Goal: Task Accomplishment & Management: Manage account settings

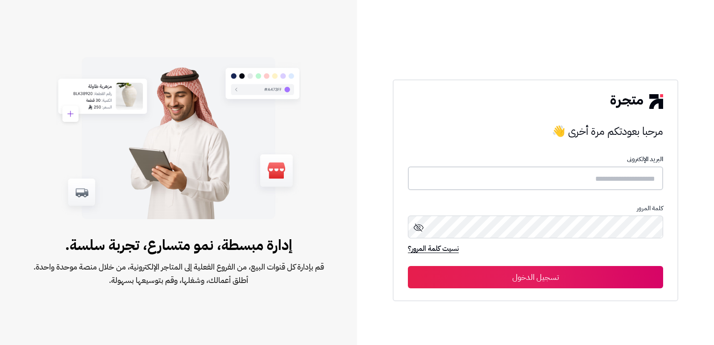
click at [601, 182] on input "text" at bounding box center [535, 179] width 255 height 24
type input "****"
click at [408, 266] on button "تسجيل الدخول" at bounding box center [535, 277] width 255 height 22
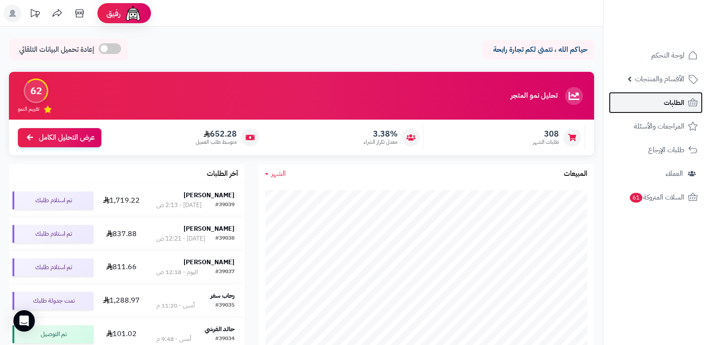
click at [667, 107] on span "الطلبات" at bounding box center [674, 102] width 21 height 13
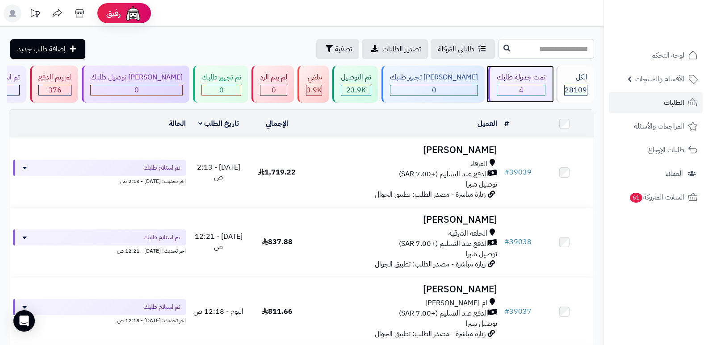
click at [522, 87] on div "4" at bounding box center [521, 90] width 48 height 10
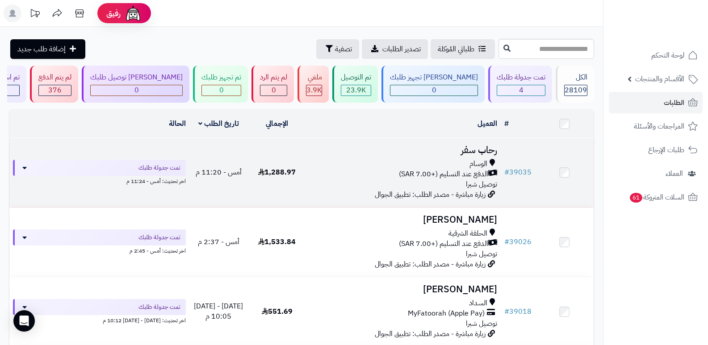
click at [481, 145] on h3 "رحاب سفر" at bounding box center [404, 150] width 188 height 10
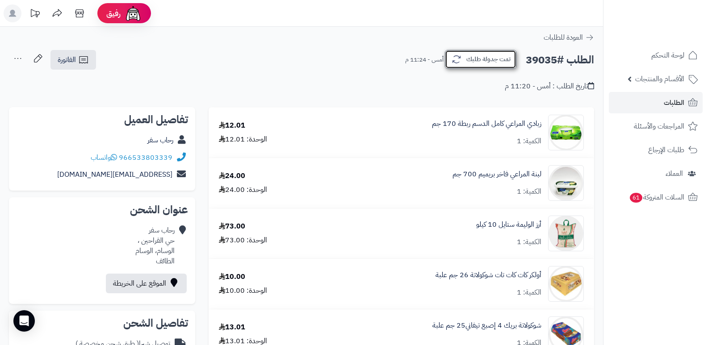
click at [471, 55] on button "تمت جدولة طلبك" at bounding box center [480, 59] width 71 height 19
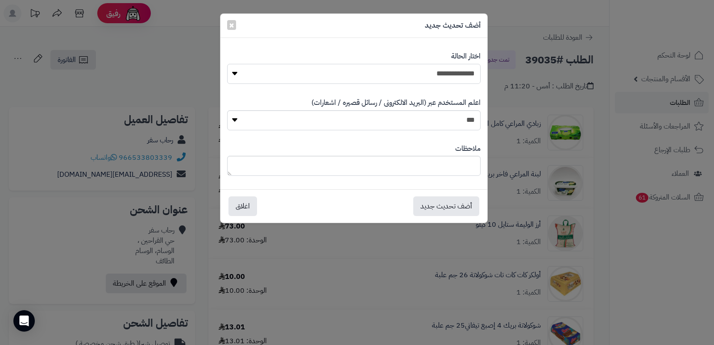
click at [411, 80] on select "**********" at bounding box center [354, 74] width 254 height 20
select select "*"
click at [227, 64] on select "**********" at bounding box center [354, 74] width 254 height 20
click at [433, 160] on textarea at bounding box center [354, 166] width 254 height 20
type textarea "*"
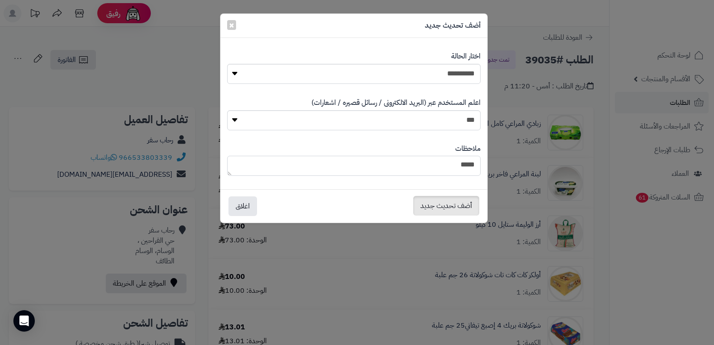
type textarea "****"
click at [438, 208] on button "أضف تحديث جديد" at bounding box center [447, 206] width 66 height 20
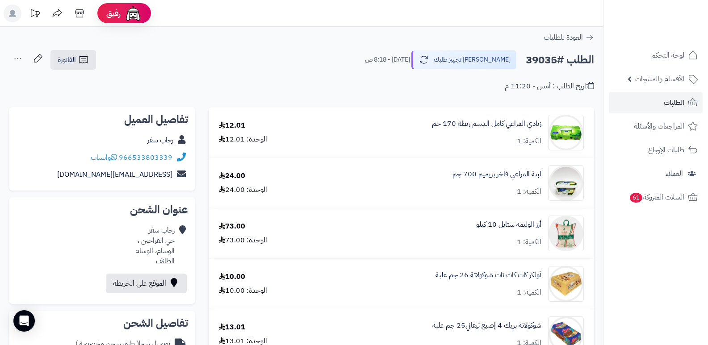
click at [21, 60] on icon at bounding box center [18, 59] width 18 height 18
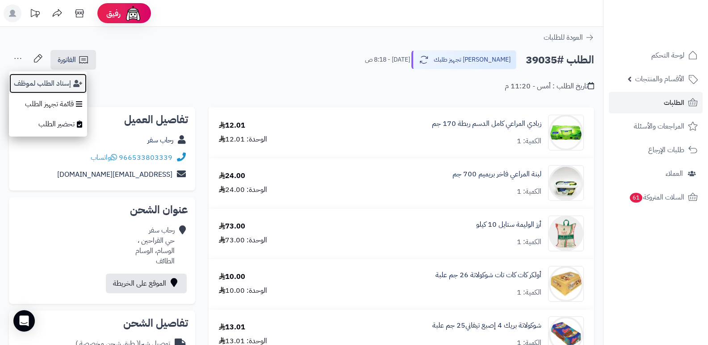
click at [42, 82] on button "إسناد الطلب لموظف" at bounding box center [48, 83] width 78 height 21
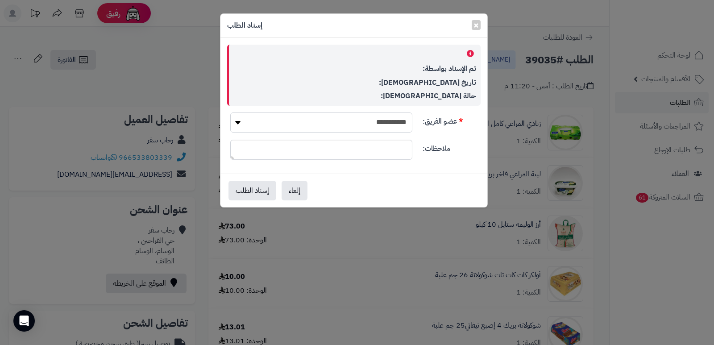
click at [358, 126] on select "**********" at bounding box center [321, 123] width 182 height 20
select select "**"
click at [230, 113] on select "**********" at bounding box center [321, 123] width 182 height 20
click at [240, 191] on button "إسناد الطلب" at bounding box center [253, 190] width 48 height 20
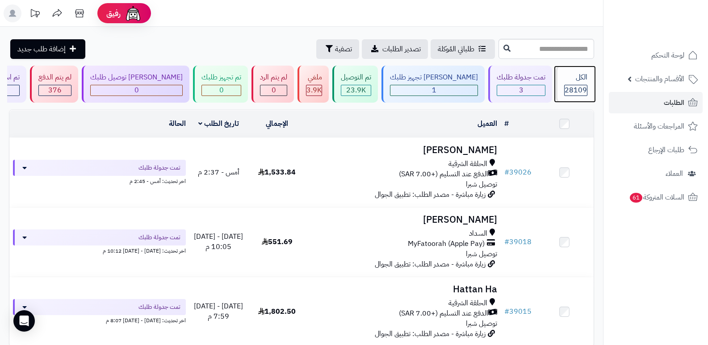
click at [572, 73] on div "الكل" at bounding box center [575, 77] width 23 height 10
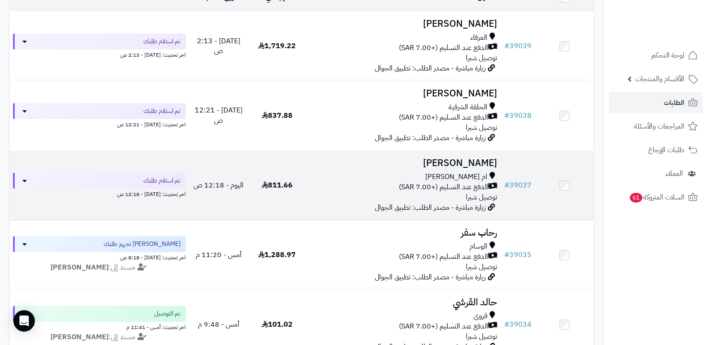
scroll to position [134, 0]
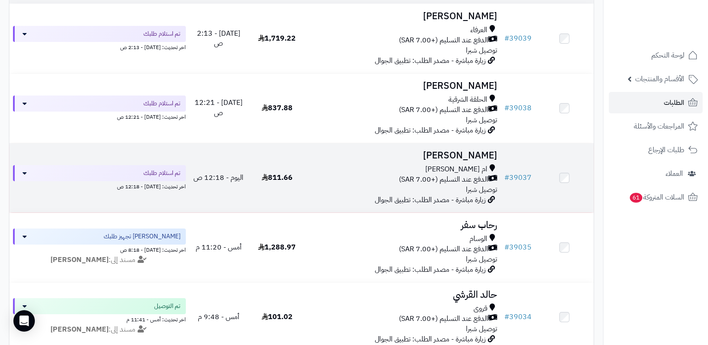
click at [464, 150] on h3 "[PERSON_NAME]" at bounding box center [404, 155] width 188 height 10
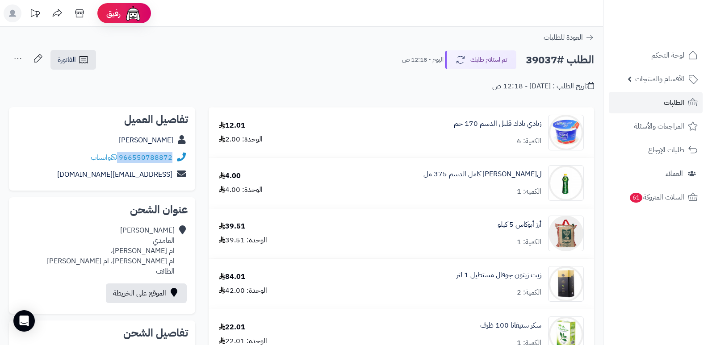
drag, startPoint x: 120, startPoint y: 157, endPoint x: 184, endPoint y: 164, distance: 64.3
click at [184, 164] on div "966550788872 واتساب" at bounding box center [102, 157] width 172 height 17
copy div "966550788872"
click at [663, 286] on nav "لوحة التحكم الأقسام والمنتجات المنتجات الأقسام الماركات مواصفات المنتجات مواصفا…" at bounding box center [655, 183] width 105 height 345
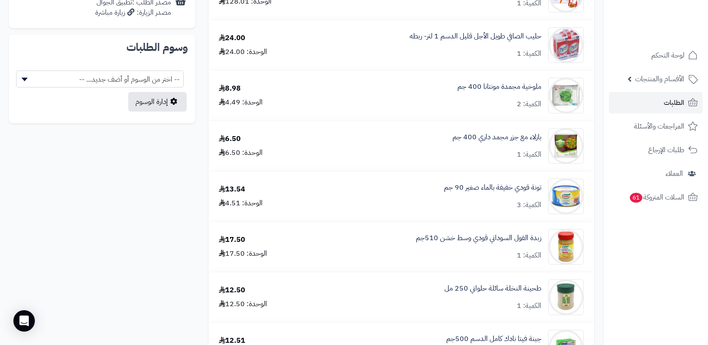
scroll to position [223, 0]
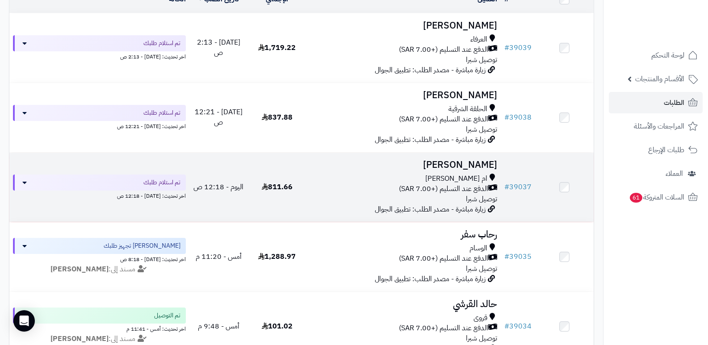
scroll to position [80, 0]
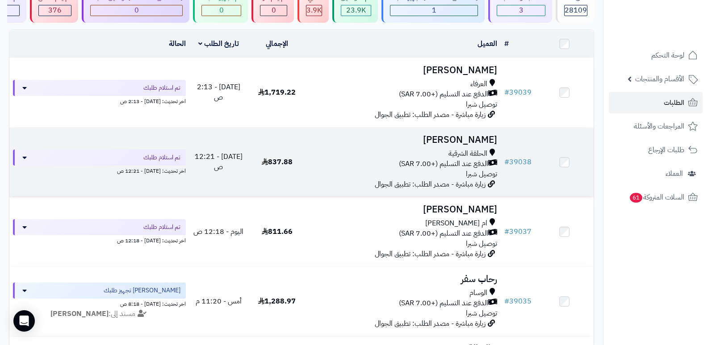
click at [483, 135] on h3 "[PERSON_NAME]" at bounding box center [404, 140] width 188 height 10
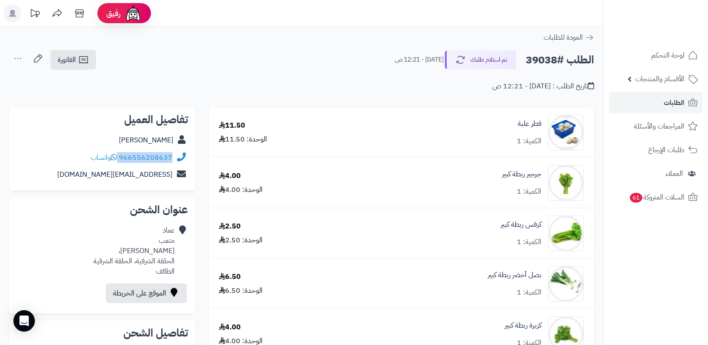
drag, startPoint x: 120, startPoint y: 155, endPoint x: 175, endPoint y: 162, distance: 55.3
click at [175, 162] on div "966556208637 واتساب" at bounding box center [102, 157] width 172 height 17
copy div "966556208637"
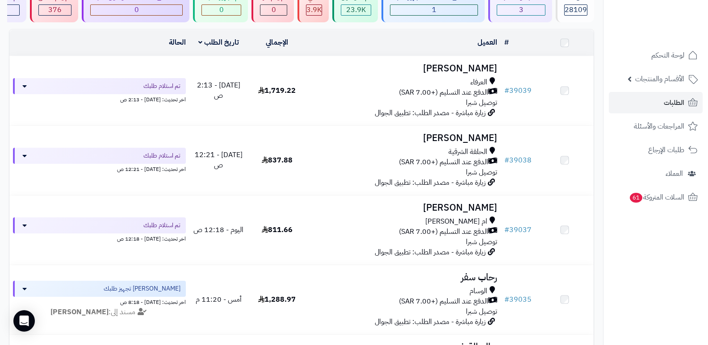
scroll to position [80, 0]
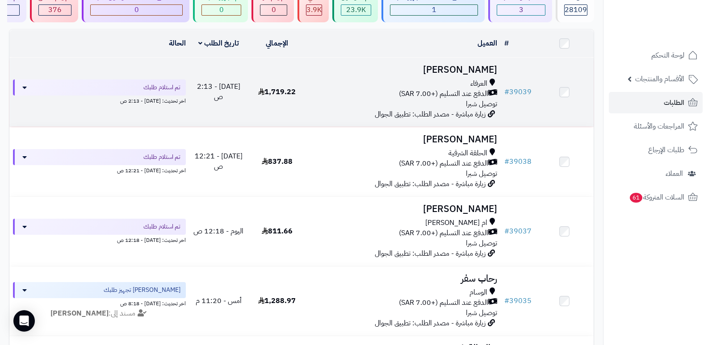
click at [440, 67] on h3 "عبدالمحسن المحقني" at bounding box center [404, 70] width 188 height 10
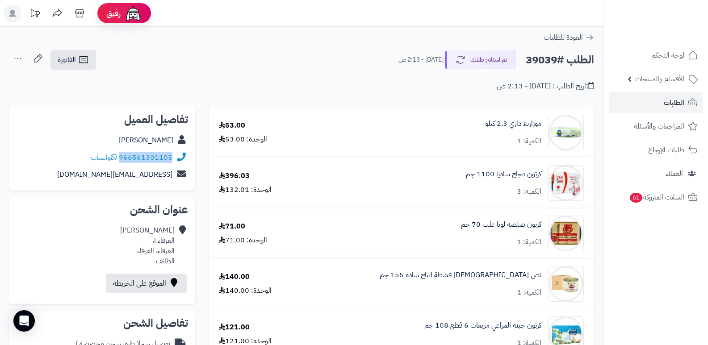
drag, startPoint x: 120, startPoint y: 158, endPoint x: 196, endPoint y: 157, distance: 76.4
copy div "966561301105"
click at [678, 272] on nav "لوحة التحكم الأقسام والمنتجات المنتجات الأقسام الماركات مواصفات المنتجات مواصفا…" at bounding box center [655, 183] width 105 height 345
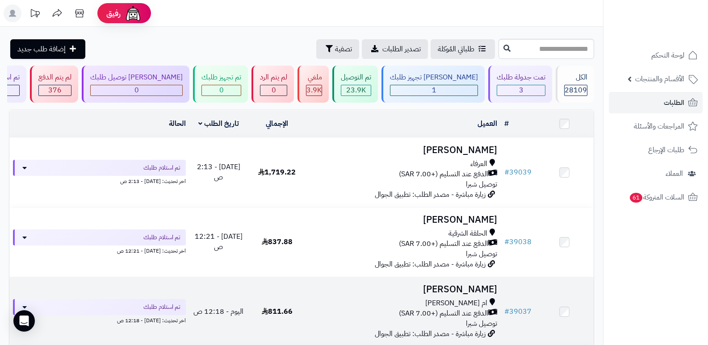
click at [471, 288] on h3 "[PERSON_NAME]" at bounding box center [404, 289] width 188 height 10
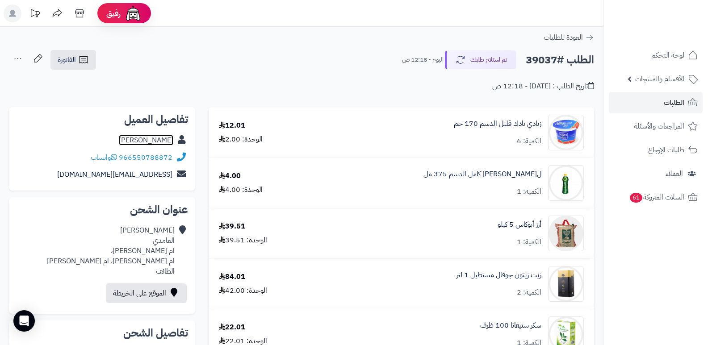
click at [143, 143] on link "فاطمة الغامدي" at bounding box center [146, 140] width 54 height 11
click at [461, 66] on button "تم استلام طلبك" at bounding box center [480, 59] width 71 height 19
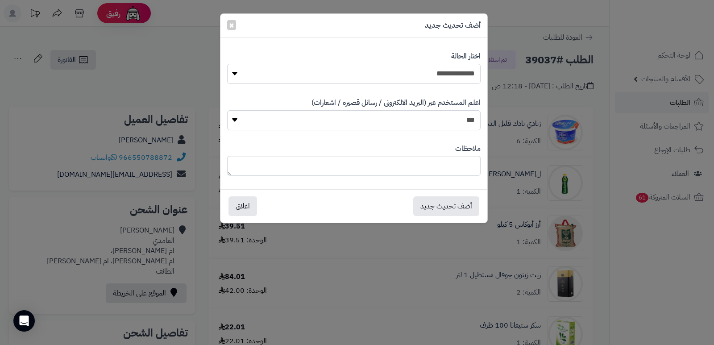
click at [453, 74] on select "**********" at bounding box center [354, 74] width 254 height 20
select select "*"
click at [227, 64] on select "**********" at bounding box center [354, 74] width 254 height 20
click at [445, 207] on button "أضف تحديث جديد" at bounding box center [447, 206] width 66 height 20
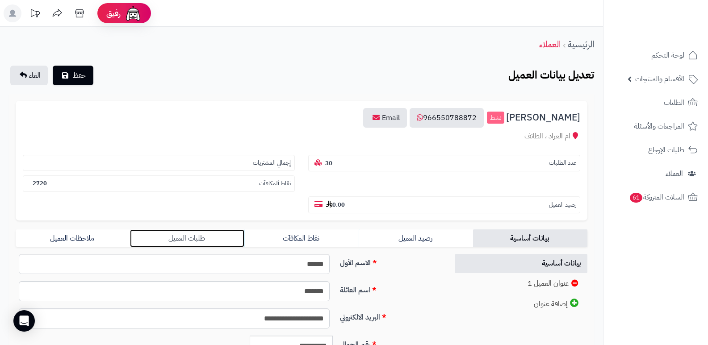
click at [180, 232] on link "طلبات العميل" at bounding box center [187, 239] width 114 height 18
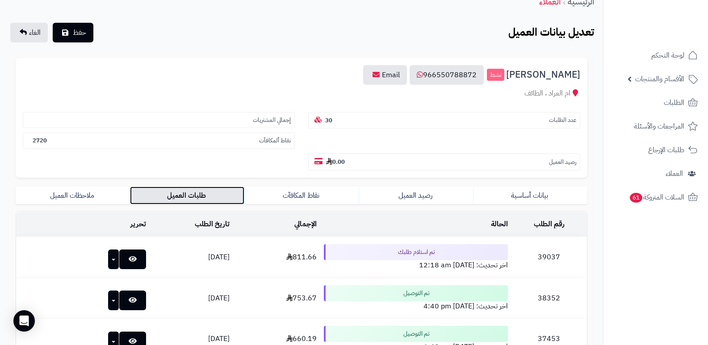
scroll to position [134, 0]
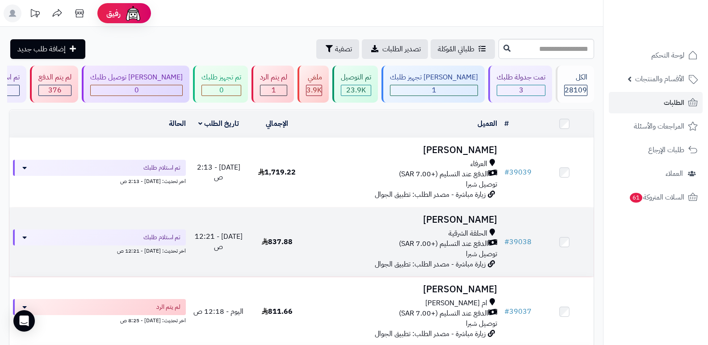
click at [476, 215] on h3 "عماد متعب" at bounding box center [404, 220] width 188 height 10
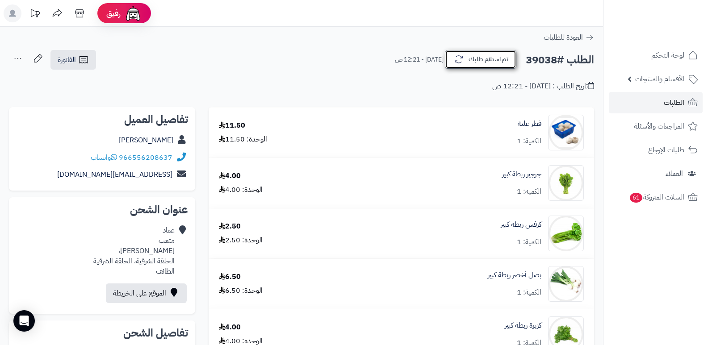
click at [460, 56] on icon "button" at bounding box center [458, 59] width 11 height 11
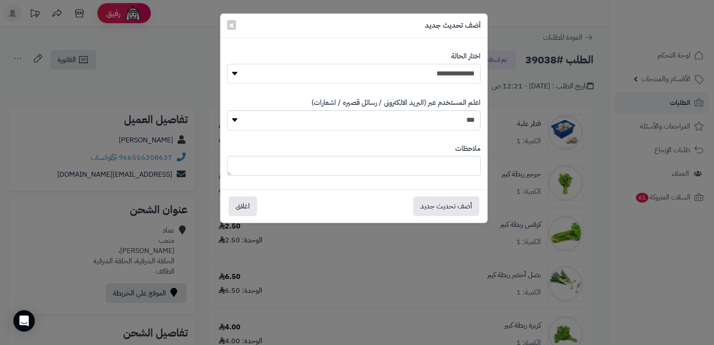
click at [454, 68] on select "**********" at bounding box center [354, 74] width 254 height 20
select select "*"
click at [227, 64] on select "**********" at bounding box center [354, 74] width 254 height 20
click at [454, 204] on button "أضف تحديث جديد" at bounding box center [447, 206] width 66 height 20
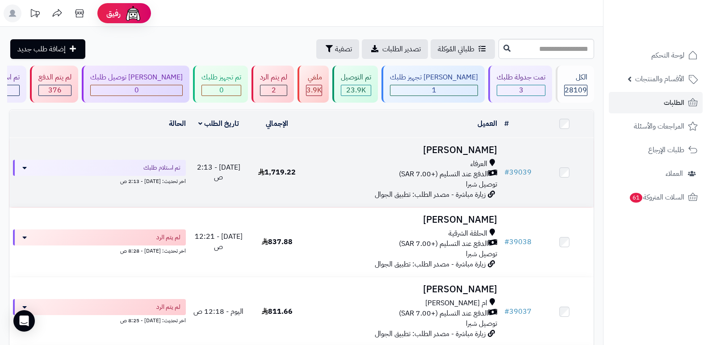
click at [455, 146] on h3 "[PERSON_NAME]" at bounding box center [404, 150] width 188 height 10
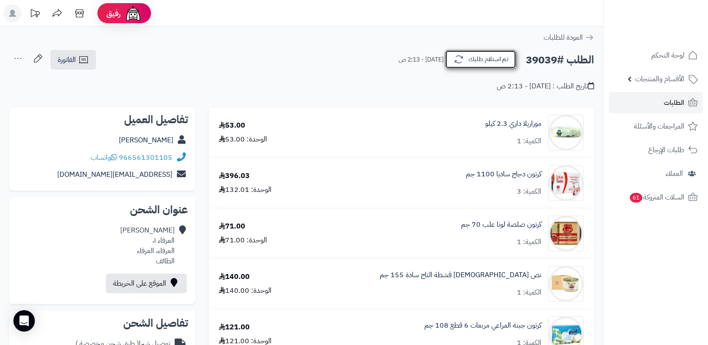
click at [494, 63] on button "تم استلام طلبك" at bounding box center [480, 59] width 71 height 19
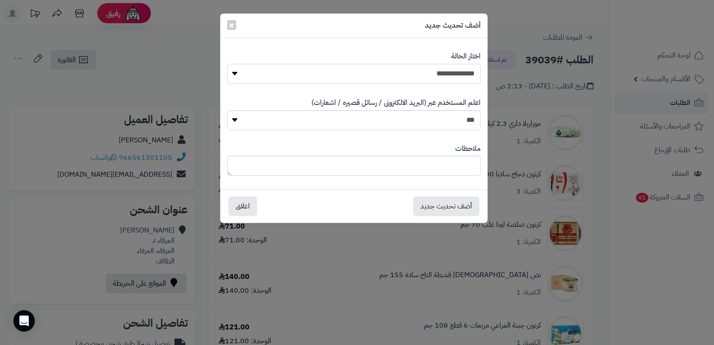
click at [473, 73] on select "**********" at bounding box center [354, 74] width 254 height 20
select select "*"
click at [227, 64] on select "**********" at bounding box center [354, 74] width 254 height 20
click at [455, 169] on textarea at bounding box center [354, 166] width 254 height 20
type textarea "****"
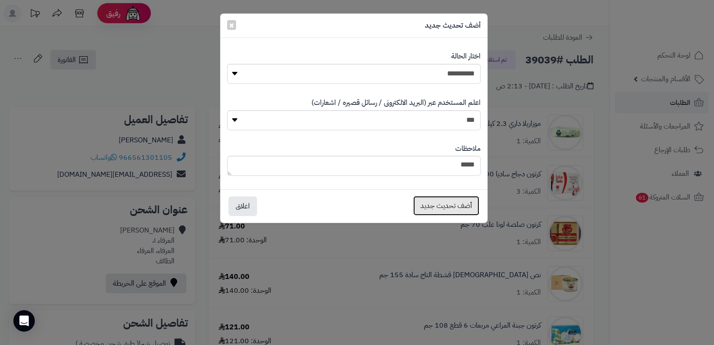
click at [451, 203] on button "أضف تحديث جديد" at bounding box center [447, 206] width 66 height 20
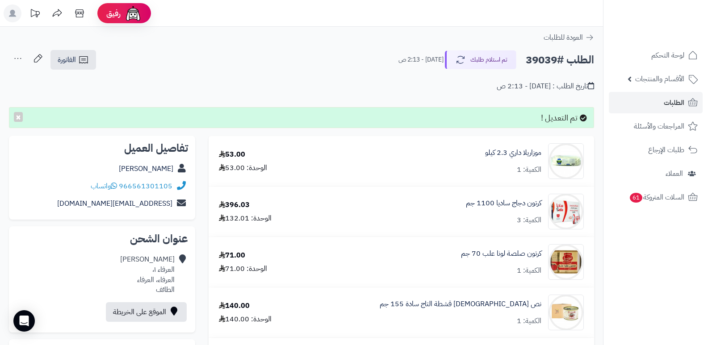
click at [19, 57] on icon at bounding box center [18, 59] width 18 height 18
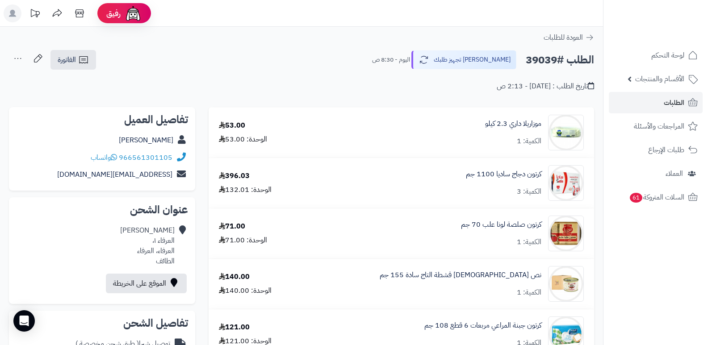
click at [13, 57] on icon at bounding box center [18, 59] width 18 height 18
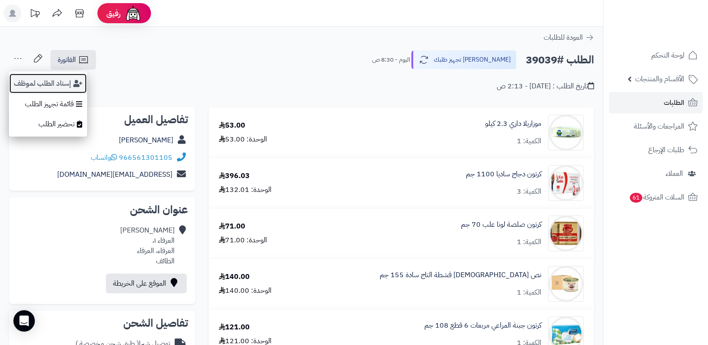
click at [40, 79] on button "إسناد الطلب لموظف" at bounding box center [48, 83] width 78 height 21
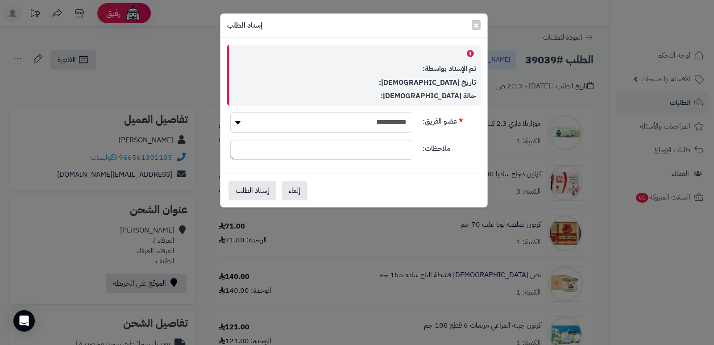
click at [345, 128] on select "**********" at bounding box center [321, 123] width 182 height 20
select select "**"
click at [230, 113] on select "**********" at bounding box center [321, 123] width 182 height 20
click at [253, 186] on button "إسناد الطلب" at bounding box center [253, 190] width 48 height 20
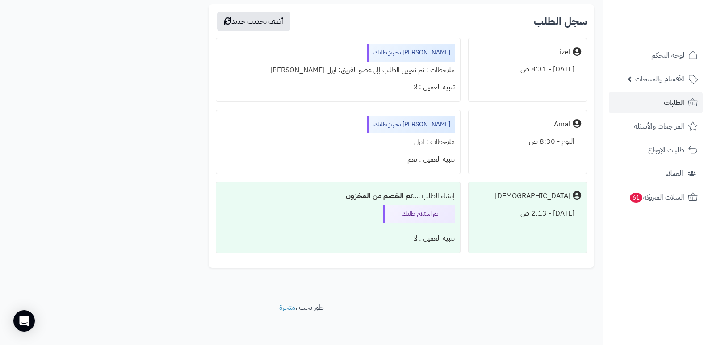
scroll to position [1663, 0]
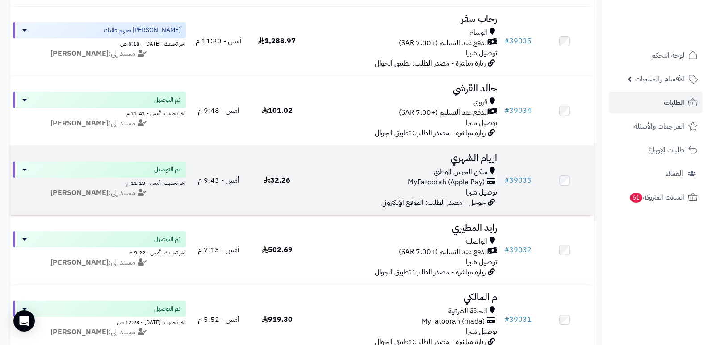
scroll to position [402, 0]
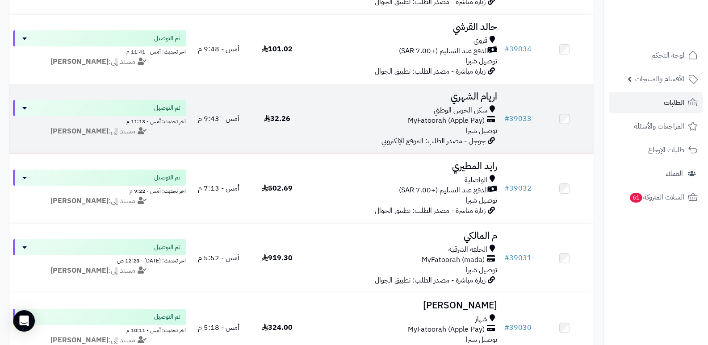
click at [481, 233] on h3 "م المالكي" at bounding box center [404, 236] width 188 height 10
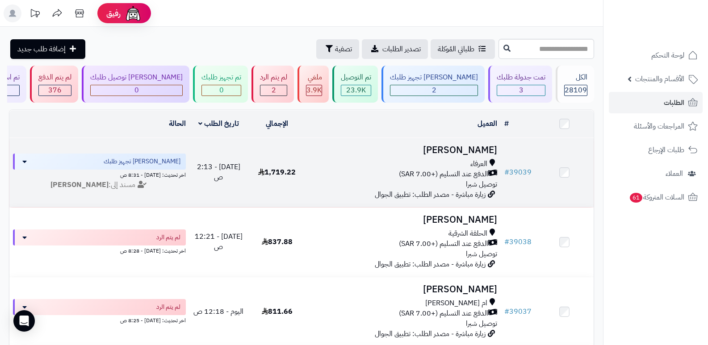
click at [460, 145] on h3 "[PERSON_NAME]" at bounding box center [404, 150] width 188 height 10
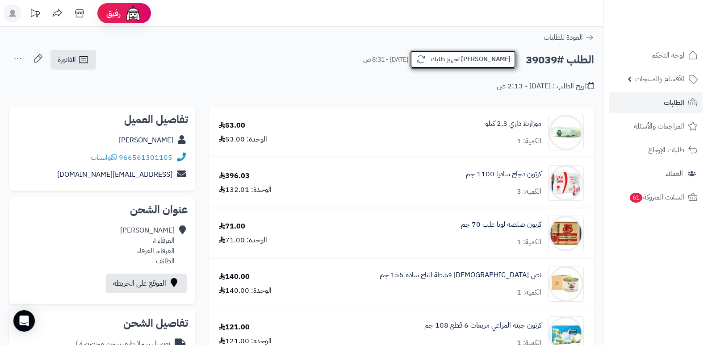
click at [485, 57] on button "[PERSON_NAME] تجهيز طلبك" at bounding box center [462, 59] width 107 height 19
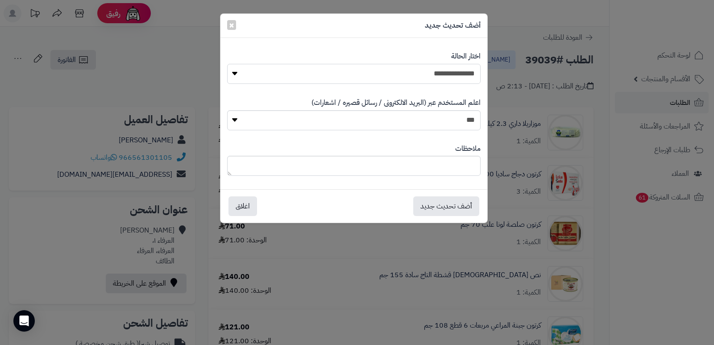
click at [445, 76] on select "**********" at bounding box center [354, 74] width 254 height 20
click at [227, 64] on select "**********" at bounding box center [354, 74] width 254 height 20
click at [444, 167] on textarea at bounding box center [354, 166] width 254 height 20
type textarea "****"
click at [449, 206] on button "أضف تحديث جديد" at bounding box center [447, 206] width 66 height 20
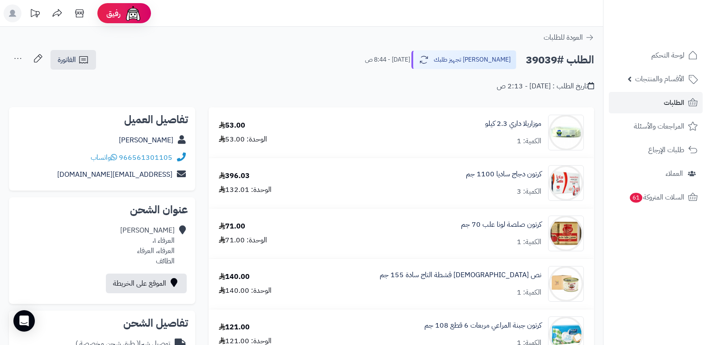
click at [16, 57] on icon at bounding box center [18, 59] width 18 height 18
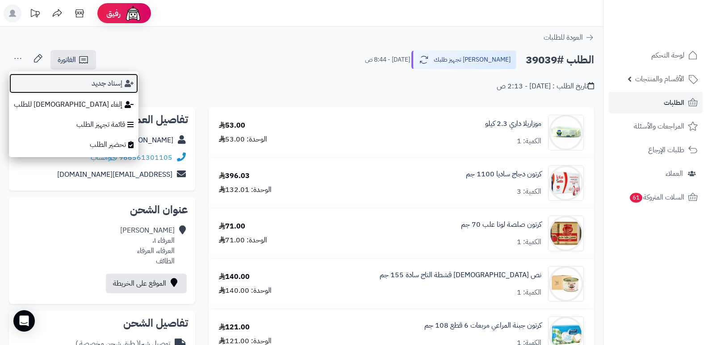
click at [58, 78] on button "إسناد جديد" at bounding box center [74, 83] width 130 height 21
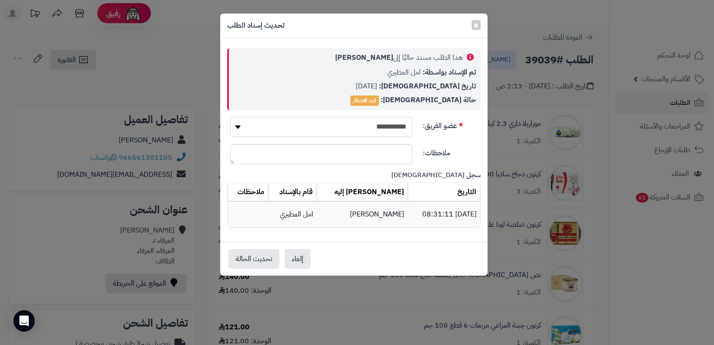
click at [396, 117] on div "**********" at bounding box center [354, 140] width 267 height 204
select select "**"
click at [230, 117] on select "**********" at bounding box center [321, 127] width 182 height 20
click at [239, 258] on button "تحديث الحالة" at bounding box center [254, 259] width 51 height 20
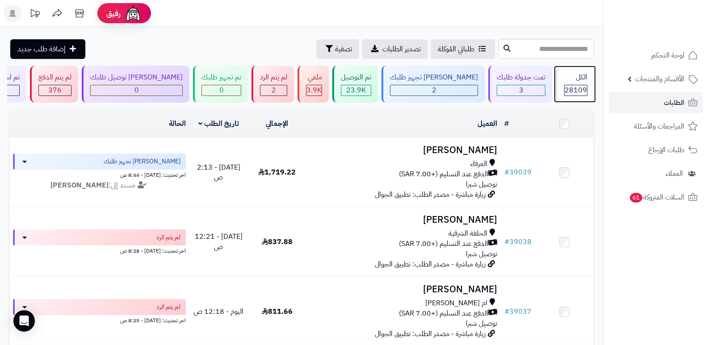
click at [577, 85] on span "28109" at bounding box center [575, 90] width 22 height 11
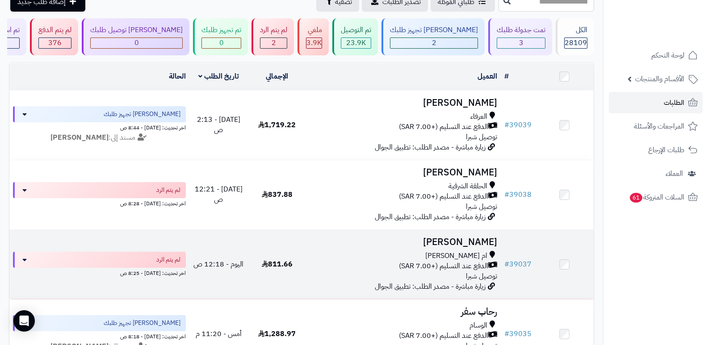
scroll to position [89, 0]
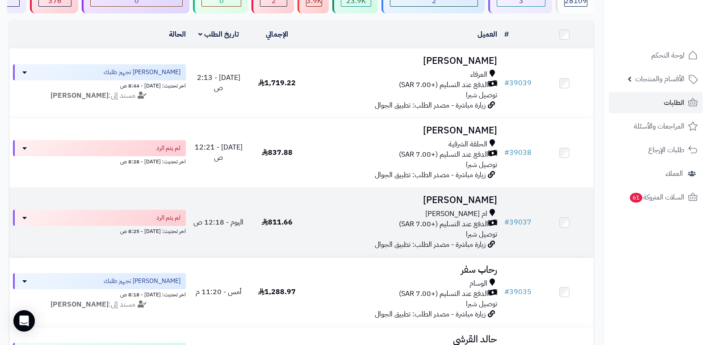
click at [481, 199] on h3 "[PERSON_NAME]" at bounding box center [404, 200] width 188 height 10
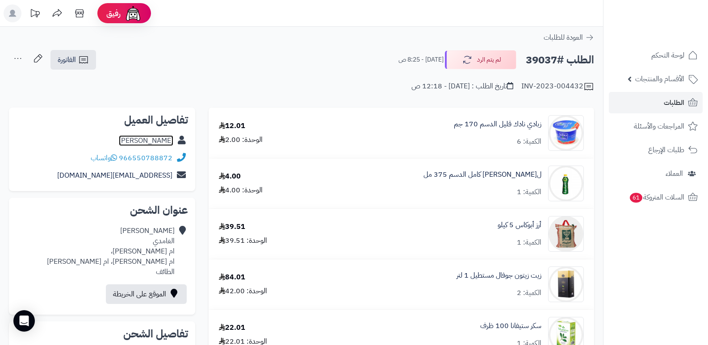
click at [162, 140] on link "[PERSON_NAME]" at bounding box center [146, 140] width 54 height 11
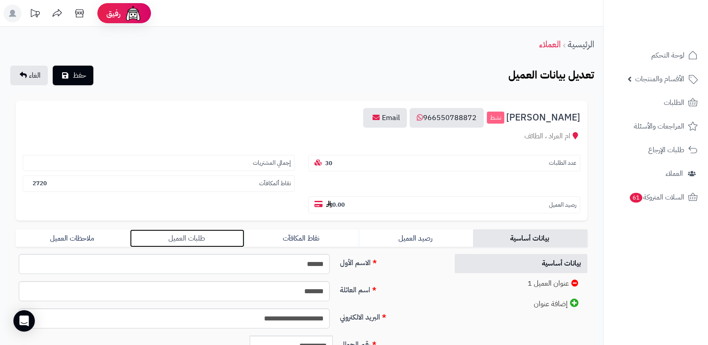
click at [178, 243] on link "طلبات العميل" at bounding box center [187, 239] width 114 height 18
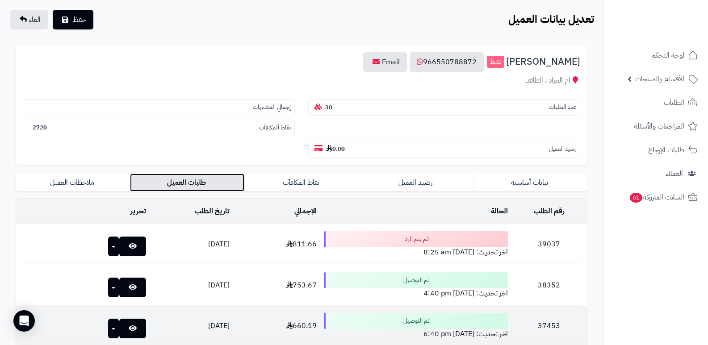
scroll to position [134, 0]
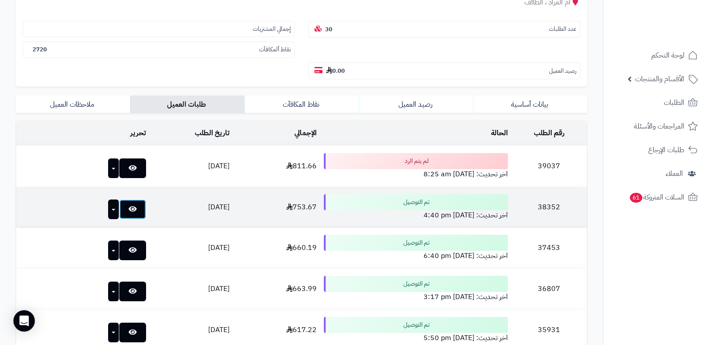
click at [122, 207] on link at bounding box center [132, 210] width 27 height 20
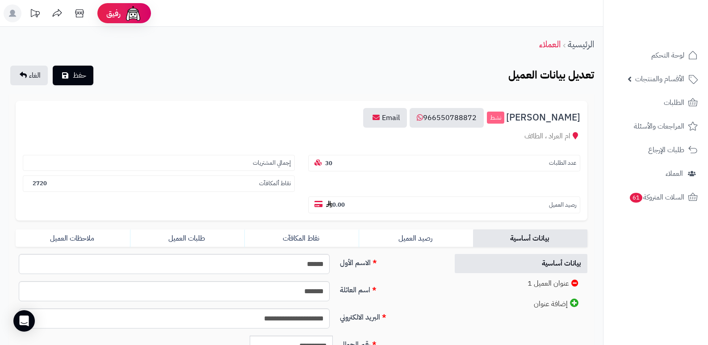
scroll to position [134, 0]
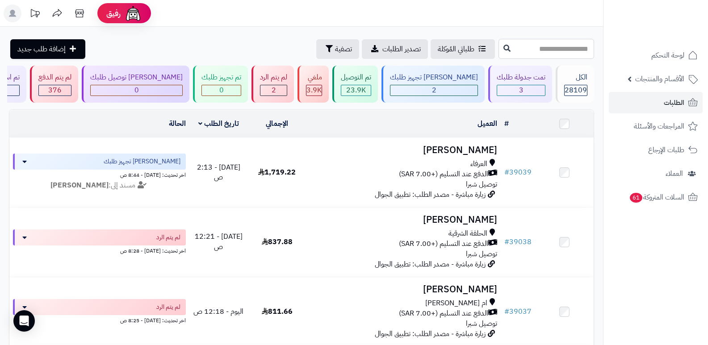
click at [551, 45] on input "text" at bounding box center [546, 49] width 96 height 20
type input "*****"
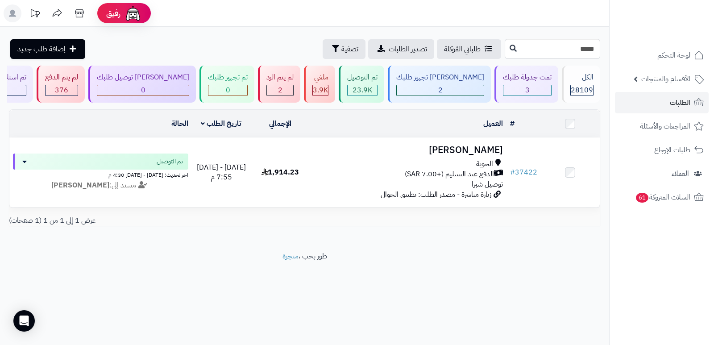
click at [471, 150] on h3 "مشاري الحارثي" at bounding box center [408, 150] width 190 height 10
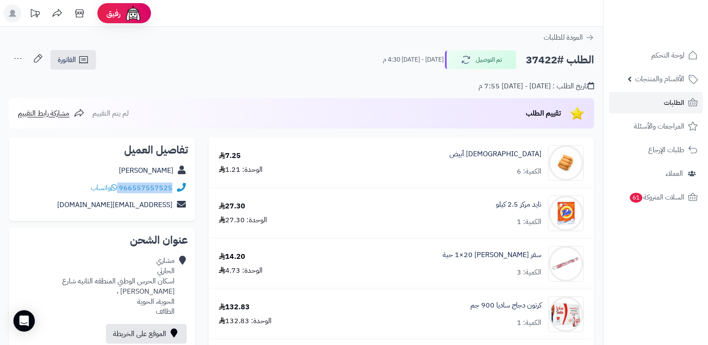
drag, startPoint x: 120, startPoint y: 187, endPoint x: 182, endPoint y: 188, distance: 62.1
click at [182, 188] on div "966557557525 واتساب" at bounding box center [102, 188] width 172 height 17
copy div "966557557525"
click at [155, 169] on link "مشاري الحارثي" at bounding box center [146, 170] width 54 height 11
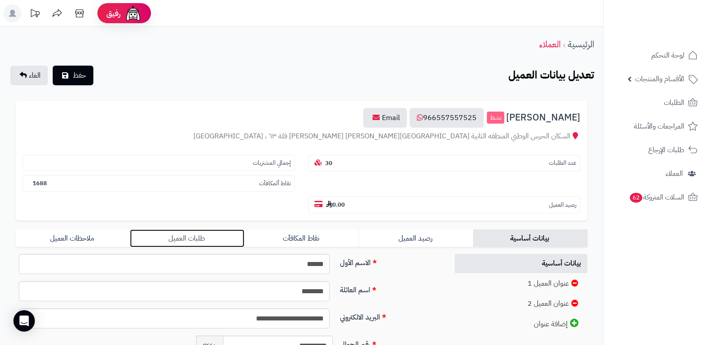
click at [169, 236] on link "طلبات العميل" at bounding box center [187, 239] width 114 height 18
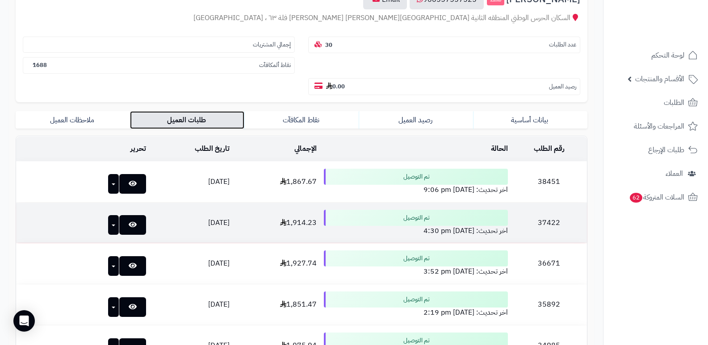
scroll to position [134, 0]
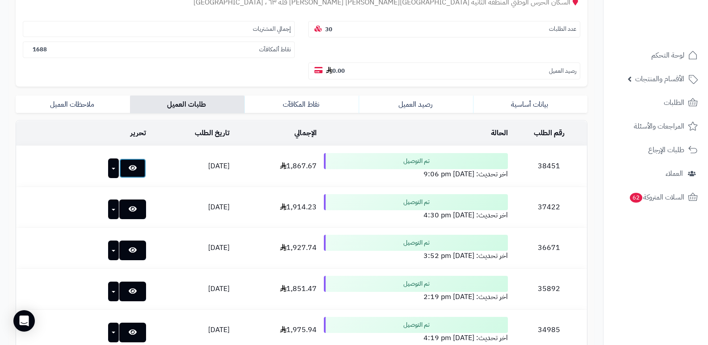
click at [129, 167] on icon at bounding box center [133, 167] width 8 height 7
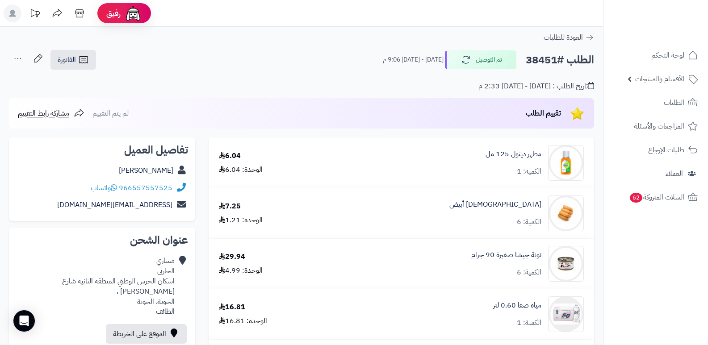
scroll to position [313, 0]
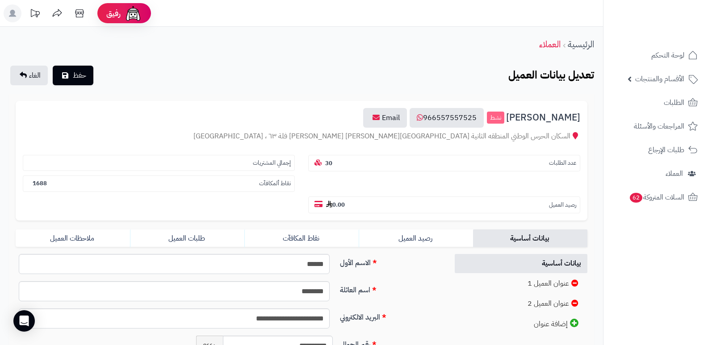
scroll to position [134, 0]
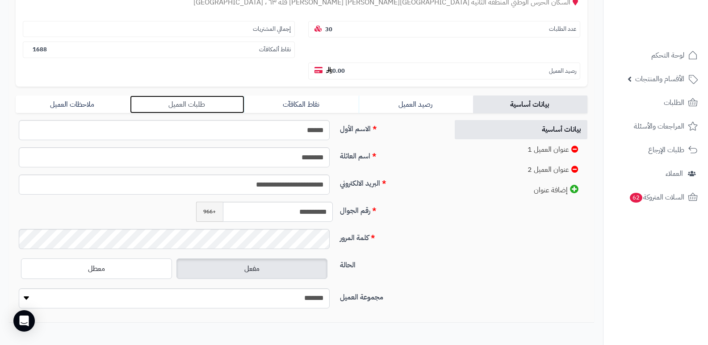
click at [202, 98] on link "طلبات العميل" at bounding box center [187, 105] width 114 height 18
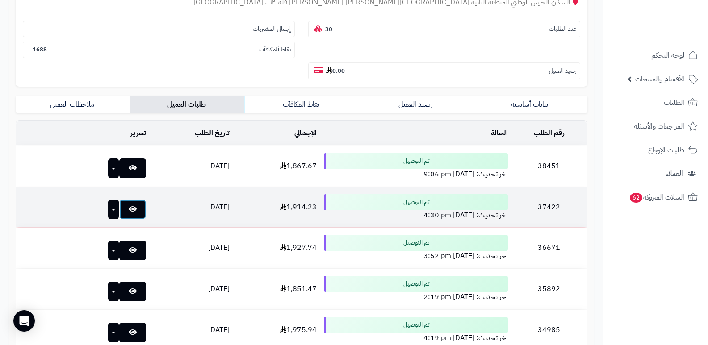
click at [121, 211] on link at bounding box center [132, 210] width 27 height 20
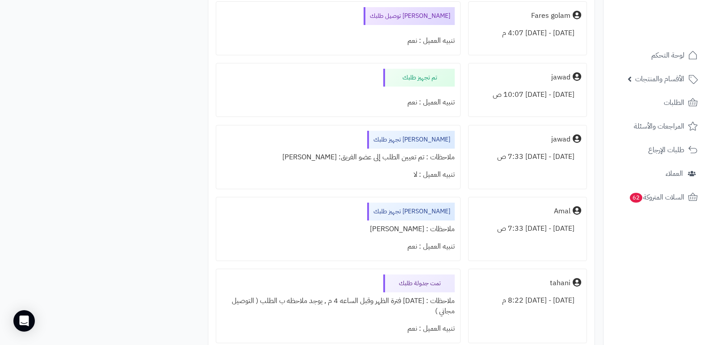
scroll to position [5135, 0]
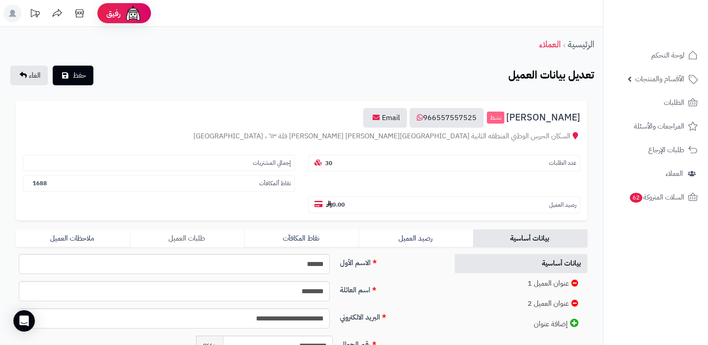
scroll to position [134, 0]
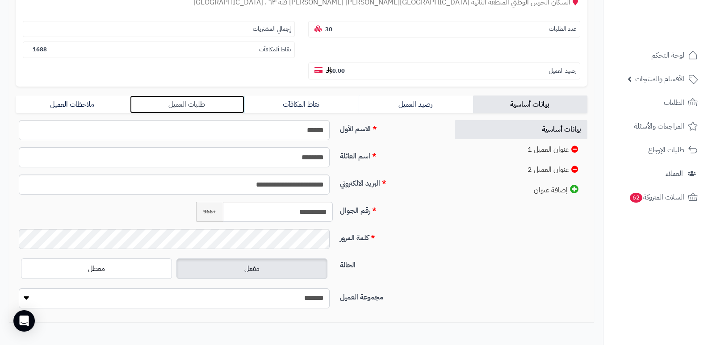
click at [187, 108] on link "طلبات العميل" at bounding box center [187, 105] width 114 height 18
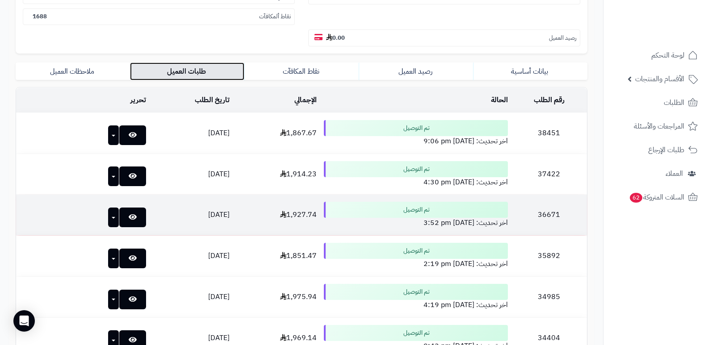
scroll to position [223, 0]
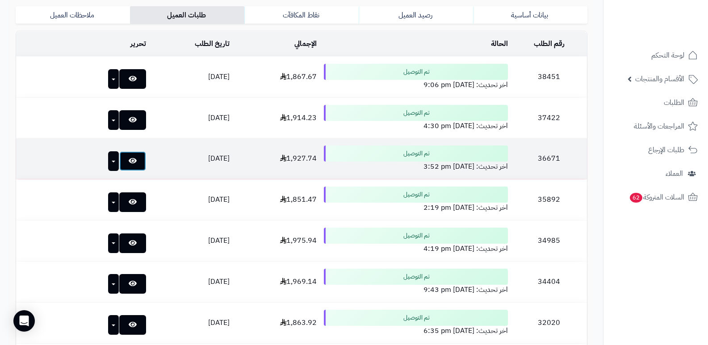
click at [119, 167] on link at bounding box center [132, 161] width 27 height 20
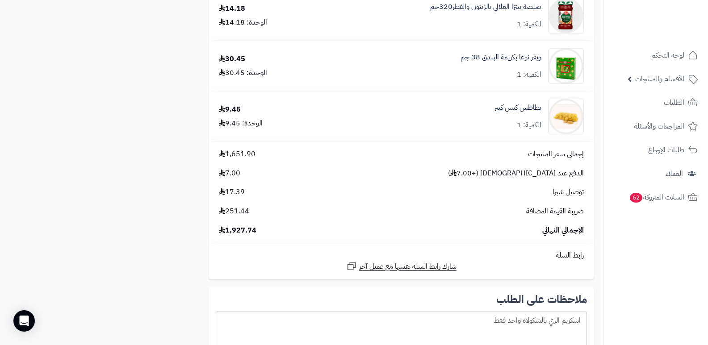
scroll to position [4912, 0]
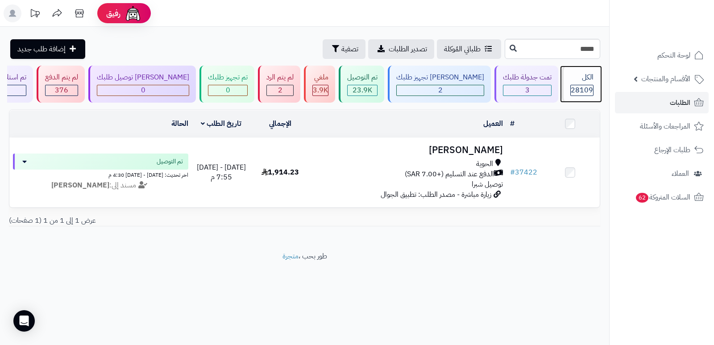
click at [577, 86] on span "28109" at bounding box center [582, 90] width 22 height 11
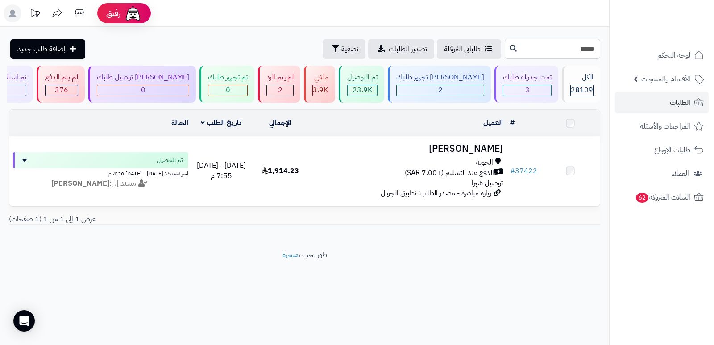
drag, startPoint x: 0, startPoint y: 0, endPoint x: 585, endPoint y: 57, distance: 588.2
click at [585, 57] on input "*****" at bounding box center [553, 49] width 96 height 20
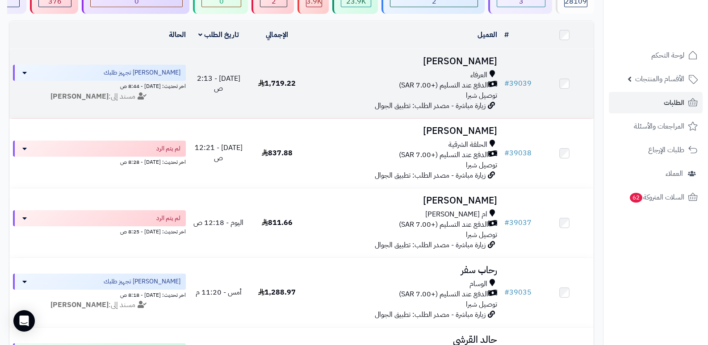
scroll to position [89, 0]
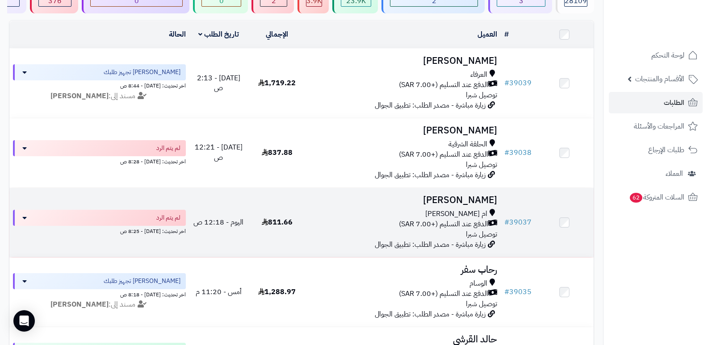
click at [471, 200] on h3 "فاطمة الغامدي" at bounding box center [404, 200] width 188 height 10
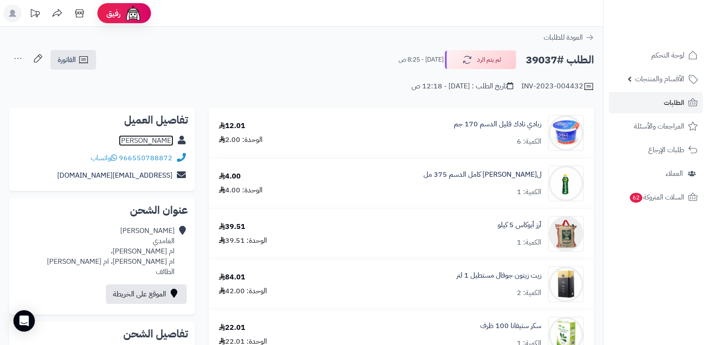
click at [169, 142] on link "[PERSON_NAME]" at bounding box center [146, 140] width 54 height 11
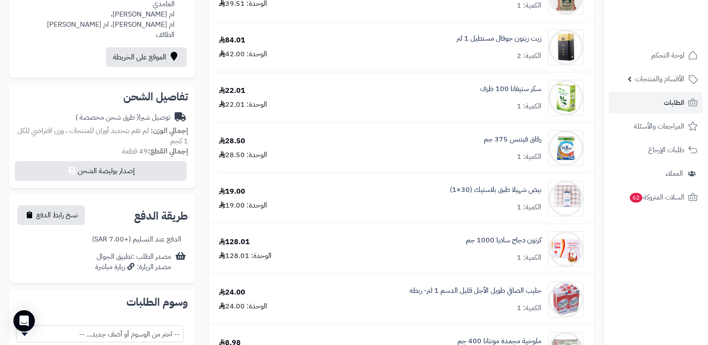
scroll to position [45, 0]
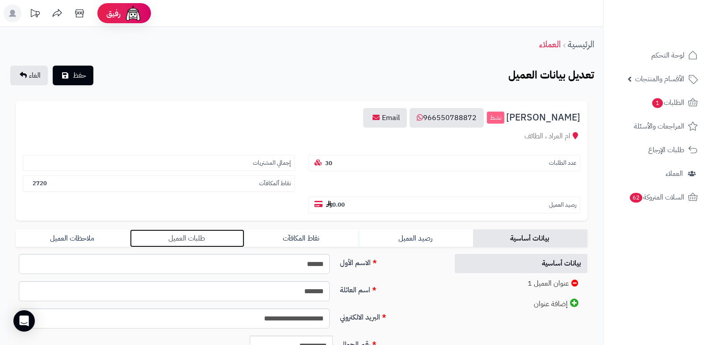
click at [200, 238] on link "طلبات العميل" at bounding box center [187, 239] width 114 height 18
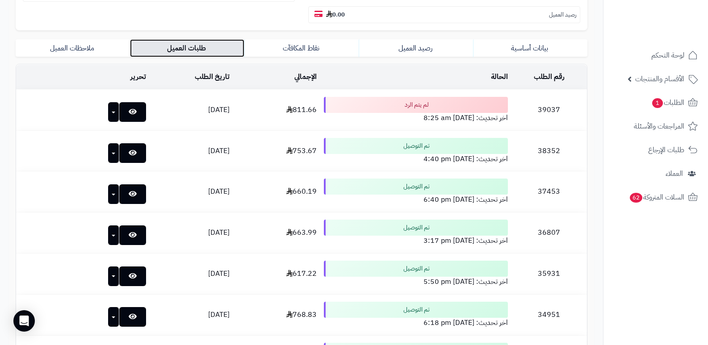
scroll to position [223, 0]
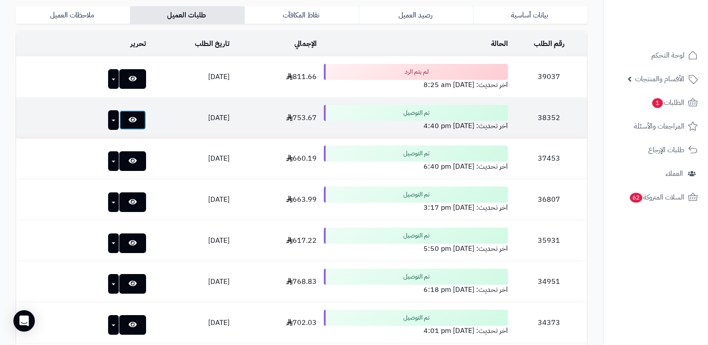
click at [125, 118] on link at bounding box center [132, 120] width 27 height 20
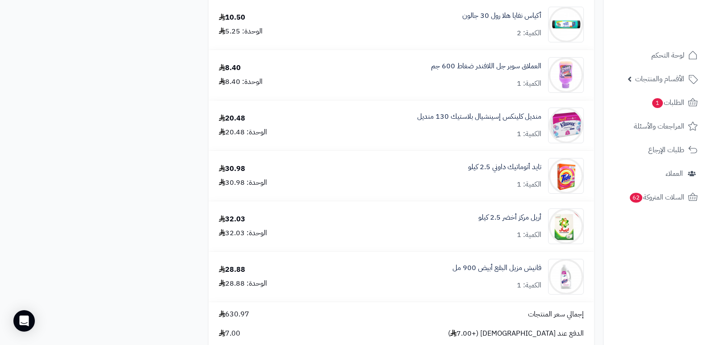
scroll to position [1072, 0]
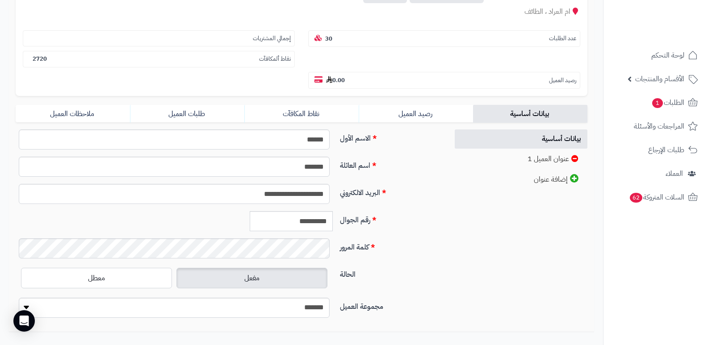
scroll to position [47, 0]
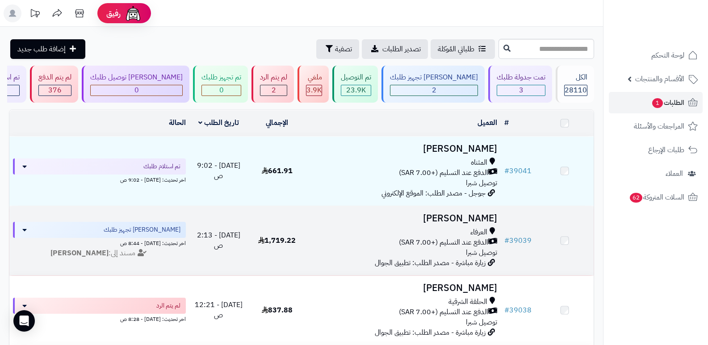
scroll to position [89, 0]
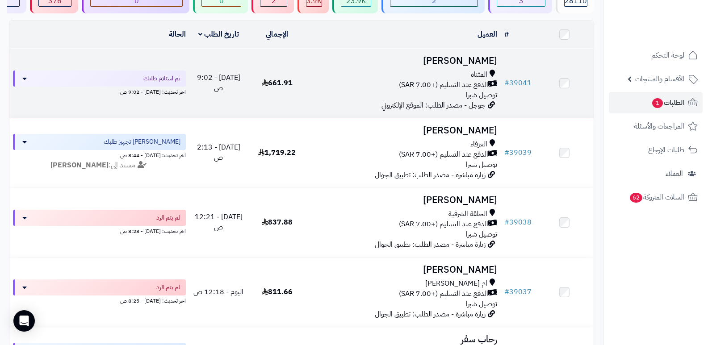
click at [464, 61] on h3 "[PERSON_NAME]" at bounding box center [404, 61] width 188 height 10
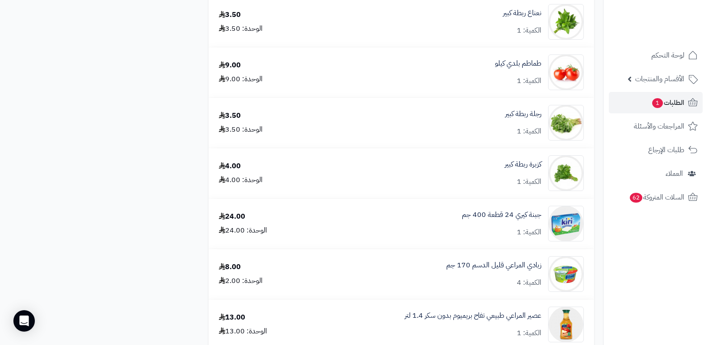
scroll to position [1314, 0]
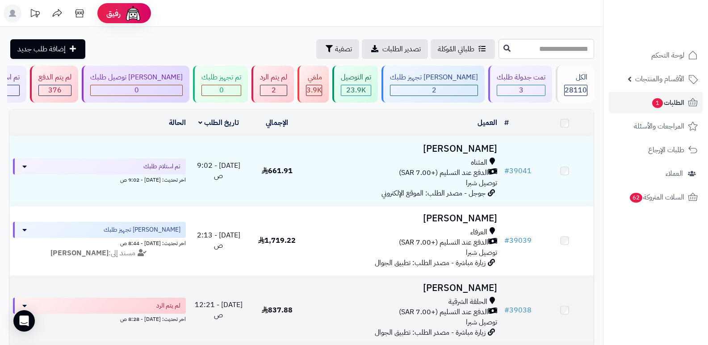
scroll to position [89, 0]
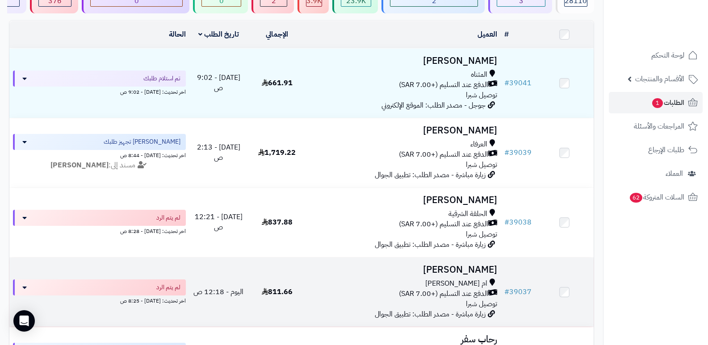
click at [460, 265] on h3 "[PERSON_NAME]" at bounding box center [404, 270] width 188 height 10
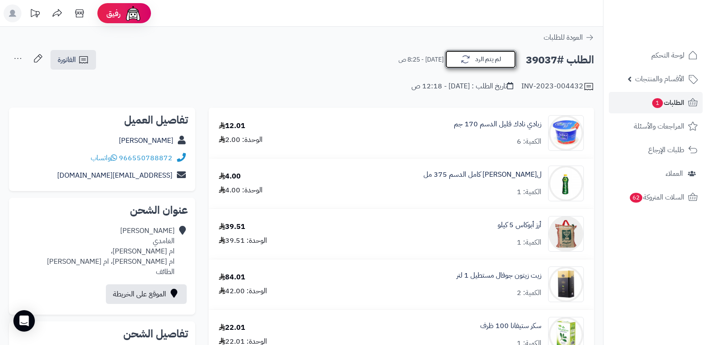
click at [473, 54] on button "لم يتم الرد" at bounding box center [480, 59] width 71 height 19
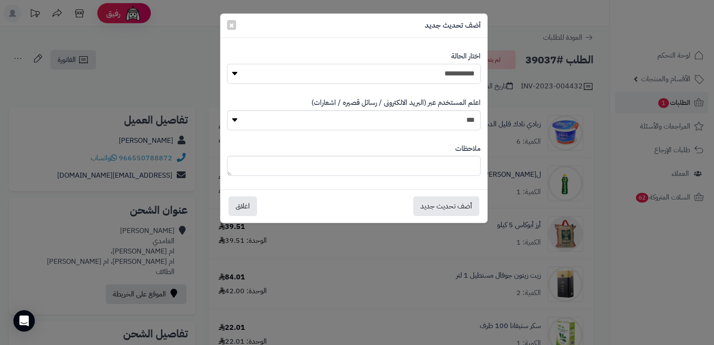
click at [454, 70] on select "**********" at bounding box center [354, 74] width 254 height 20
select select "*"
click at [227, 64] on select "**********" at bounding box center [354, 74] width 254 height 20
click at [447, 174] on textarea at bounding box center [354, 166] width 254 height 20
type textarea "****"
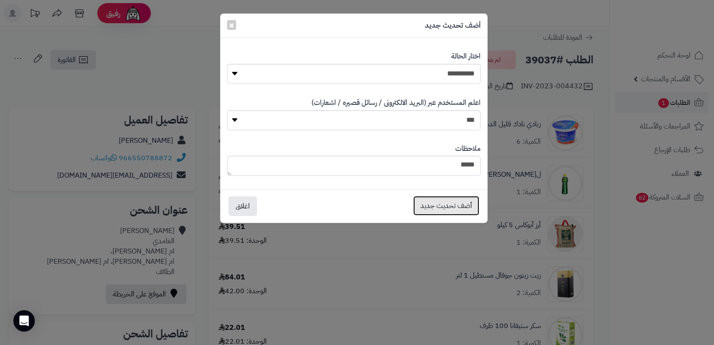
click at [440, 204] on button "أضف تحديث جديد" at bounding box center [447, 206] width 66 height 20
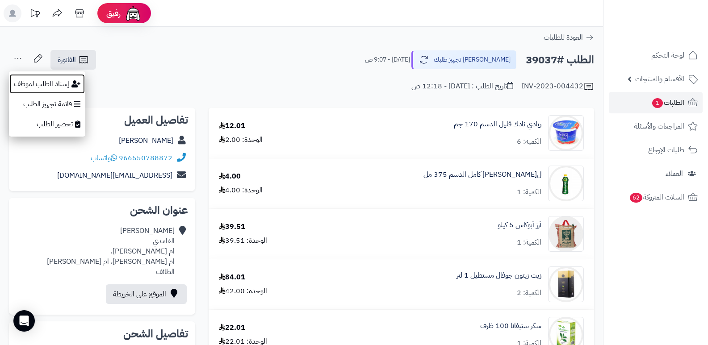
click at [36, 83] on button "إسناد الطلب لموظف" at bounding box center [47, 84] width 76 height 21
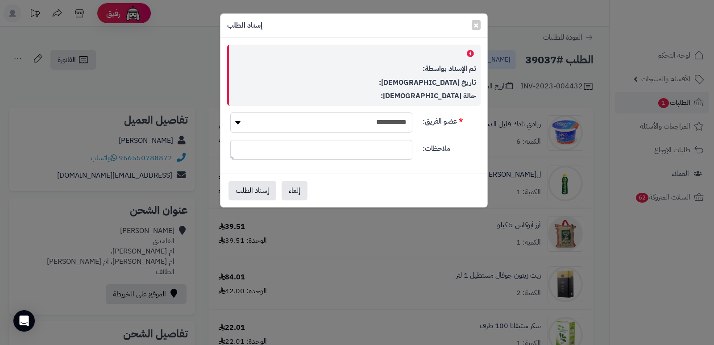
click at [375, 128] on select "**********" at bounding box center [321, 123] width 182 height 20
select select "**"
click at [230, 113] on select "**********" at bounding box center [321, 123] width 182 height 20
click at [242, 188] on button "إسناد الطلب" at bounding box center [253, 190] width 48 height 20
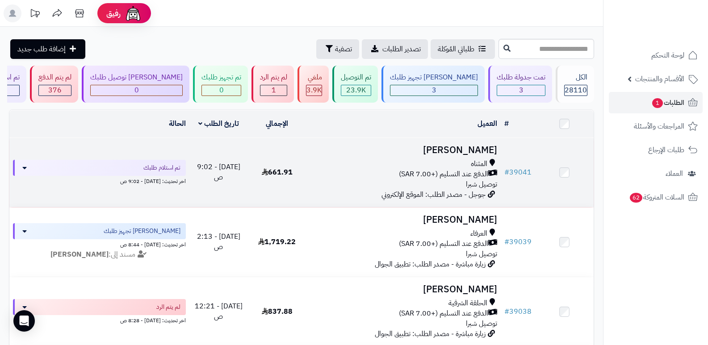
click at [466, 154] on h3 "طلال القرشي" at bounding box center [404, 150] width 188 height 10
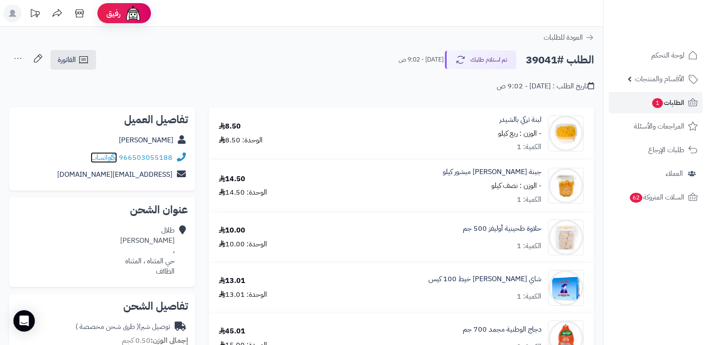
click at [117, 156] on icon at bounding box center [114, 157] width 6 height 7
drag, startPoint x: 119, startPoint y: 157, endPoint x: 177, endPoint y: 163, distance: 57.9
click at [177, 163] on div "966503055188 واتساب" at bounding box center [102, 157] width 172 height 17
copy div "966503055188"
click at [652, 280] on nav "لوحة التحكم الأقسام والمنتجات المنتجات الأقسام الماركات مواصفات المنتجات مواصفا…" at bounding box center [655, 183] width 105 height 345
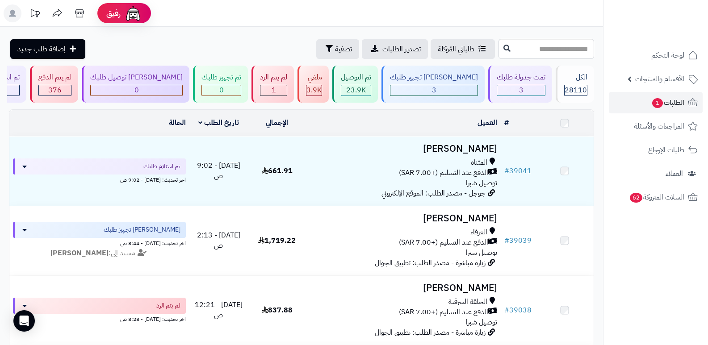
scroll to position [45, 0]
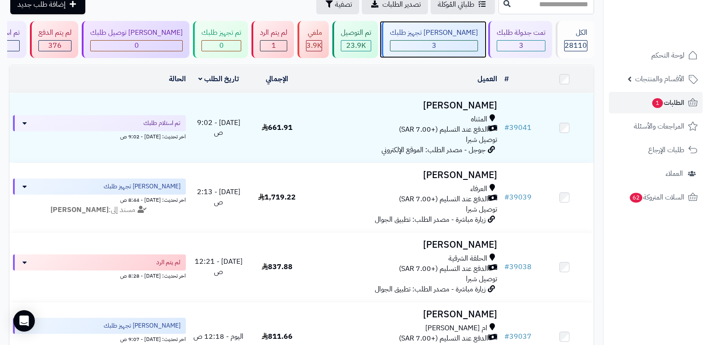
click at [431, 41] on div "3" at bounding box center [433, 46] width 87 height 10
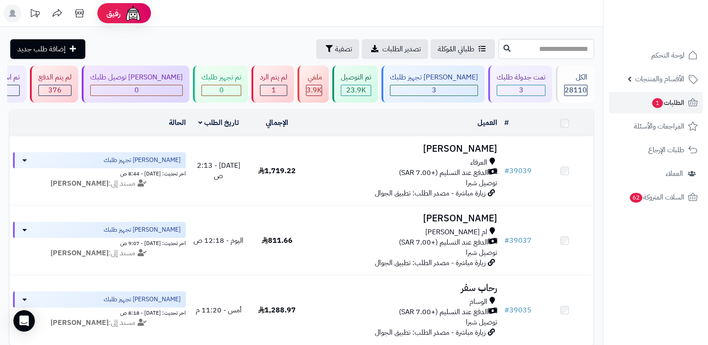
scroll to position [89, 0]
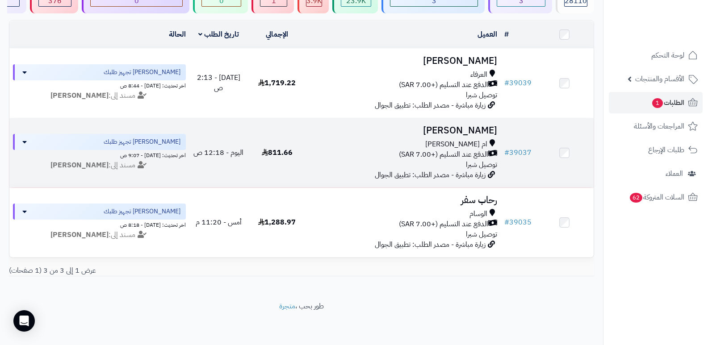
click at [485, 127] on h3 "[PERSON_NAME]" at bounding box center [404, 130] width 188 height 10
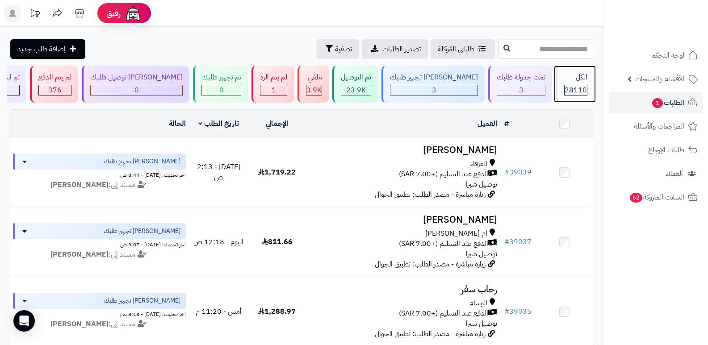
click at [570, 88] on span "28110" at bounding box center [575, 90] width 22 height 11
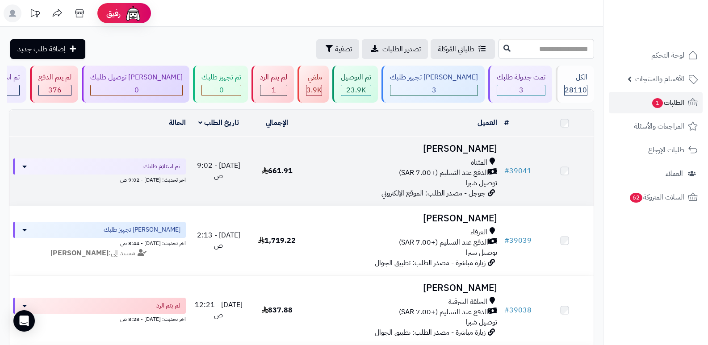
click at [486, 150] on h3 "[PERSON_NAME]" at bounding box center [404, 149] width 188 height 10
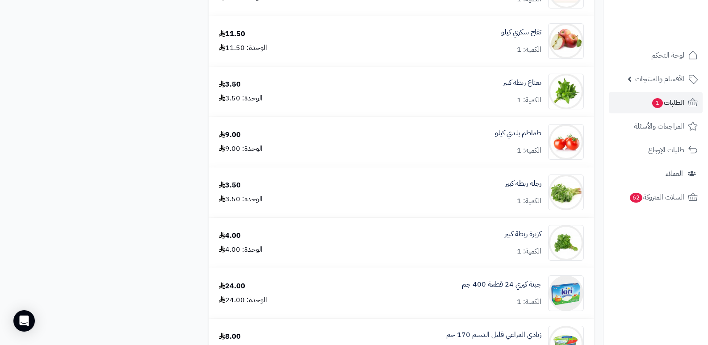
scroll to position [1429, 0]
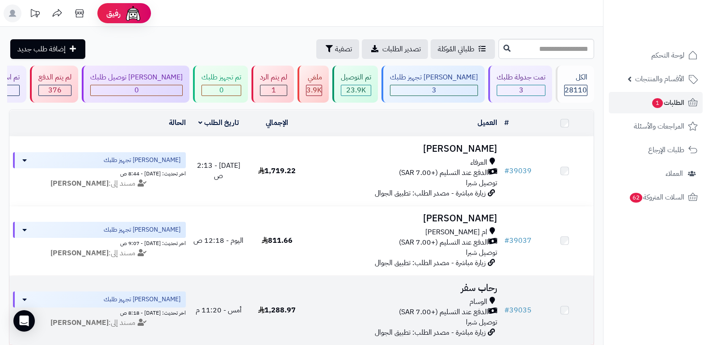
scroll to position [95, 0]
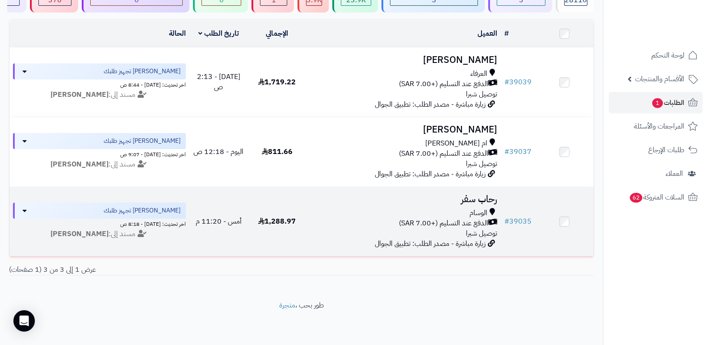
click at [481, 196] on h3 "رحاب سفر" at bounding box center [404, 199] width 188 height 10
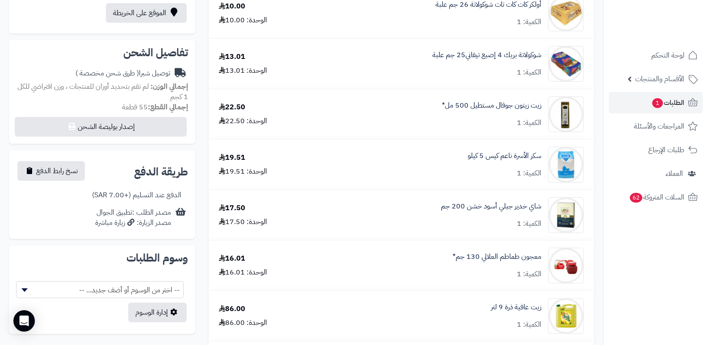
scroll to position [268, 0]
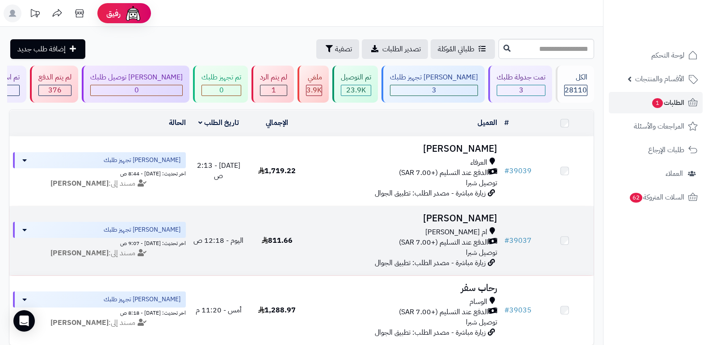
scroll to position [95, 0]
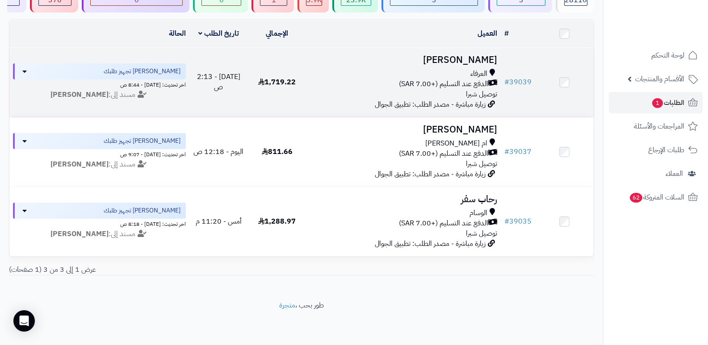
click at [462, 55] on h3 "[PERSON_NAME]" at bounding box center [404, 60] width 188 height 10
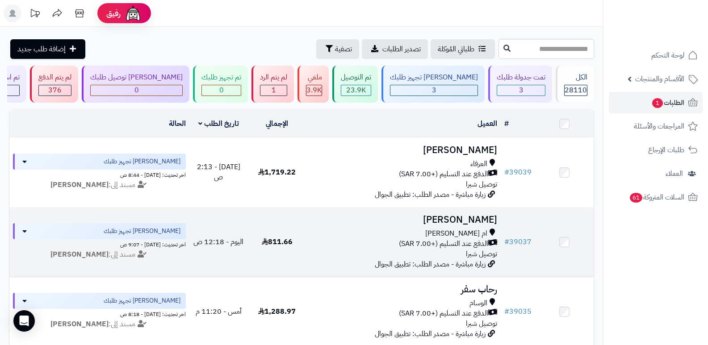
click at [476, 218] on h3 "فاطمة الغامدي" at bounding box center [404, 220] width 188 height 10
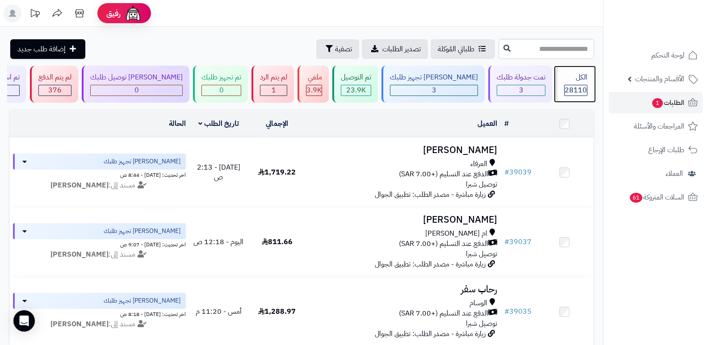
click at [586, 83] on div "الكل 28110" at bounding box center [575, 84] width 38 height 37
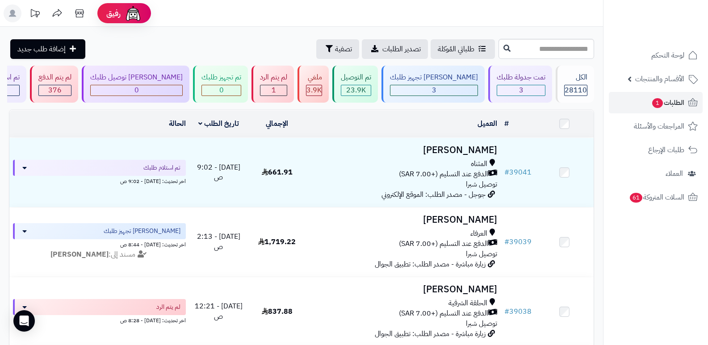
scroll to position [45, 0]
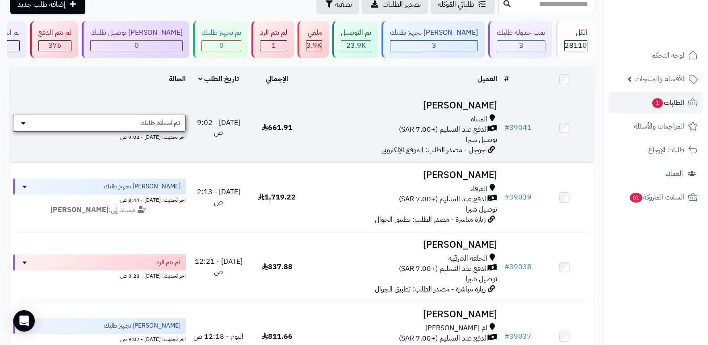
click at [172, 121] on span "تم استلام طلبك" at bounding box center [160, 123] width 40 height 9
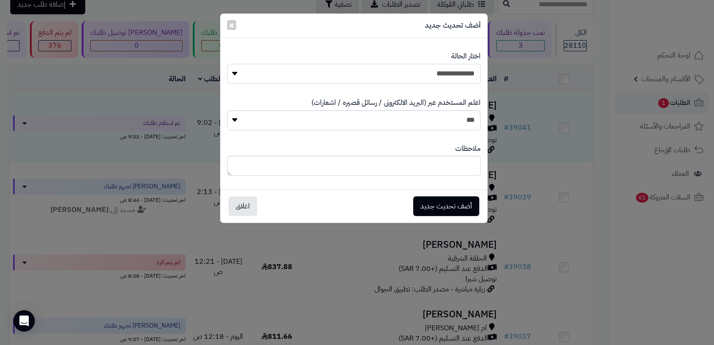
click at [420, 67] on select "**********" at bounding box center [354, 74] width 254 height 20
click at [227, 64] on select "**********" at bounding box center [354, 74] width 254 height 20
click at [443, 166] on textarea at bounding box center [354, 166] width 254 height 20
type textarea "*****"
click at [238, 207] on button "اغلاق" at bounding box center [243, 206] width 29 height 20
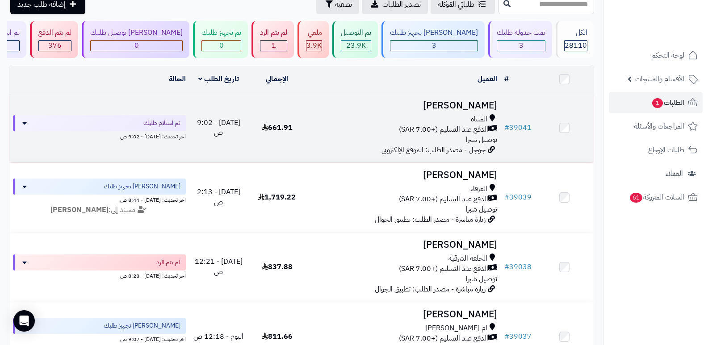
click at [472, 103] on h3 "طلال القرشي" at bounding box center [404, 105] width 188 height 10
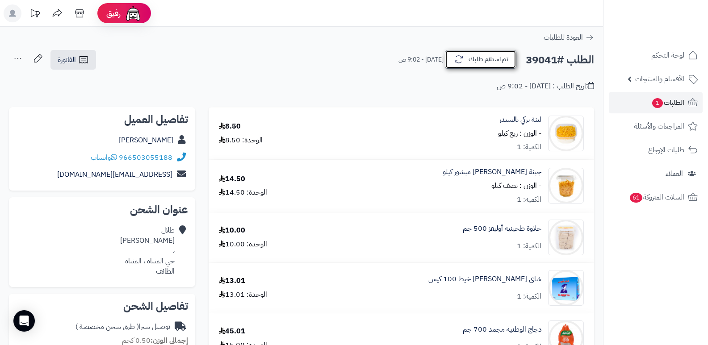
click at [488, 54] on button "تم استلام طلبك" at bounding box center [480, 59] width 71 height 19
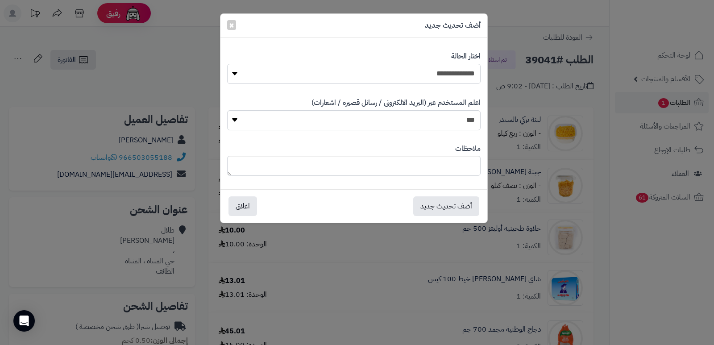
click at [462, 67] on select "**********" at bounding box center [354, 74] width 254 height 20
select select "*"
click at [227, 64] on select "**********" at bounding box center [354, 74] width 254 height 20
click at [443, 169] on textarea at bounding box center [354, 166] width 254 height 20
type textarea "*"
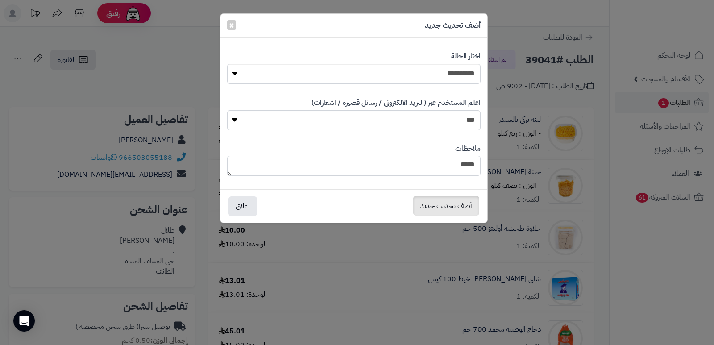
type textarea "*****"
click at [443, 209] on button "أضف تحديث جديد" at bounding box center [447, 206] width 66 height 20
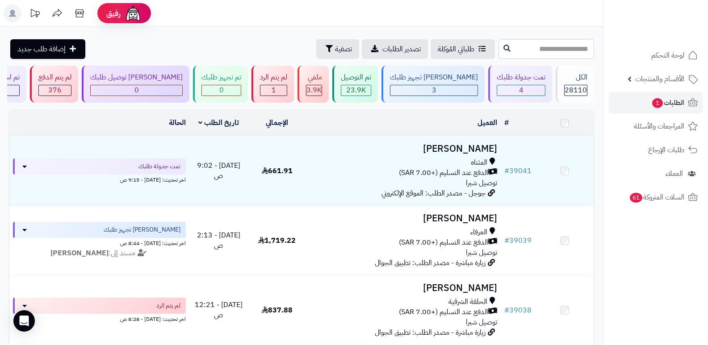
scroll to position [45, 0]
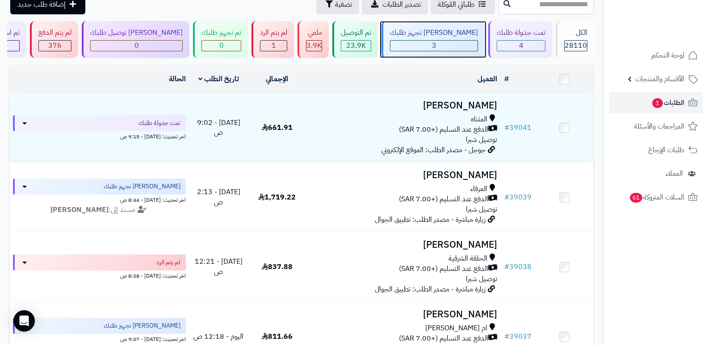
click at [460, 38] on div "جاري تجهيز طلبك 3" at bounding box center [432, 39] width 103 height 37
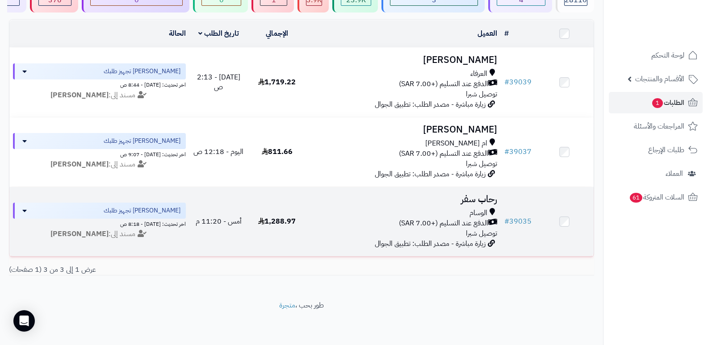
scroll to position [95, 0]
click at [468, 195] on h3 "رحاب سفر" at bounding box center [404, 199] width 188 height 10
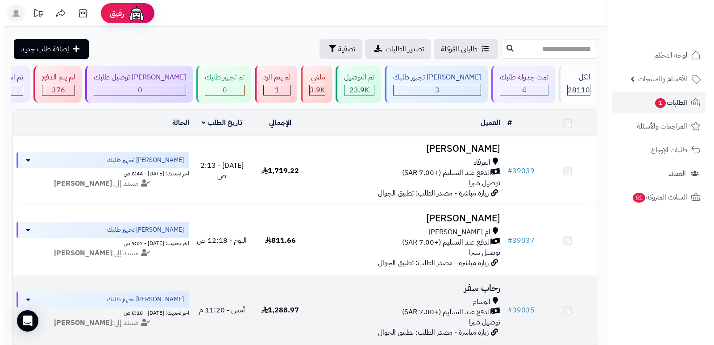
scroll to position [95, 0]
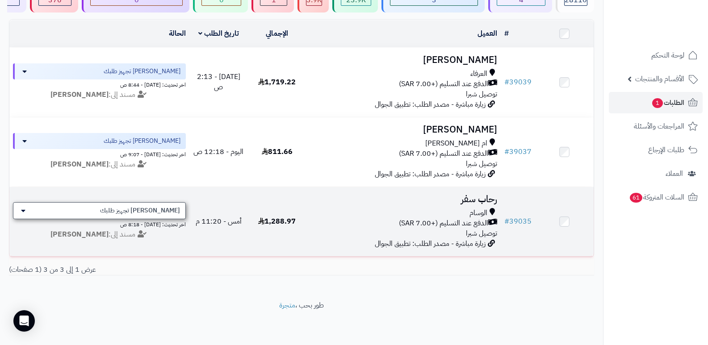
click at [174, 206] on span "[PERSON_NAME] تجهيز طلبك" at bounding box center [140, 210] width 80 height 9
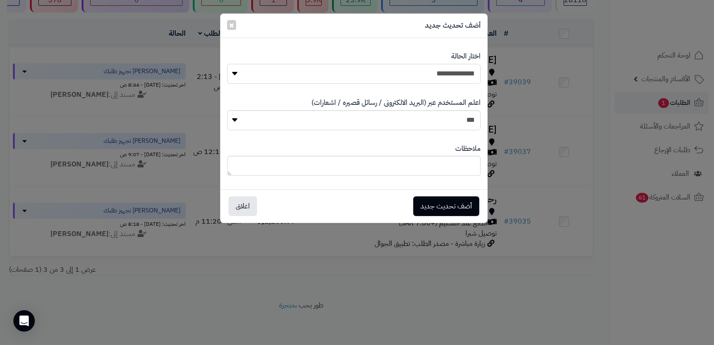
click at [475, 79] on select "**********" at bounding box center [354, 74] width 254 height 20
select select "*"
click at [227, 64] on select "**********" at bounding box center [354, 74] width 254 height 20
click at [447, 200] on button "أضف تحديث جديد" at bounding box center [447, 206] width 66 height 20
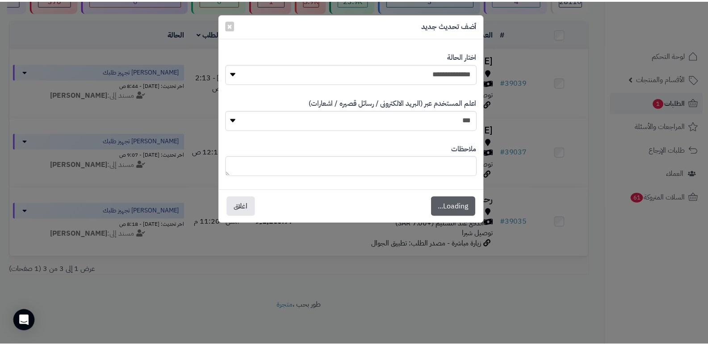
scroll to position [124, 0]
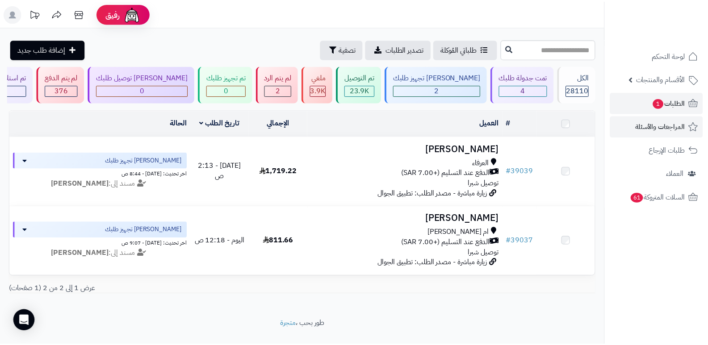
scroll to position [25, 0]
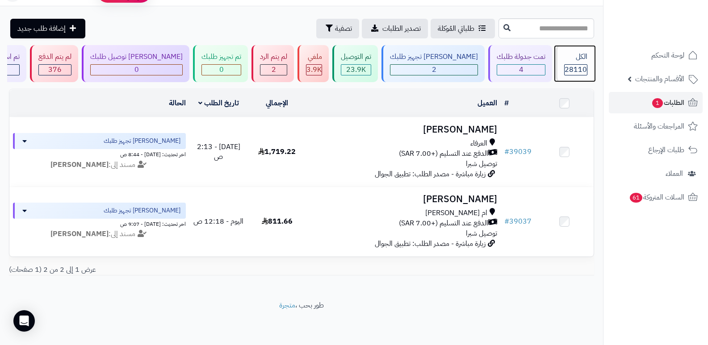
click at [569, 64] on span "28110" at bounding box center [575, 69] width 22 height 11
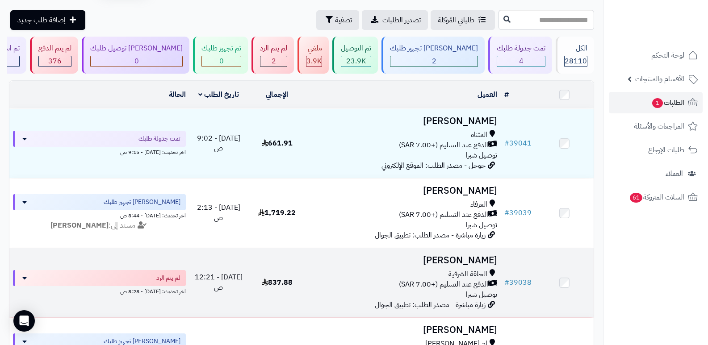
scroll to position [45, 0]
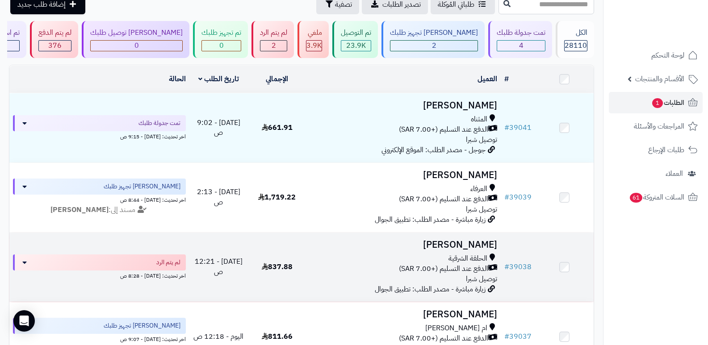
click at [482, 242] on h3 "[PERSON_NAME]" at bounding box center [404, 245] width 188 height 10
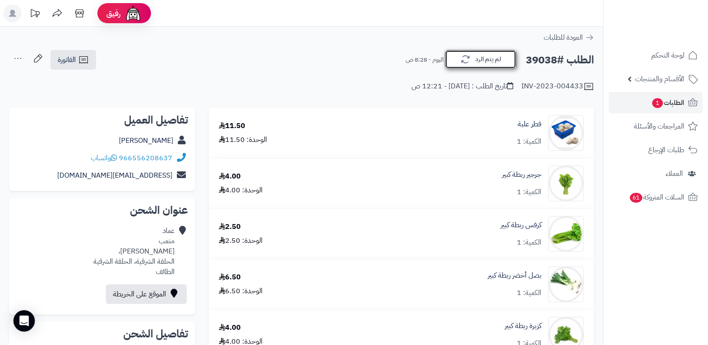
click at [481, 64] on button "لم يتم الرد" at bounding box center [480, 59] width 71 height 19
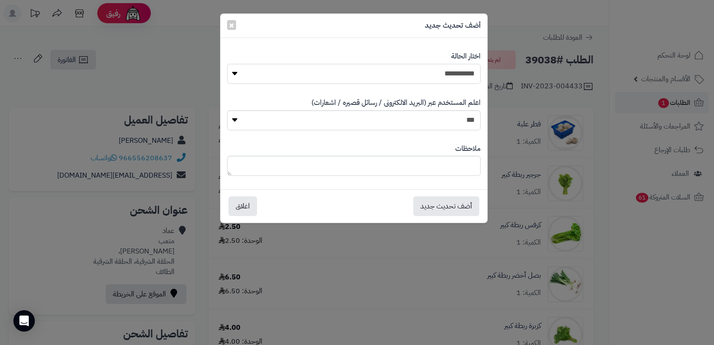
click at [446, 76] on select "**********" at bounding box center [354, 74] width 254 height 20
select select "*"
click at [227, 64] on select "**********" at bounding box center [354, 74] width 254 height 20
click at [447, 158] on textarea at bounding box center [354, 166] width 254 height 20
type textarea "*****"
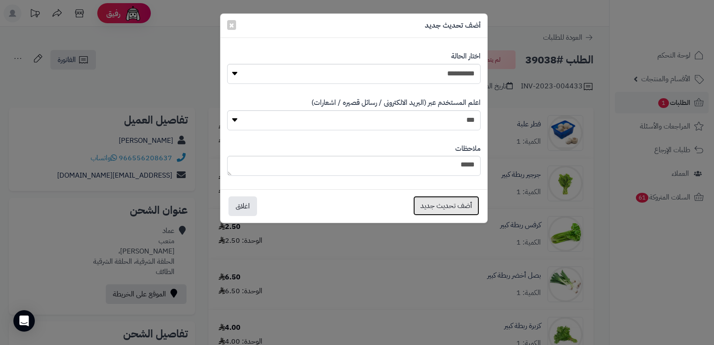
click at [439, 204] on button "أضف تحديث جديد" at bounding box center [447, 206] width 66 height 20
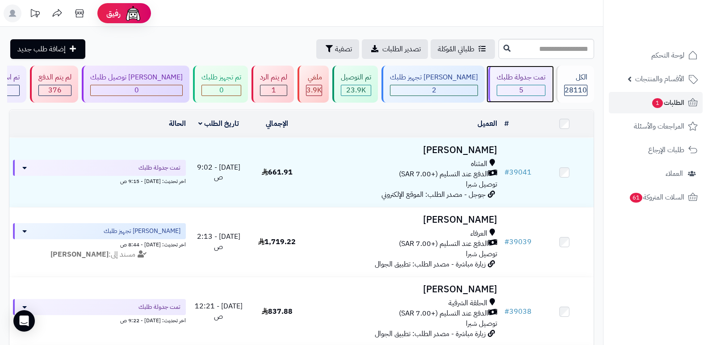
click at [528, 85] on div "5" at bounding box center [521, 90] width 48 height 10
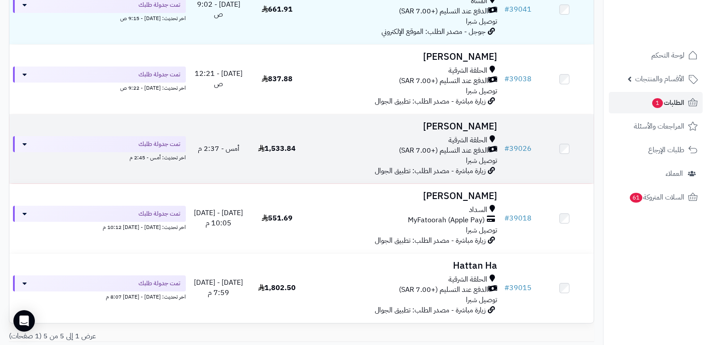
scroll to position [179, 0]
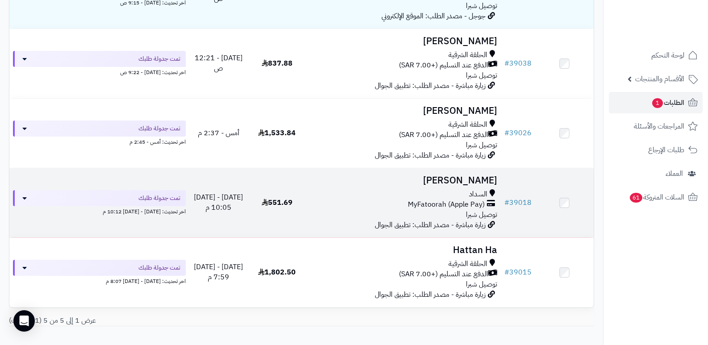
click at [475, 183] on h3 "فيصل العتيبي" at bounding box center [404, 180] width 188 height 10
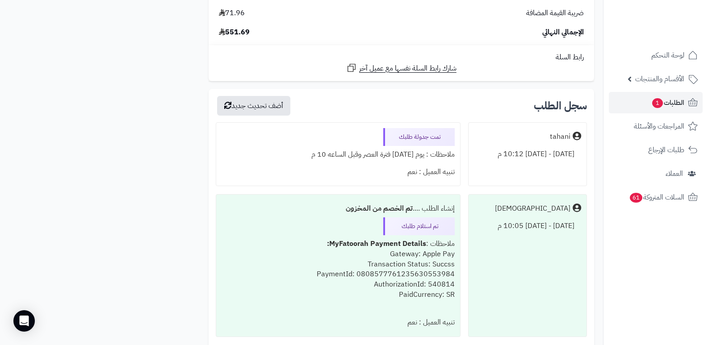
scroll to position [1756, 0]
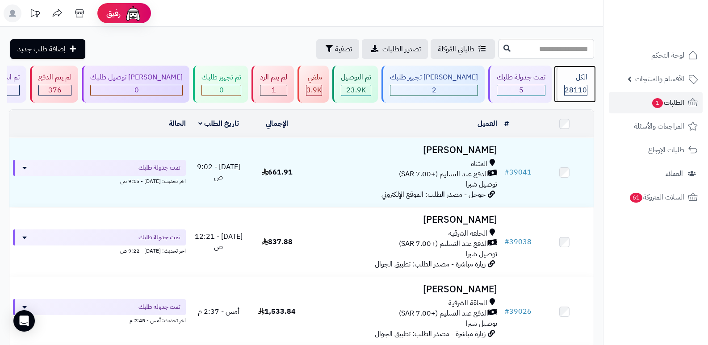
click at [567, 84] on div "الكل 28110" at bounding box center [575, 84] width 38 height 37
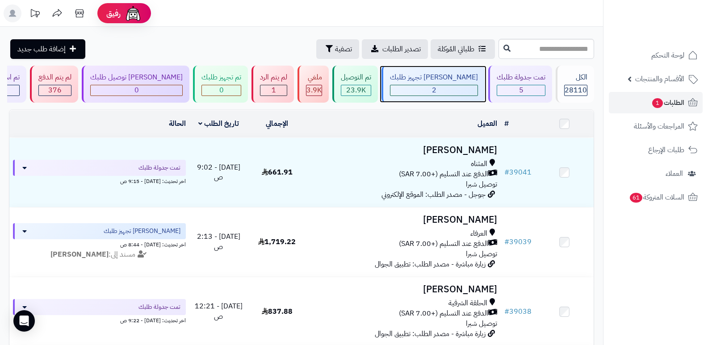
click at [446, 78] on div "[PERSON_NAME] تجهيز طلبك" at bounding box center [434, 77] width 88 height 10
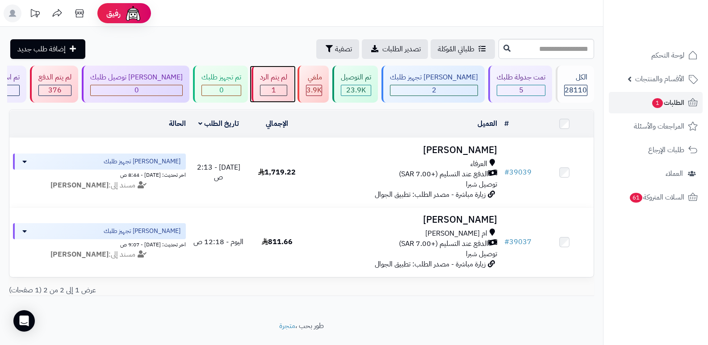
click at [287, 82] on div "لم يتم الرد" at bounding box center [273, 77] width 27 height 10
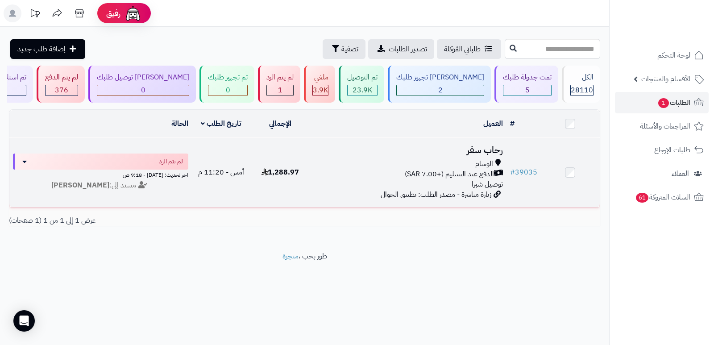
click at [483, 151] on h3 "رحاب سفر" at bounding box center [408, 150] width 190 height 10
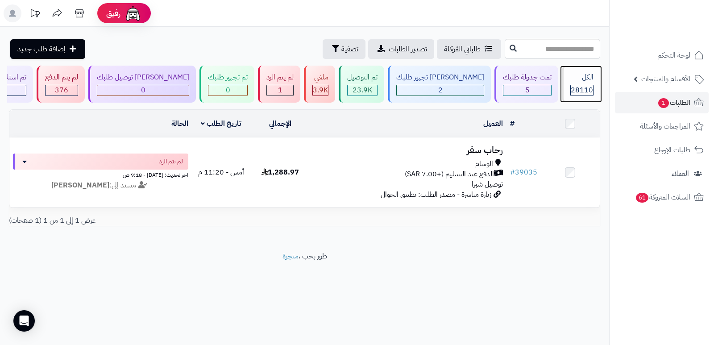
click at [582, 88] on span "28110" at bounding box center [582, 90] width 22 height 11
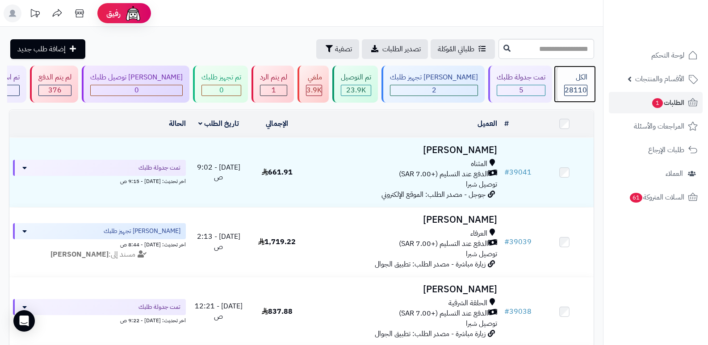
click at [573, 85] on span "28110" at bounding box center [575, 90] width 22 height 11
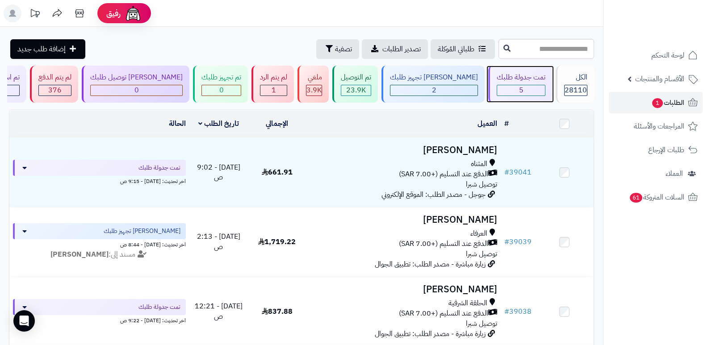
click at [515, 84] on div "تمت جدولة طلبك 5" at bounding box center [520, 84] width 64 height 37
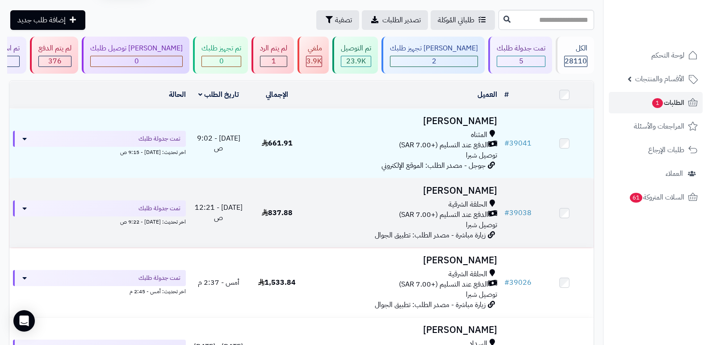
scroll to position [45, 0]
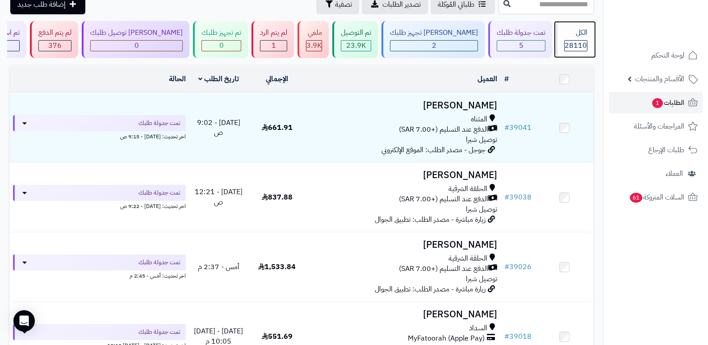
click at [565, 46] on span "28110" at bounding box center [575, 45] width 22 height 11
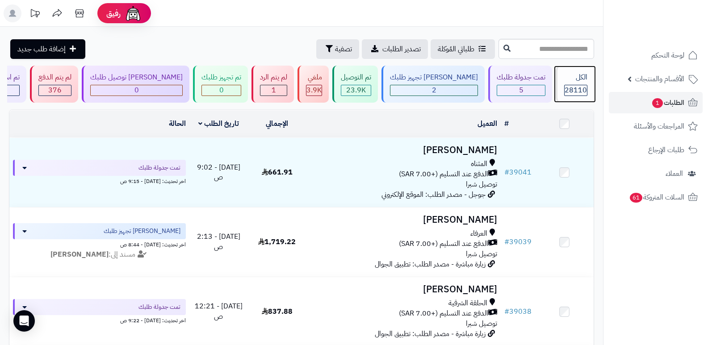
click at [578, 86] on span "28110" at bounding box center [575, 90] width 22 height 11
click at [567, 79] on div "الكل" at bounding box center [575, 77] width 23 height 10
click at [578, 86] on span "28110" at bounding box center [575, 90] width 22 height 11
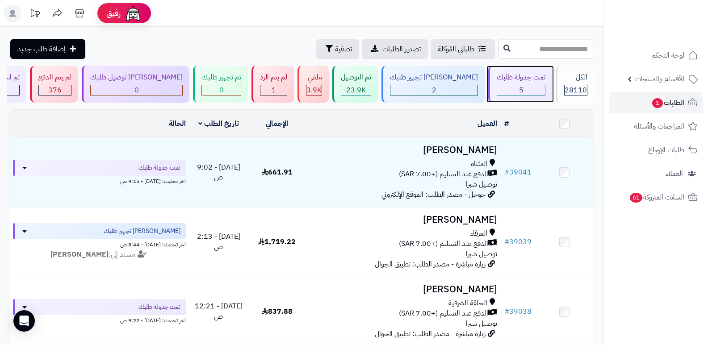
click at [507, 85] on div "5" at bounding box center [521, 90] width 48 height 10
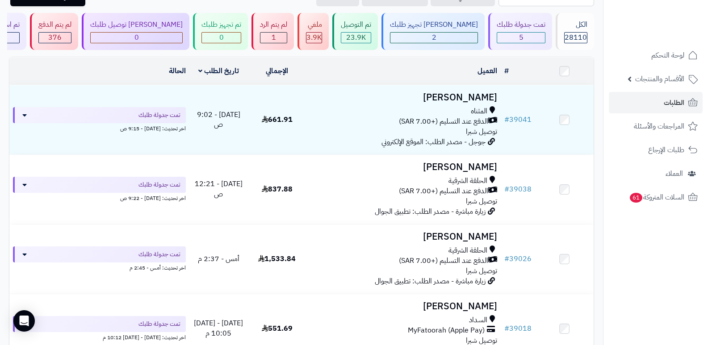
scroll to position [49, 0]
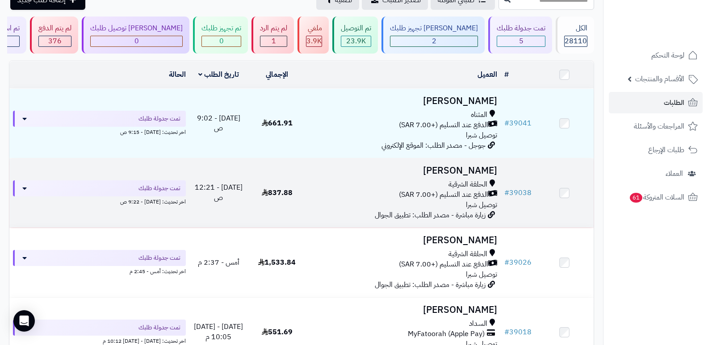
click at [464, 172] on h3 "[PERSON_NAME]" at bounding box center [404, 171] width 188 height 10
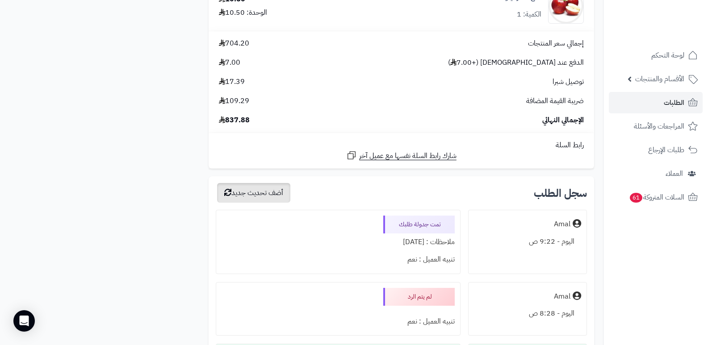
scroll to position [2143, 0]
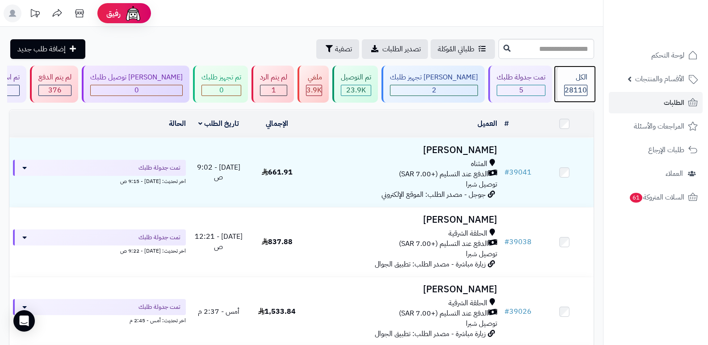
click at [564, 85] on span "28110" at bounding box center [575, 90] width 22 height 11
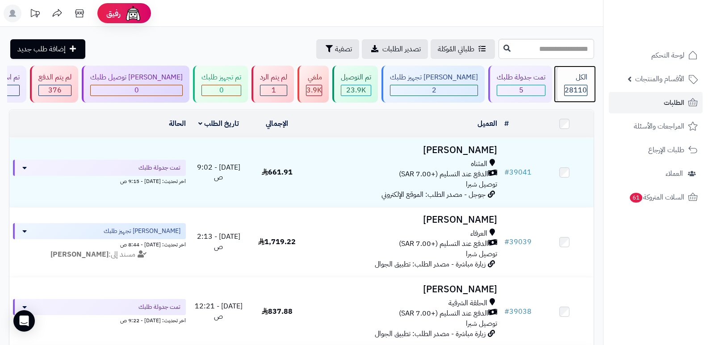
click at [577, 94] on span "28110" at bounding box center [575, 90] width 22 height 11
click at [581, 89] on span "28110" at bounding box center [575, 90] width 22 height 11
click at [567, 75] on div "الكل" at bounding box center [575, 77] width 23 height 10
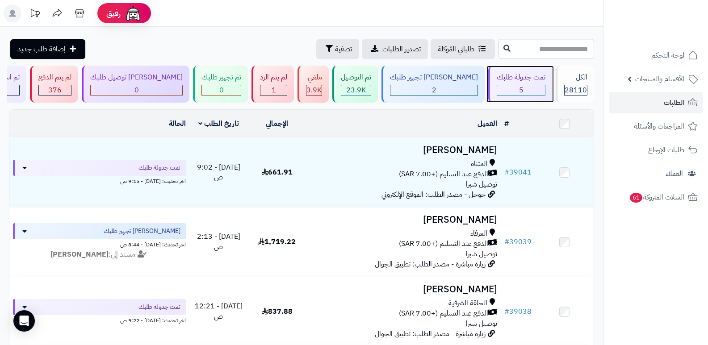
click at [497, 79] on div "تمت جدولة طلبك" at bounding box center [521, 77] width 49 height 10
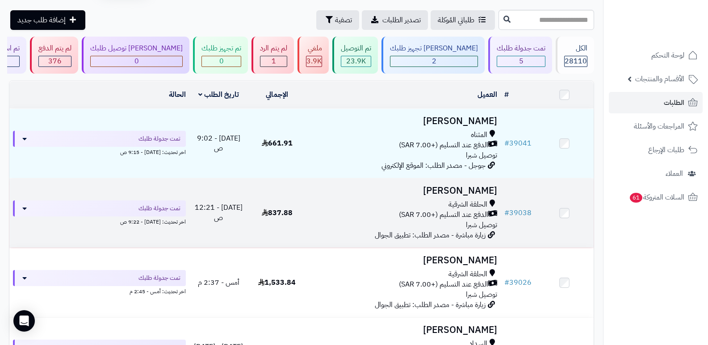
scroll to position [45, 0]
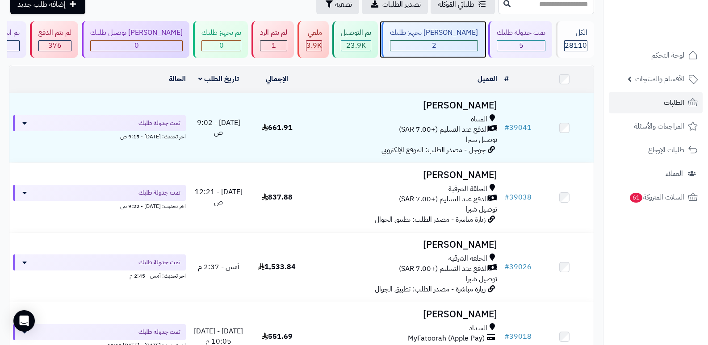
click at [447, 38] on div "[PERSON_NAME] تجهيز طلبك 2" at bounding box center [432, 39] width 103 height 37
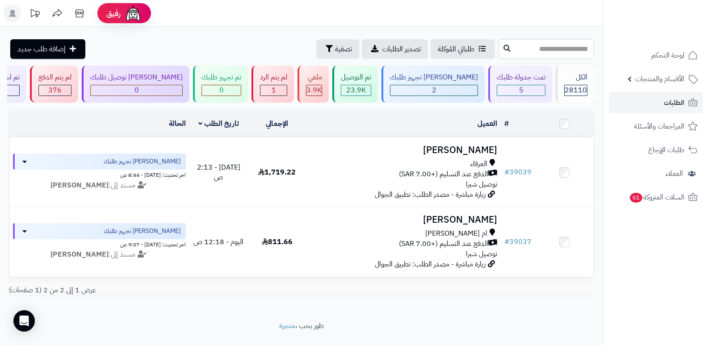
click at [290, 107] on div "**********" at bounding box center [301, 185] width 603 height 238
click at [294, 83] on div "لم يتم الرد 1" at bounding box center [272, 84] width 42 height 37
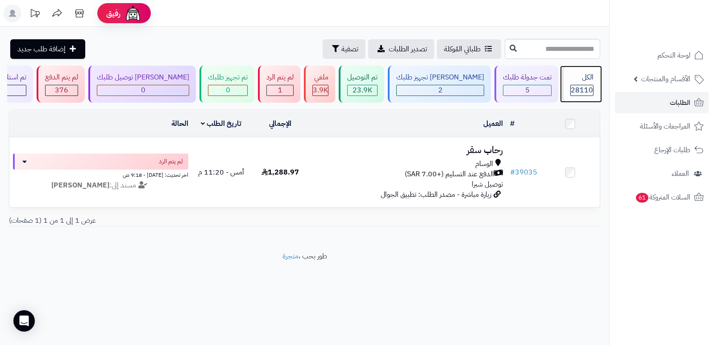
click at [581, 81] on div "الكل" at bounding box center [582, 77] width 23 height 10
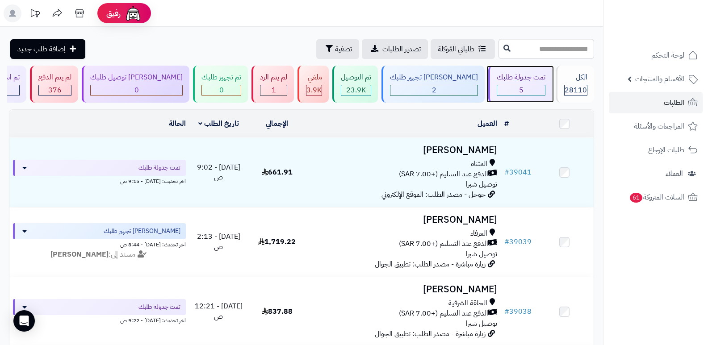
click at [517, 84] on div "تمت جدولة طلبك 5" at bounding box center [520, 84] width 64 height 37
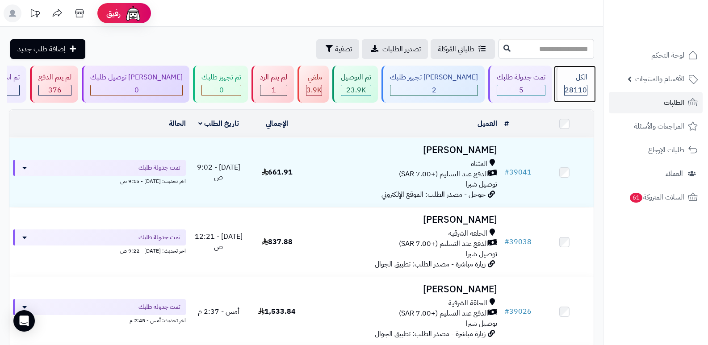
click at [576, 86] on span "28110" at bounding box center [575, 90] width 22 height 11
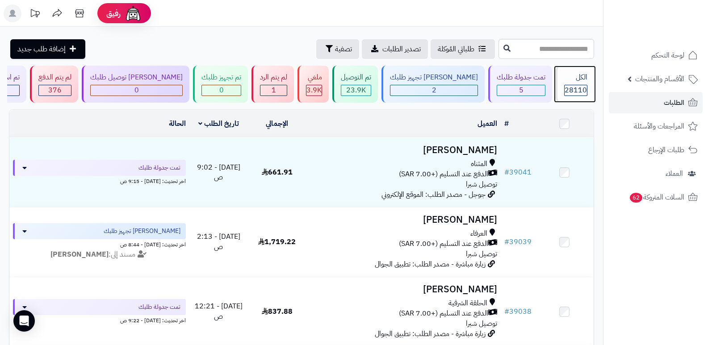
click at [566, 85] on span "28110" at bounding box center [575, 90] width 22 height 11
click at [575, 83] on div "الكل 28110" at bounding box center [575, 84] width 38 height 37
click at [571, 84] on div "الكل 28110" at bounding box center [575, 84] width 38 height 37
click at [567, 81] on div "الكل" at bounding box center [575, 77] width 23 height 10
click at [575, 87] on span "28110" at bounding box center [575, 90] width 22 height 11
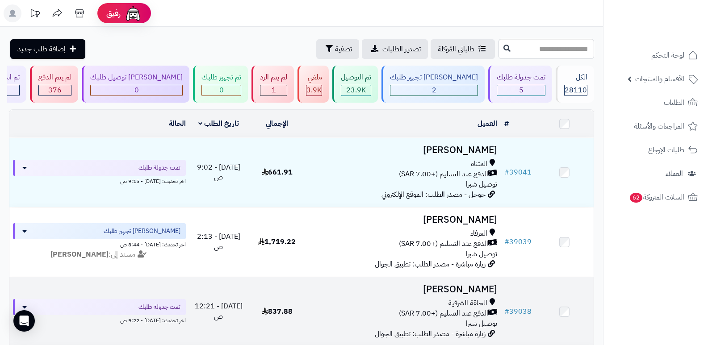
click at [476, 291] on h3 "[PERSON_NAME]" at bounding box center [404, 289] width 188 height 10
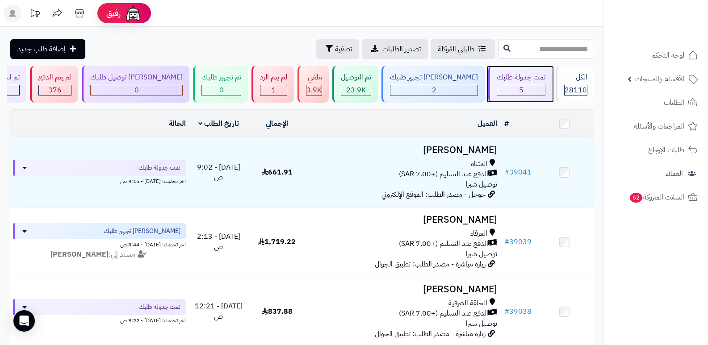
click at [518, 93] on div "5" at bounding box center [521, 90] width 48 height 10
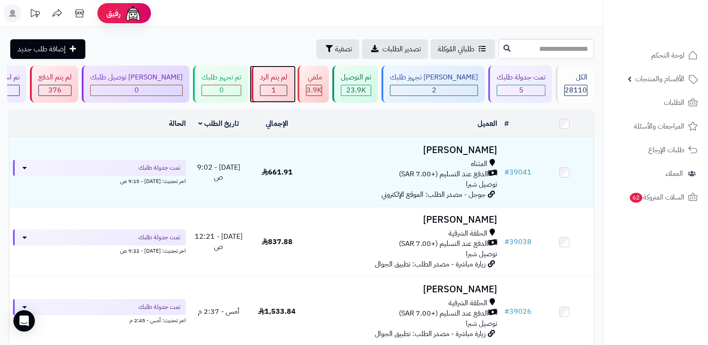
click at [276, 91] on span "1" at bounding box center [274, 90] width 4 height 11
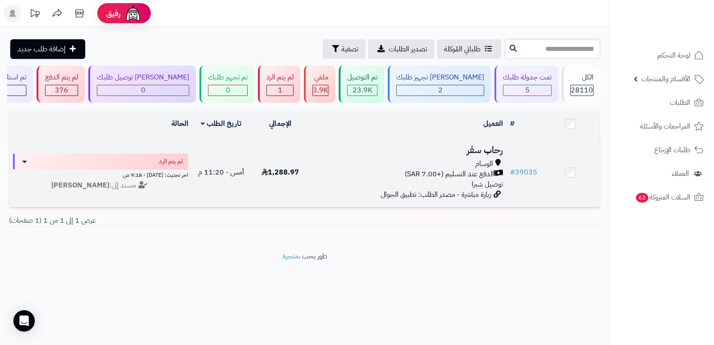
click at [485, 151] on h3 "رحاب سفر" at bounding box center [408, 150] width 190 height 10
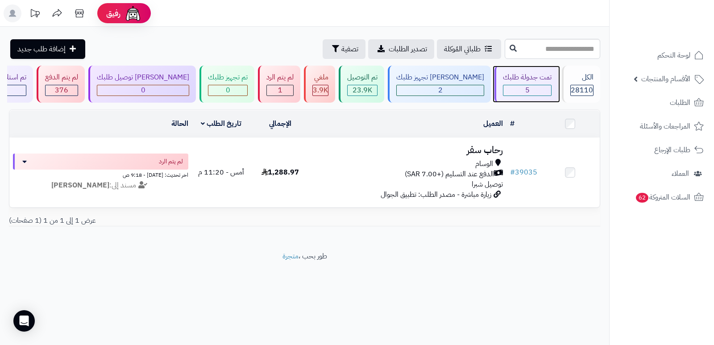
click at [539, 91] on div "5" at bounding box center [528, 90] width 48 height 10
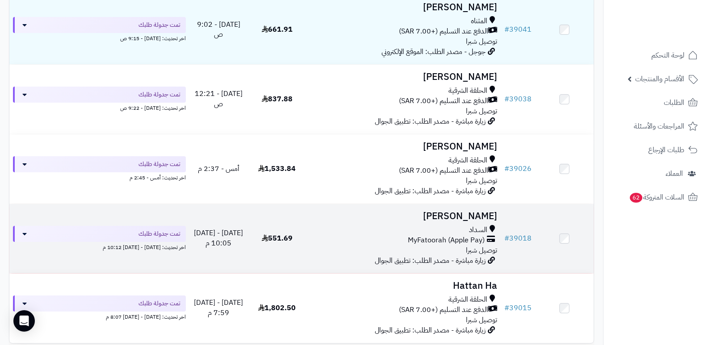
scroll to position [134, 0]
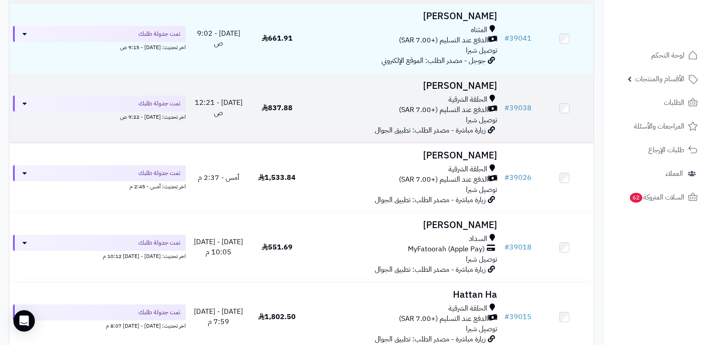
click at [483, 84] on h3 "[PERSON_NAME]" at bounding box center [404, 86] width 188 height 10
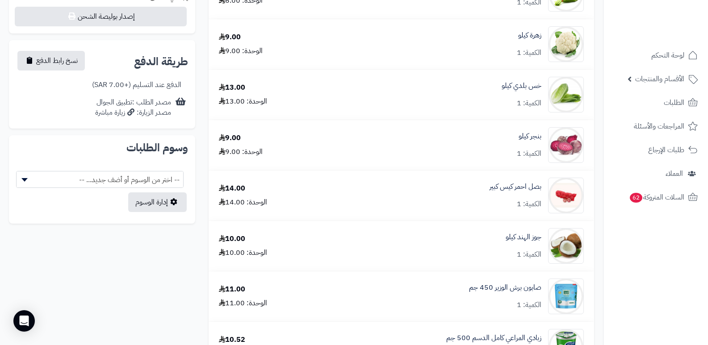
scroll to position [124, 0]
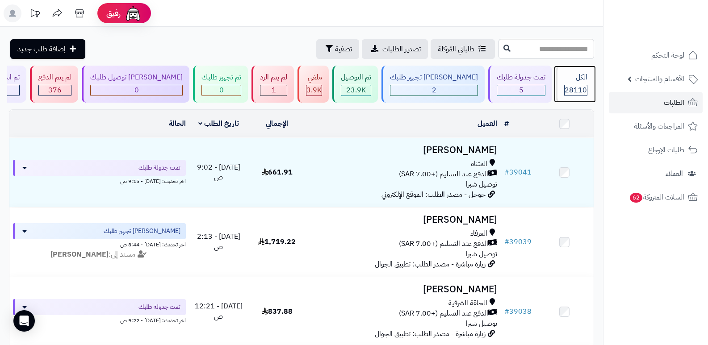
click at [574, 91] on span "28110" at bounding box center [575, 90] width 22 height 11
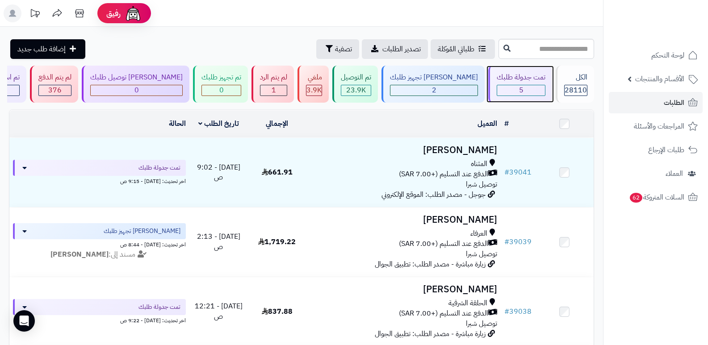
click at [523, 87] on div "5" at bounding box center [521, 90] width 48 height 10
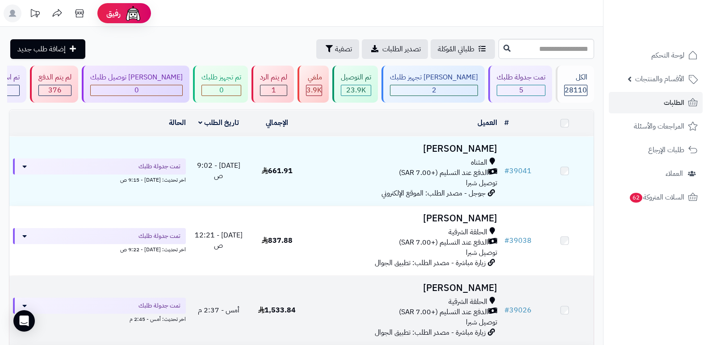
scroll to position [45, 0]
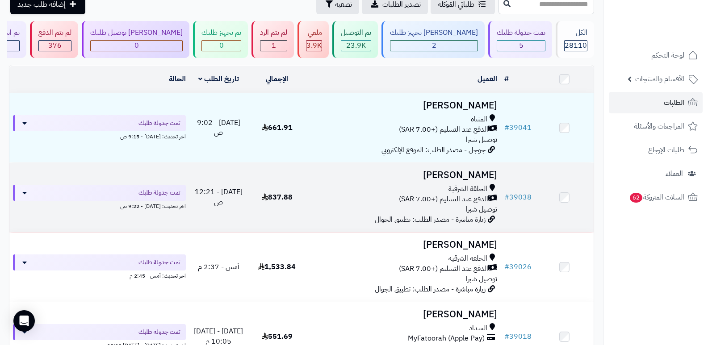
click at [472, 176] on h3 "عماد متعب" at bounding box center [404, 175] width 188 height 10
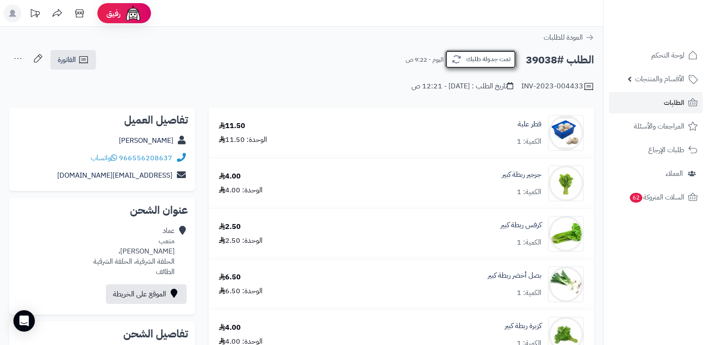
click at [489, 54] on button "تمت جدولة طلبك" at bounding box center [480, 59] width 71 height 19
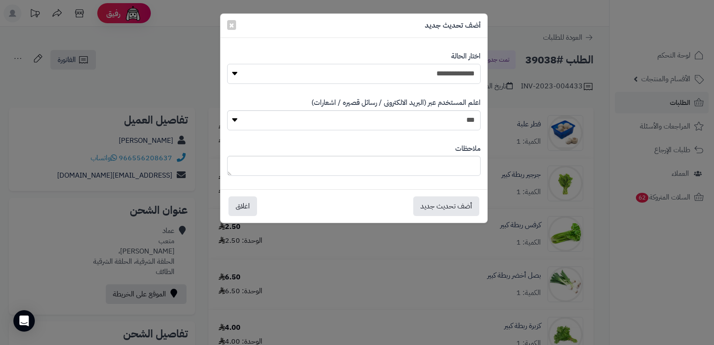
click at [466, 73] on select "**********" at bounding box center [354, 74] width 254 height 20
select select "*"
click at [227, 64] on select "**********" at bounding box center [354, 74] width 254 height 20
click at [464, 170] on textarea at bounding box center [354, 166] width 254 height 20
type textarea "****"
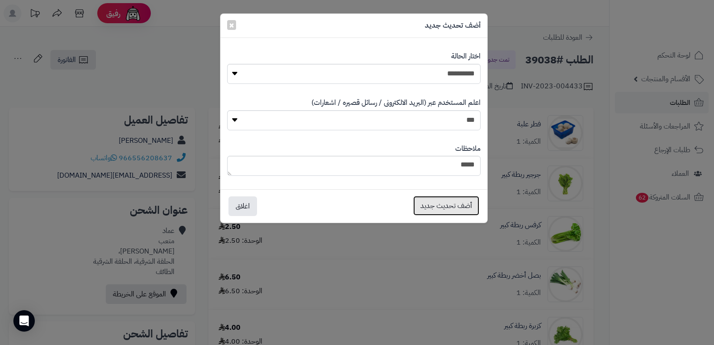
click at [456, 202] on button "أضف تحديث جديد" at bounding box center [447, 206] width 66 height 20
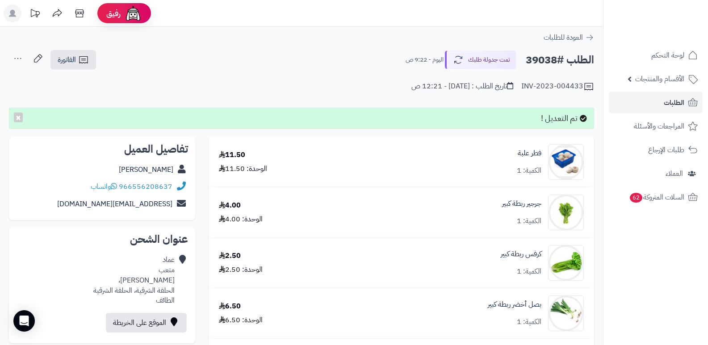
click at [15, 62] on icon at bounding box center [18, 59] width 18 height 18
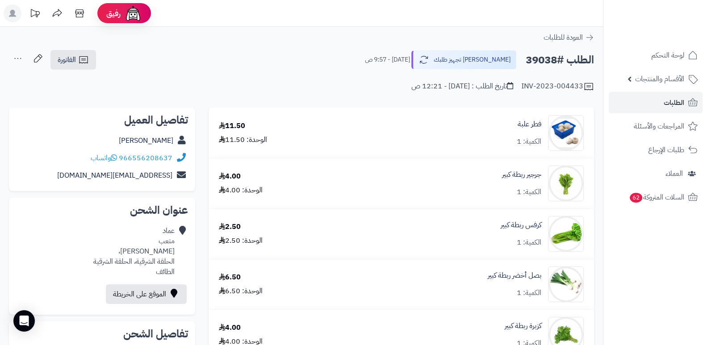
click at [13, 60] on icon at bounding box center [18, 59] width 18 height 18
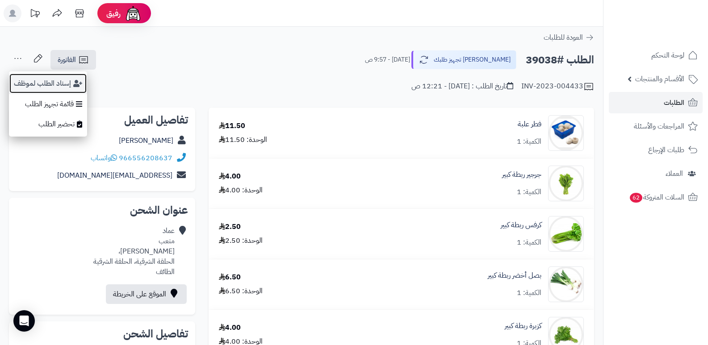
click at [27, 85] on button "إسناد الطلب لموظف" at bounding box center [48, 83] width 78 height 21
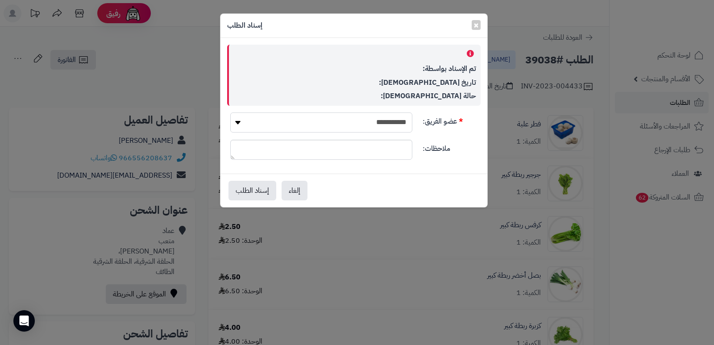
click at [355, 123] on select "**********" at bounding box center [321, 123] width 182 height 20
select select "**"
click at [230, 113] on select "**********" at bounding box center [321, 123] width 182 height 20
click at [259, 188] on button "إسناد الطلب" at bounding box center [253, 190] width 48 height 20
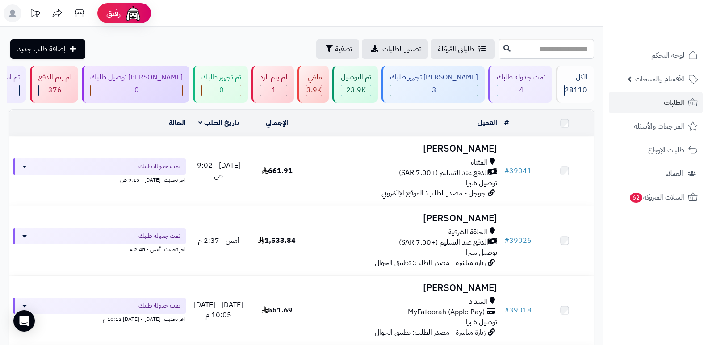
scroll to position [45, 0]
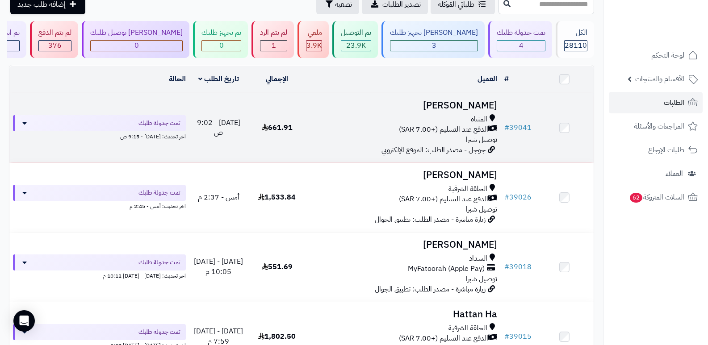
click at [477, 103] on h3 "[PERSON_NAME]" at bounding box center [404, 105] width 188 height 10
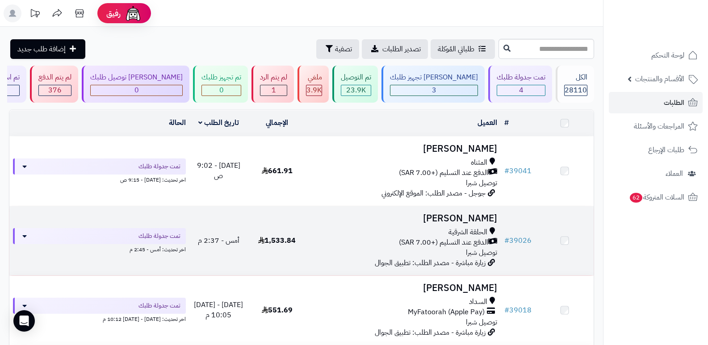
scroll to position [45, 0]
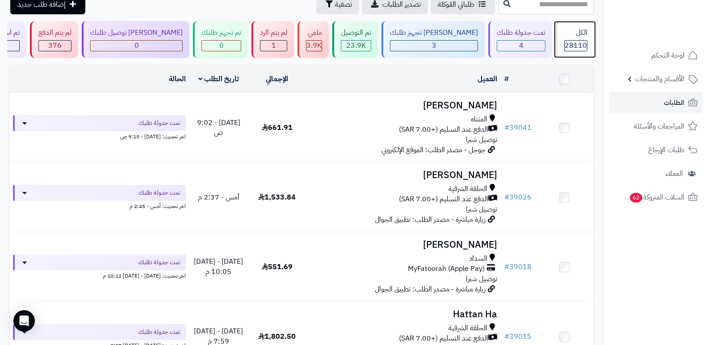
click at [571, 46] on span "28110" at bounding box center [575, 45] width 22 height 11
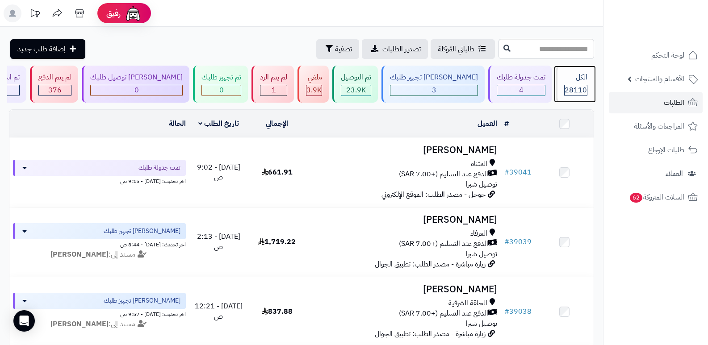
click at [575, 72] on div "الكل" at bounding box center [575, 77] width 23 height 10
click at [584, 74] on div "الكل" at bounding box center [575, 77] width 23 height 10
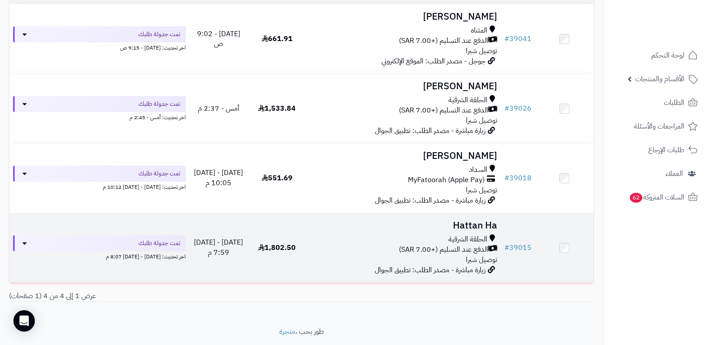
scroll to position [134, 0]
click at [477, 228] on h3 "Hattan Ha" at bounding box center [404, 225] width 188 height 10
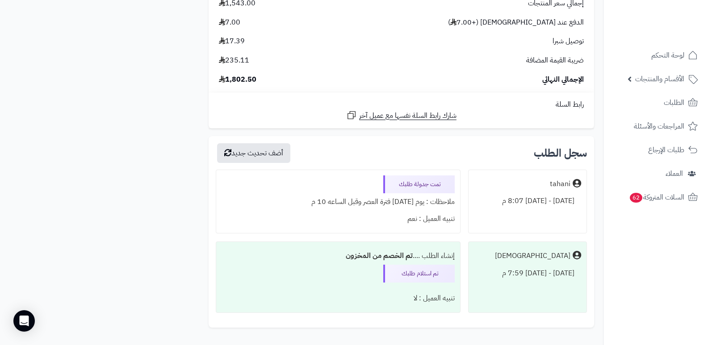
scroll to position [3394, 0]
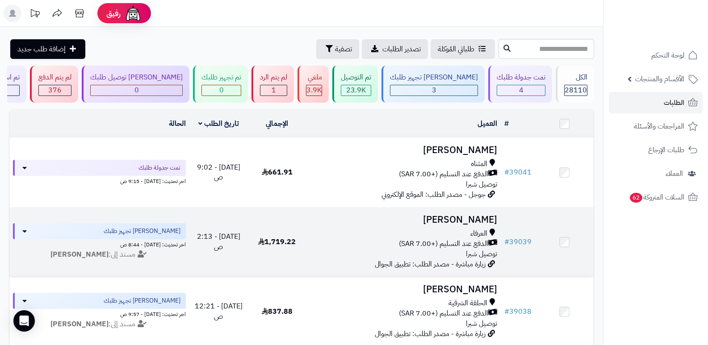
click at [468, 215] on h3 "[PERSON_NAME]" at bounding box center [404, 220] width 188 height 10
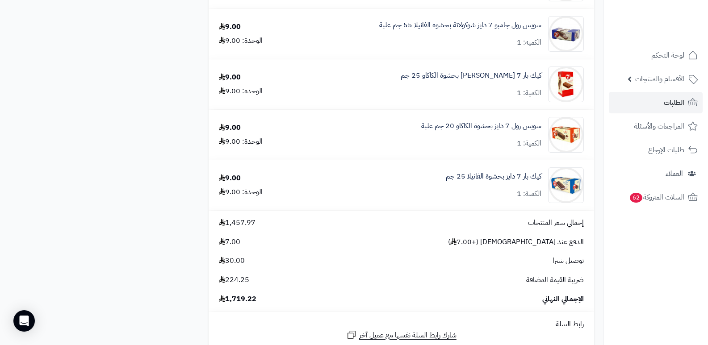
scroll to position [1340, 0]
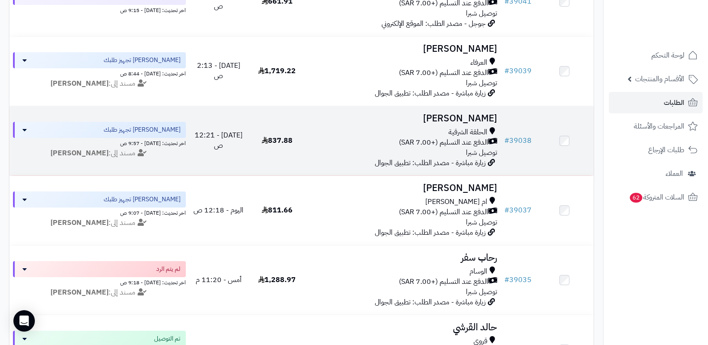
scroll to position [223, 0]
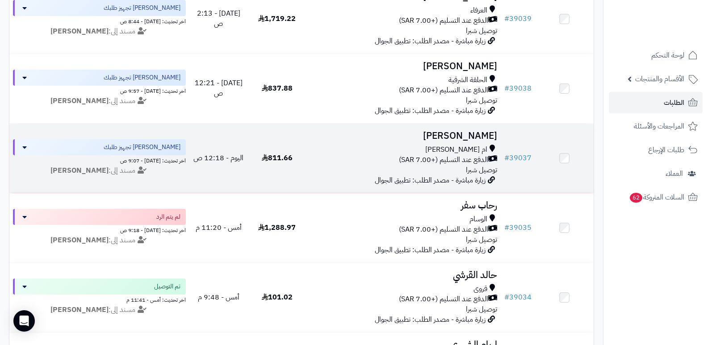
click at [477, 134] on h3 "فاطمة الغامدي" at bounding box center [404, 136] width 188 height 10
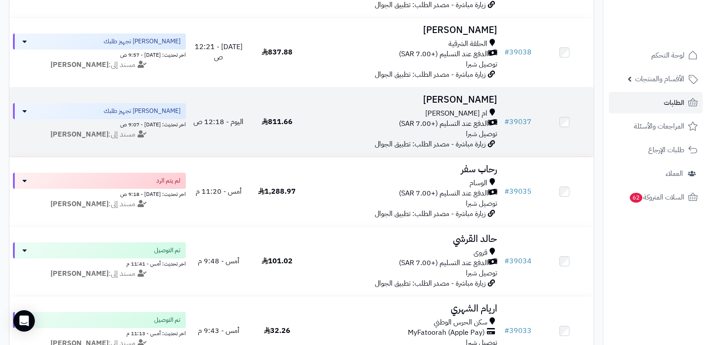
scroll to position [268, 0]
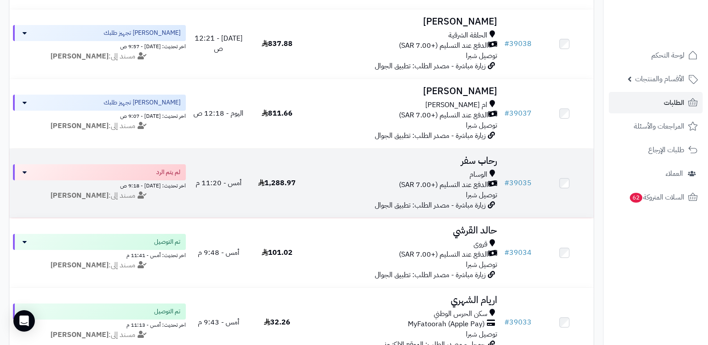
click at [482, 161] on h3 "رحاب سفر" at bounding box center [404, 161] width 188 height 10
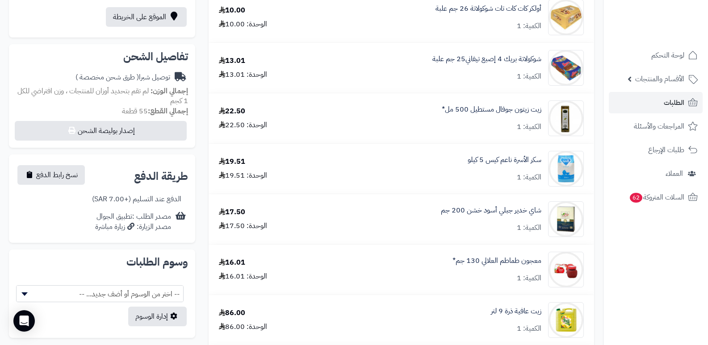
scroll to position [268, 0]
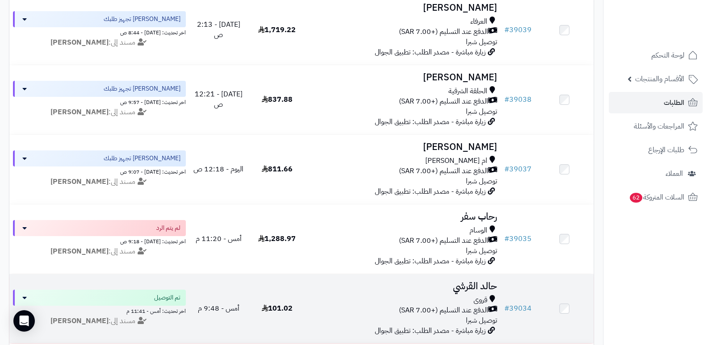
scroll to position [179, 0]
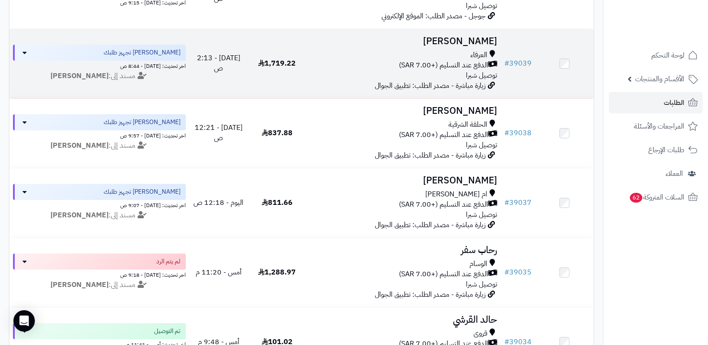
click at [473, 41] on h3 "[PERSON_NAME]" at bounding box center [404, 41] width 188 height 10
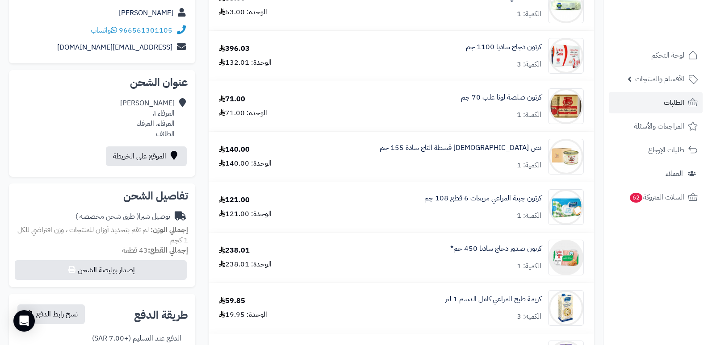
scroll to position [45, 0]
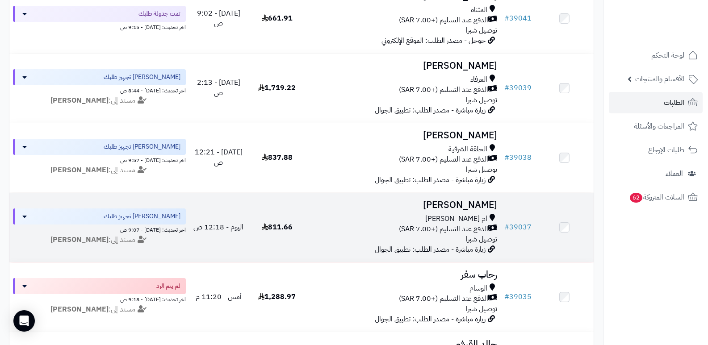
scroll to position [134, 0]
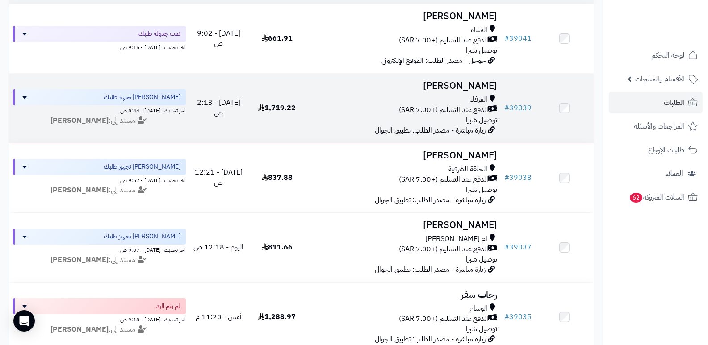
click at [475, 85] on h3 "[PERSON_NAME]" at bounding box center [404, 86] width 188 height 10
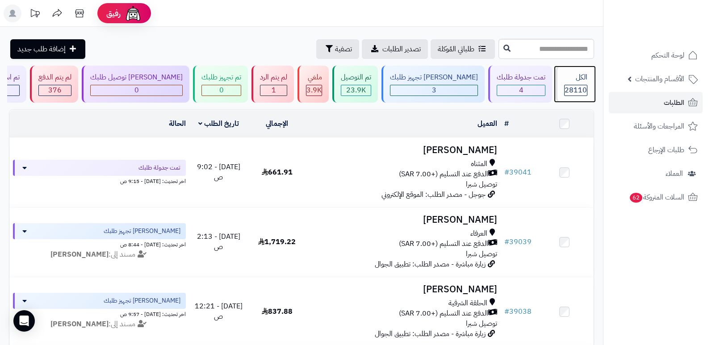
click at [569, 88] on span "28110" at bounding box center [575, 90] width 22 height 11
click at [581, 79] on div "الكل" at bounding box center [575, 77] width 23 height 10
click at [489, 25] on header "رفيق ! الطلبات معالجة مكتمل إرجاع المنتجات العملاء المتواجدون الان 28843 عملاء …" at bounding box center [354, 13] width 708 height 27
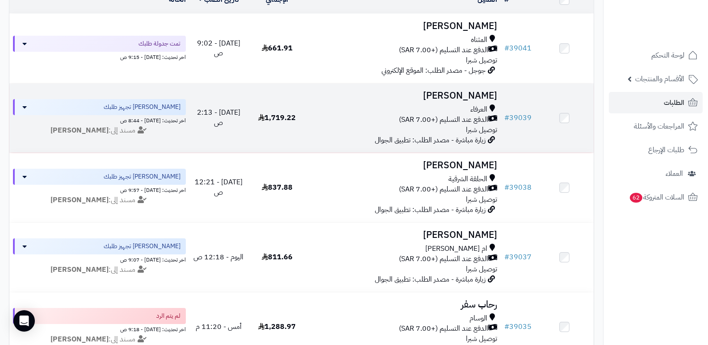
scroll to position [45, 0]
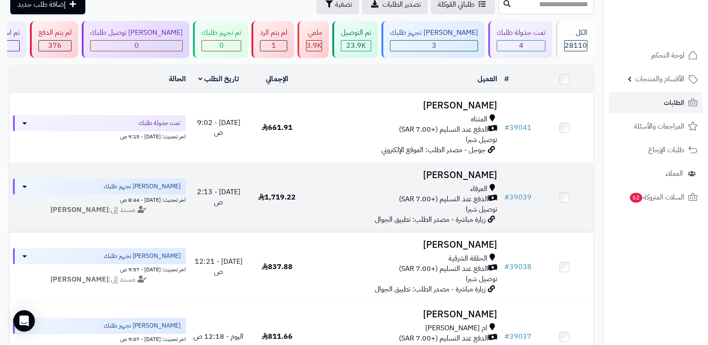
click at [475, 171] on h3 "[PERSON_NAME]" at bounding box center [404, 175] width 188 height 10
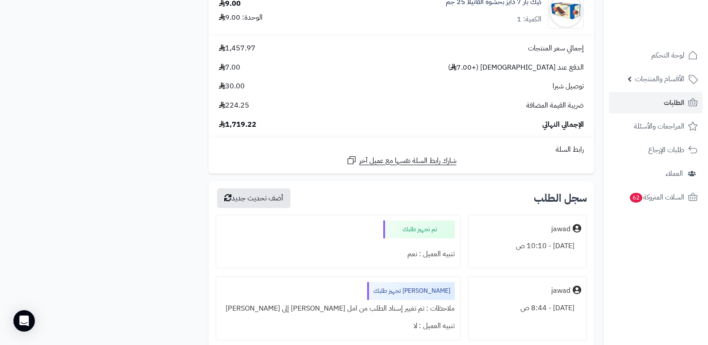
scroll to position [1384, 0]
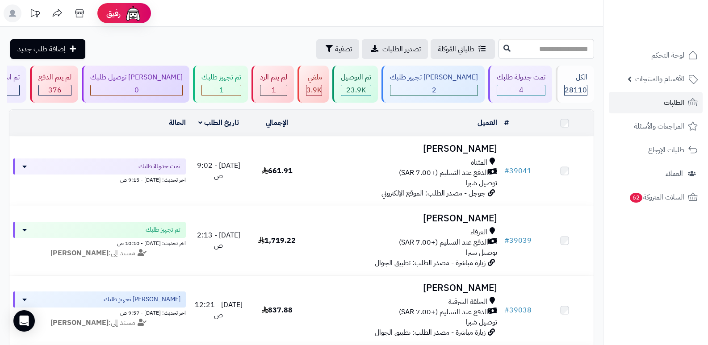
scroll to position [45, 0]
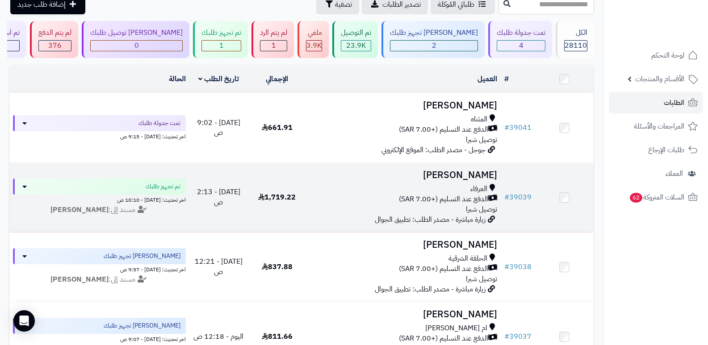
click at [434, 170] on h3 "[PERSON_NAME]" at bounding box center [404, 175] width 188 height 10
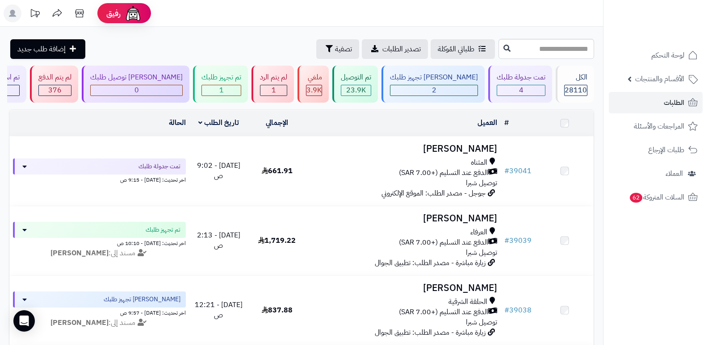
scroll to position [45, 0]
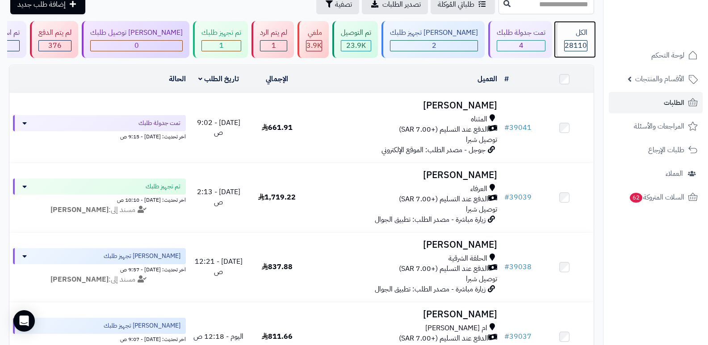
click at [560, 40] on div "الكل 28110" at bounding box center [575, 39] width 38 height 37
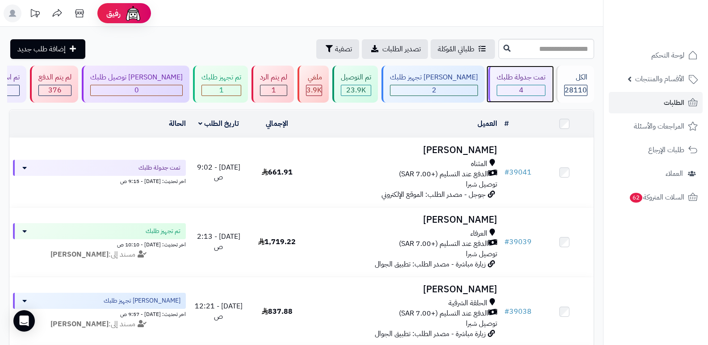
click at [497, 88] on div "4" at bounding box center [521, 90] width 48 height 10
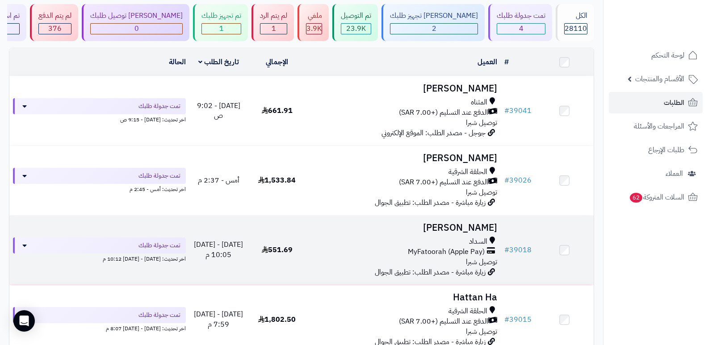
scroll to position [45, 0]
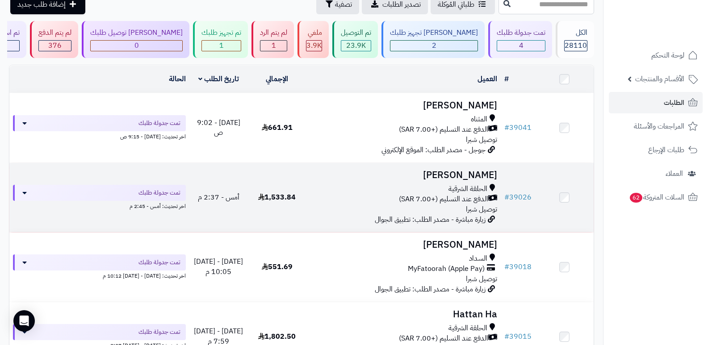
click at [487, 172] on h3 "[PERSON_NAME]" at bounding box center [404, 175] width 188 height 10
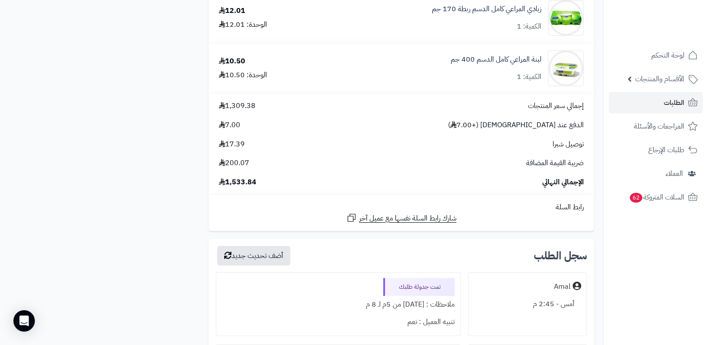
scroll to position [2322, 0]
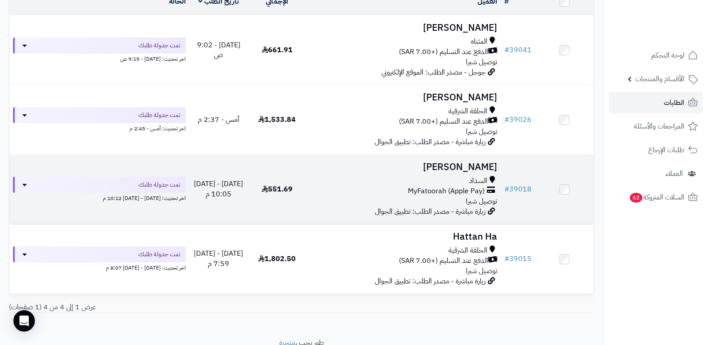
scroll to position [134, 0]
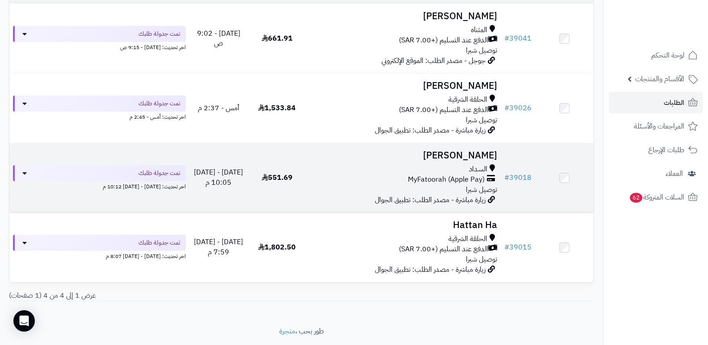
click at [487, 151] on h3 "[PERSON_NAME]" at bounding box center [404, 155] width 188 height 10
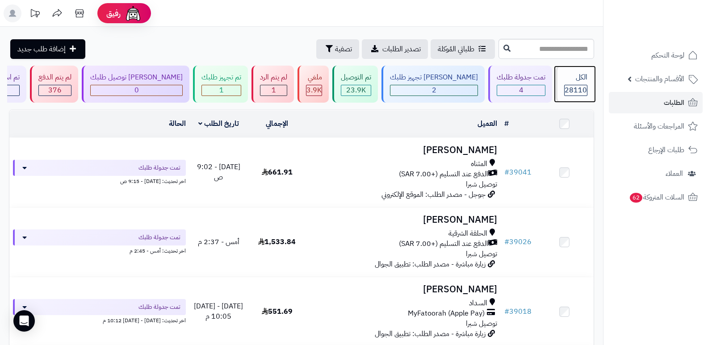
click at [572, 86] on span "28110" at bounding box center [575, 90] width 22 height 11
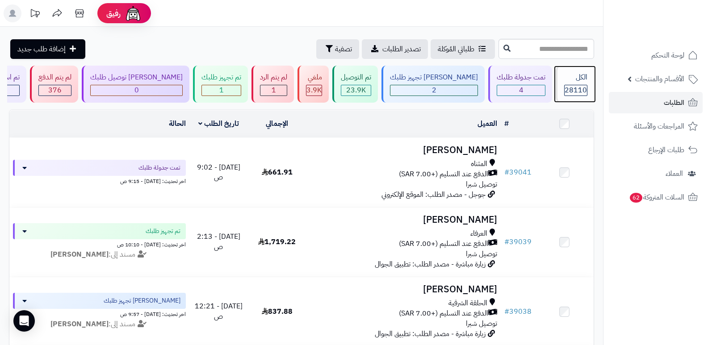
click at [577, 85] on span "28110" at bounding box center [575, 90] width 22 height 11
click at [560, 79] on div "الكل 28110" at bounding box center [575, 84] width 38 height 37
click at [574, 72] on div "الكل" at bounding box center [575, 77] width 23 height 10
click at [564, 78] on div "الكل" at bounding box center [575, 77] width 23 height 10
click at [564, 83] on div "الكل 28110" at bounding box center [575, 84] width 38 height 37
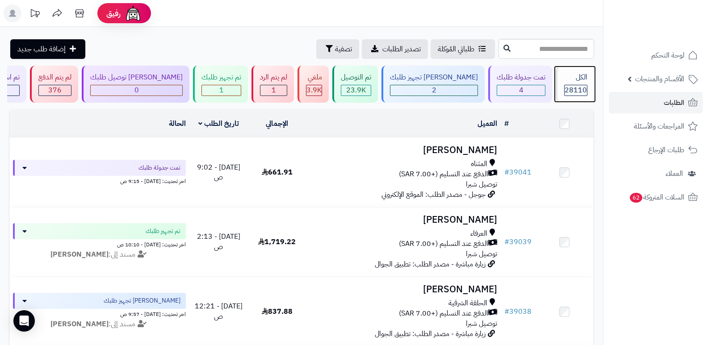
click at [564, 83] on div "الكل 28110" at bounding box center [575, 84] width 38 height 37
drag, startPoint x: 0, startPoint y: 0, endPoint x: 564, endPoint y: 83, distance: 570.1
click at [564, 83] on div "الكل 28110" at bounding box center [575, 84] width 38 height 37
click at [577, 79] on div "الكل" at bounding box center [575, 77] width 23 height 10
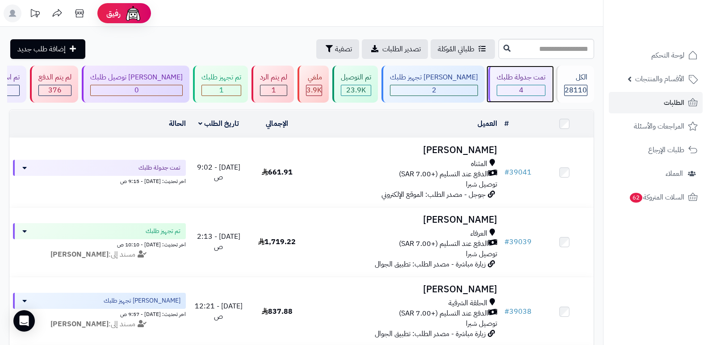
click at [522, 84] on div "تمت جدولة طلبك 4" at bounding box center [520, 84] width 64 height 37
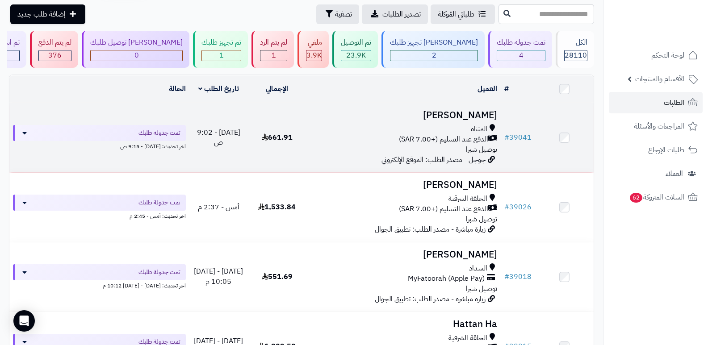
scroll to position [89, 0]
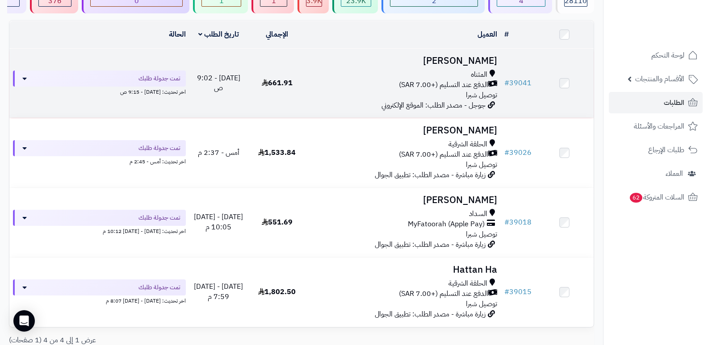
click at [490, 62] on h3 "[PERSON_NAME]" at bounding box center [404, 61] width 188 height 10
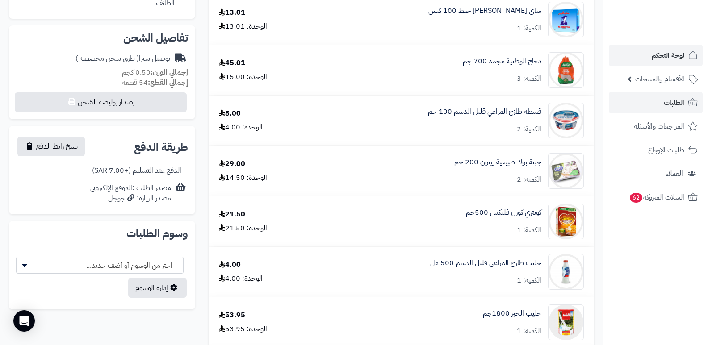
scroll to position [179, 0]
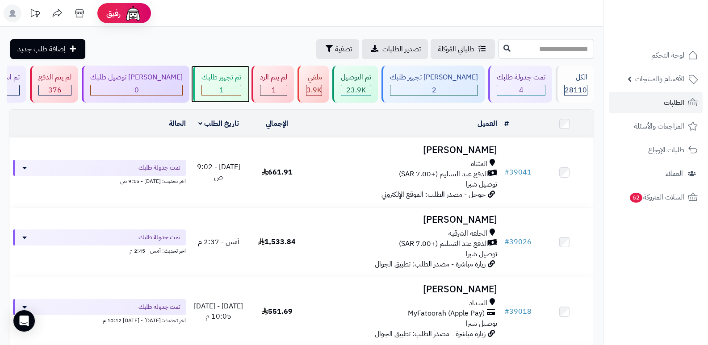
click at [241, 76] on div "تم تجهيز طلبك" at bounding box center [221, 77] width 40 height 10
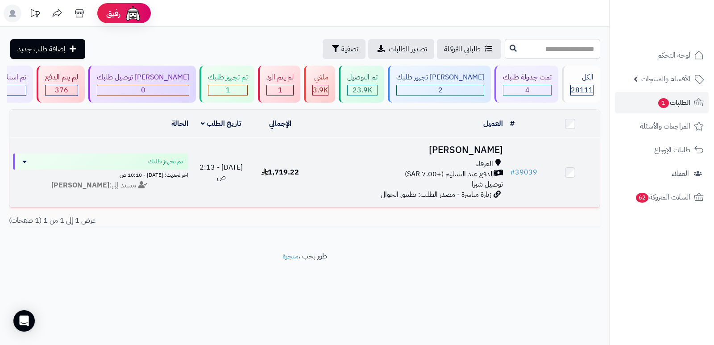
click at [480, 145] on h3 "[PERSON_NAME]" at bounding box center [408, 150] width 190 height 10
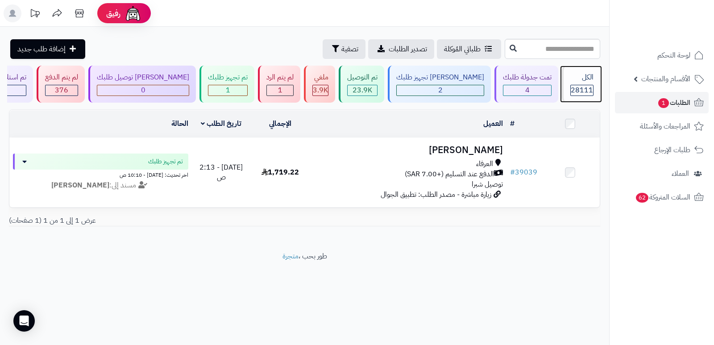
click at [587, 79] on div "الكل" at bounding box center [582, 77] width 23 height 10
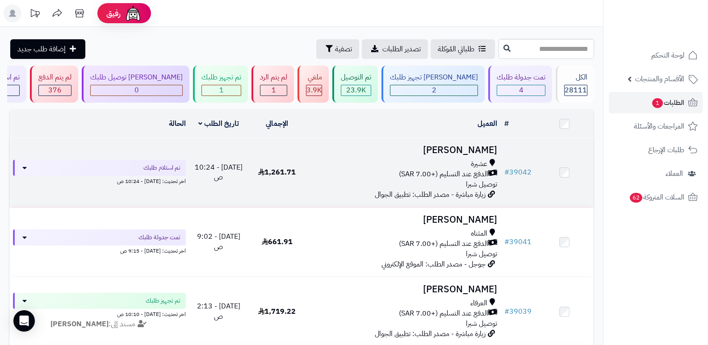
click at [480, 150] on h3 "عزام خالد" at bounding box center [404, 150] width 188 height 10
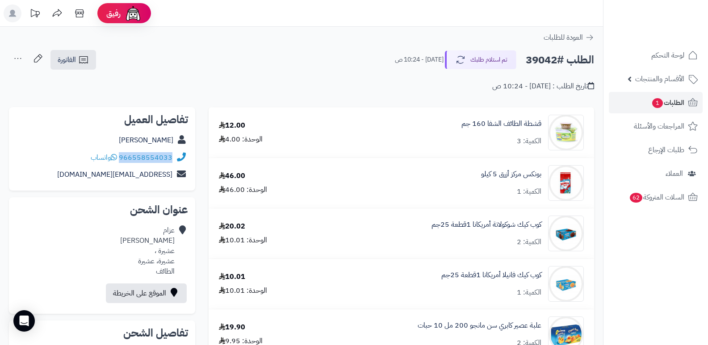
drag, startPoint x: 120, startPoint y: 158, endPoint x: 180, endPoint y: 158, distance: 59.4
click at [180, 158] on div "966558554033 واتساب" at bounding box center [102, 157] width 172 height 17
copy div "966558554033"
click at [672, 307] on nav "لوحة التحكم الأقسام والمنتجات المنتجات الأقسام الماركات مواصفات المنتجات مواصفا…" at bounding box center [655, 183] width 105 height 345
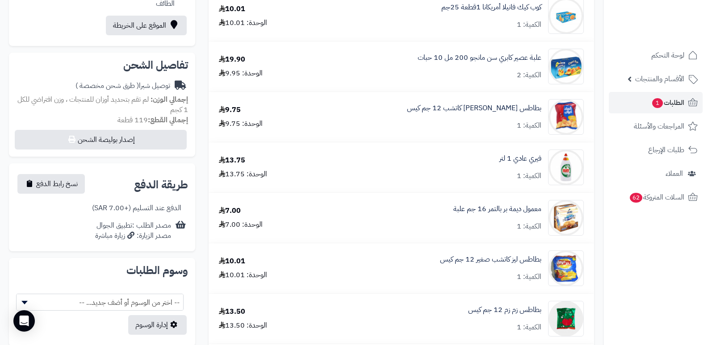
scroll to position [45, 0]
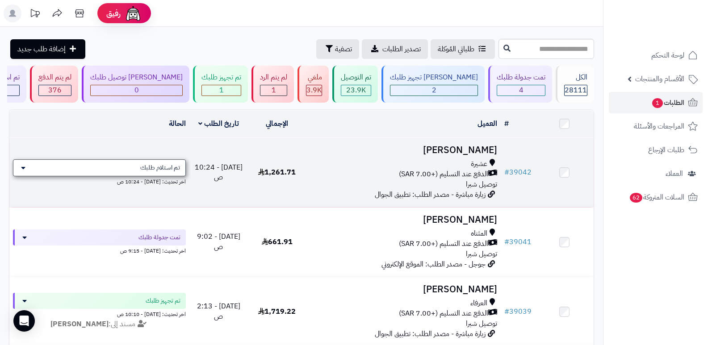
click at [101, 170] on div "تم استلام طلبك" at bounding box center [99, 167] width 173 height 17
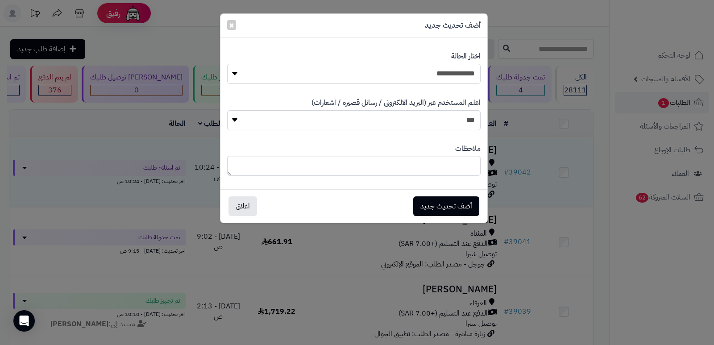
click at [444, 71] on select "**********" at bounding box center [354, 74] width 254 height 20
click at [227, 64] on select "**********" at bounding box center [354, 74] width 254 height 20
click at [451, 160] on textarea at bounding box center [354, 166] width 254 height 20
type textarea "**********"
click at [443, 206] on button "أضف تحديث جديد" at bounding box center [447, 206] width 66 height 20
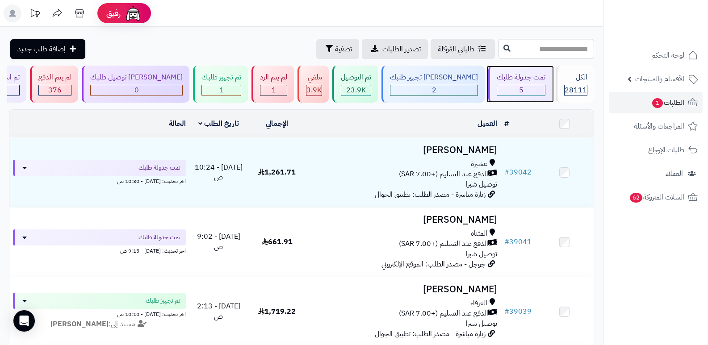
click at [524, 86] on div "5" at bounding box center [521, 90] width 48 height 10
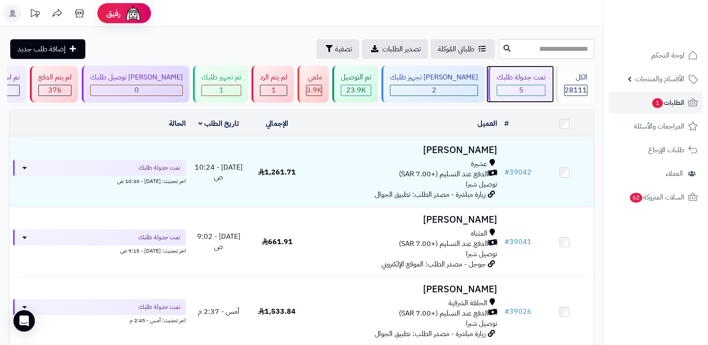
click at [537, 76] on div "تمت جدولة طلبك" at bounding box center [521, 77] width 49 height 10
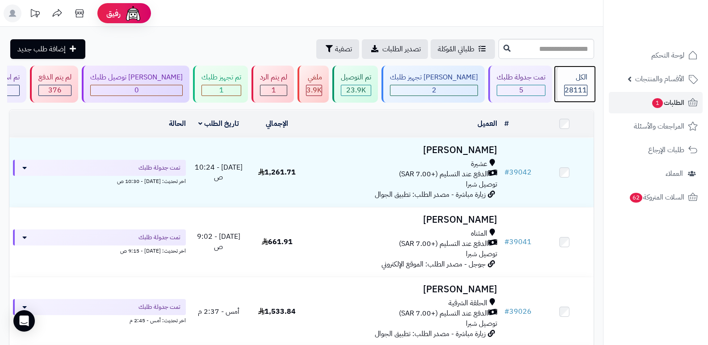
click at [566, 88] on span "28111" at bounding box center [575, 90] width 22 height 11
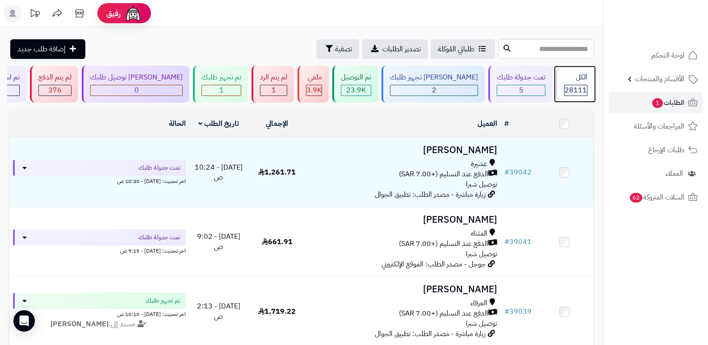
click at [574, 83] on div "الكل 28111" at bounding box center [575, 84] width 38 height 37
click at [564, 78] on div "الكل" at bounding box center [575, 77] width 23 height 10
click at [78, 14] on icon at bounding box center [80, 13] width 18 height 18
click at [574, 81] on div "الكل" at bounding box center [575, 77] width 23 height 10
click at [568, 87] on span "28111" at bounding box center [575, 90] width 22 height 11
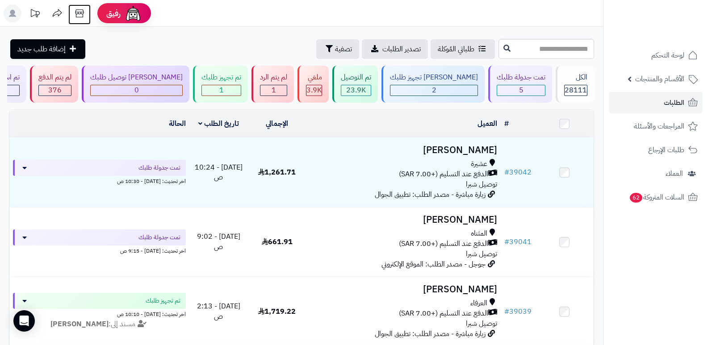
click at [75, 14] on icon at bounding box center [80, 13] width 18 height 18
click at [578, 80] on div "الكل" at bounding box center [575, 77] width 23 height 10
click at [579, 72] on div "الكل" at bounding box center [575, 77] width 23 height 10
click at [576, 79] on div "الكل" at bounding box center [575, 77] width 23 height 10
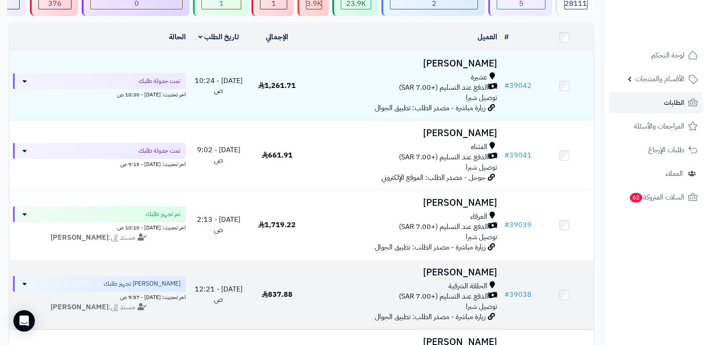
scroll to position [223, 0]
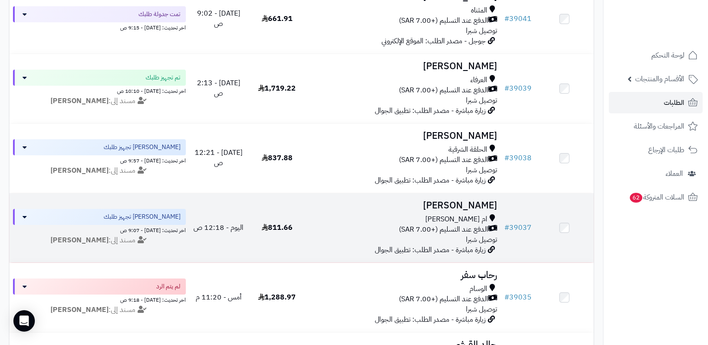
click at [468, 201] on h3 "فاطمة الغامدي" at bounding box center [404, 206] width 188 height 10
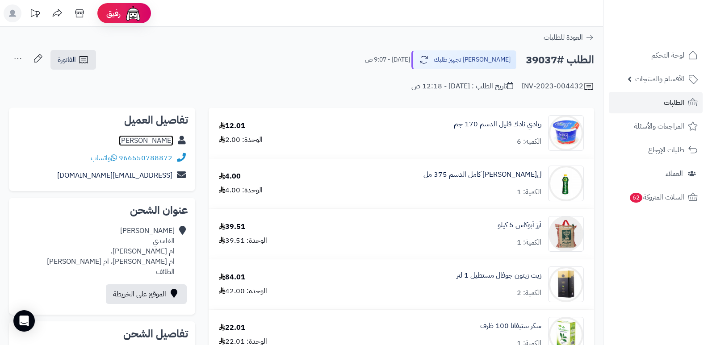
click at [154, 143] on link "[PERSON_NAME]" at bounding box center [146, 140] width 54 height 11
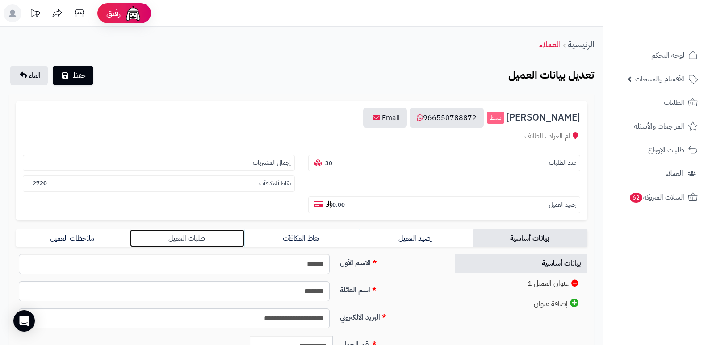
click at [188, 237] on link "طلبات العميل" at bounding box center [187, 239] width 114 height 18
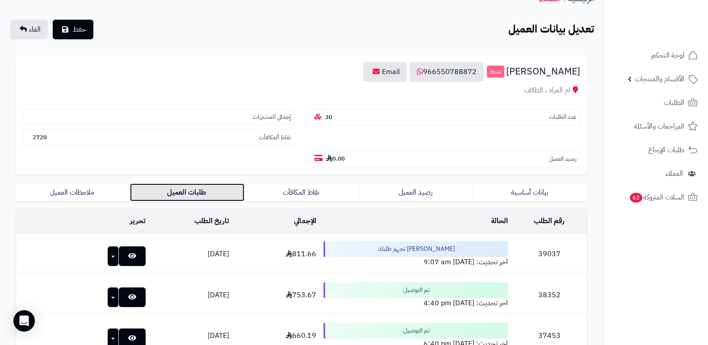
scroll to position [89, 0]
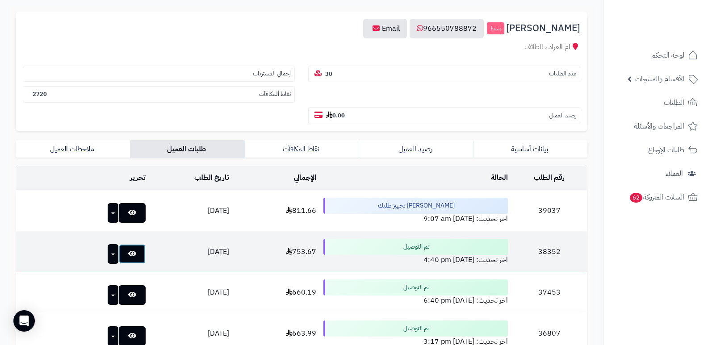
click at [128, 254] on icon at bounding box center [132, 253] width 8 height 7
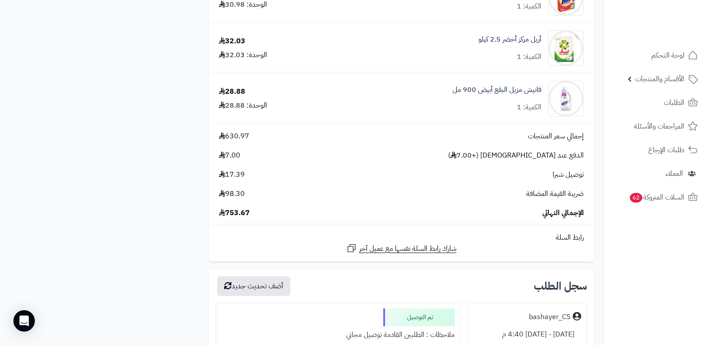
scroll to position [1429, 0]
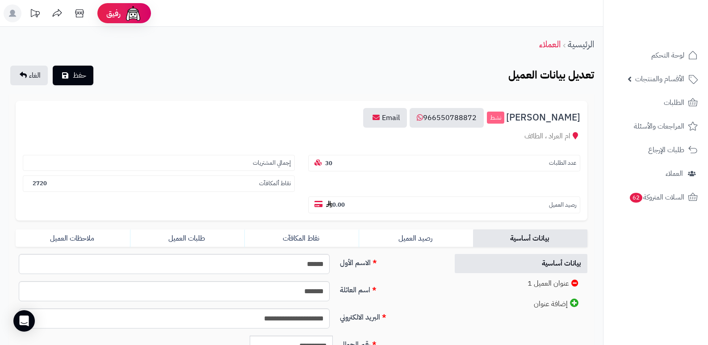
scroll to position [89, 0]
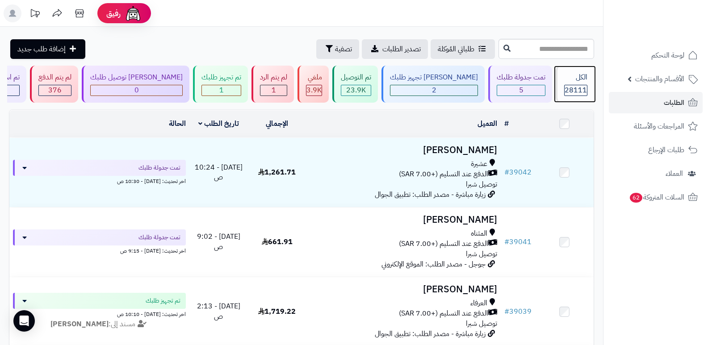
click at [576, 79] on div "الكل" at bounding box center [575, 77] width 23 height 10
click at [74, 12] on icon at bounding box center [80, 13] width 18 height 18
click at [83, 14] on icon at bounding box center [79, 13] width 8 height 8
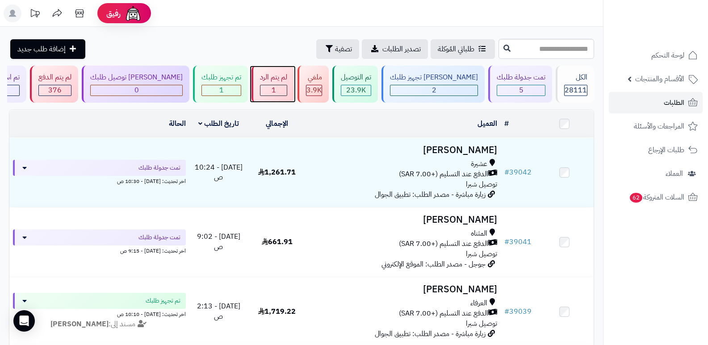
click at [294, 84] on div "لم يتم الرد 1" at bounding box center [272, 84] width 42 height 37
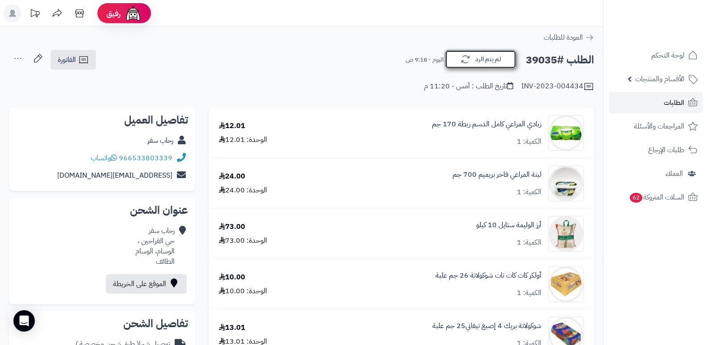
click at [482, 59] on button "لم يتم الرد" at bounding box center [480, 59] width 71 height 19
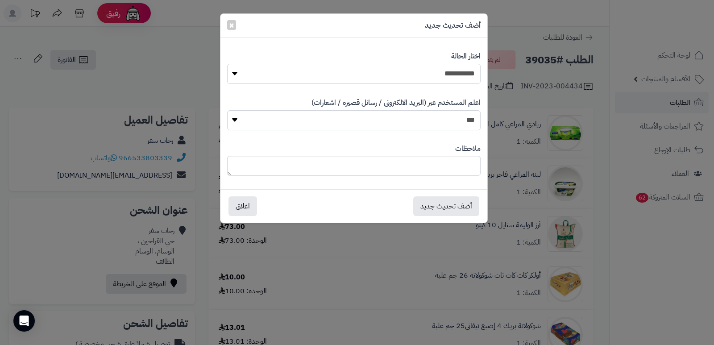
click at [438, 75] on select "**********" at bounding box center [354, 74] width 254 height 20
select select "*"
click at [227, 64] on select "**********" at bounding box center [354, 74] width 254 height 20
click at [441, 171] on textarea at bounding box center [354, 166] width 254 height 20
type textarea "****"
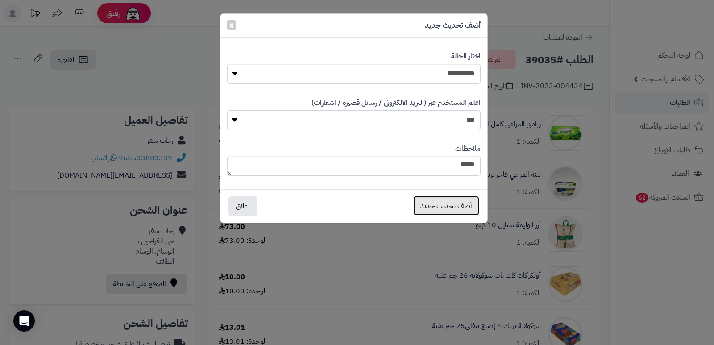
click at [452, 204] on button "أضف تحديث جديد" at bounding box center [447, 206] width 66 height 20
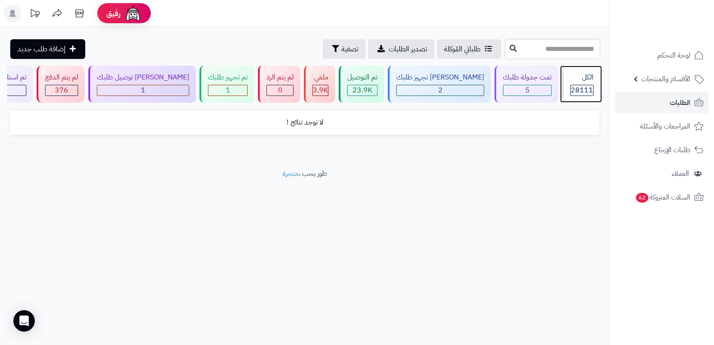
click at [573, 85] on span "28111" at bounding box center [582, 90] width 22 height 11
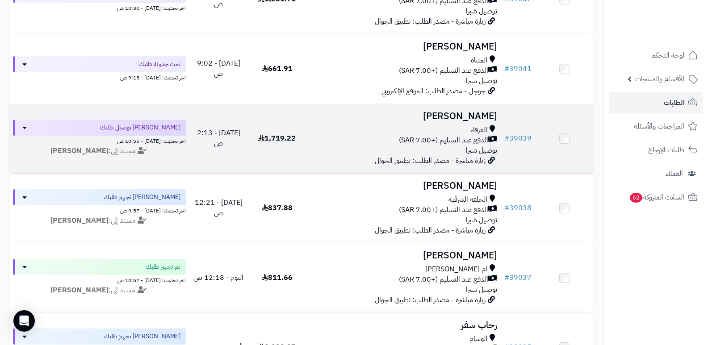
scroll to position [179, 0]
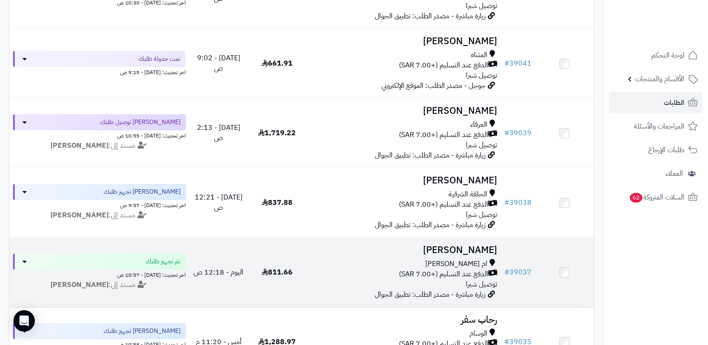
click at [476, 255] on h3 "[PERSON_NAME]" at bounding box center [404, 250] width 188 height 10
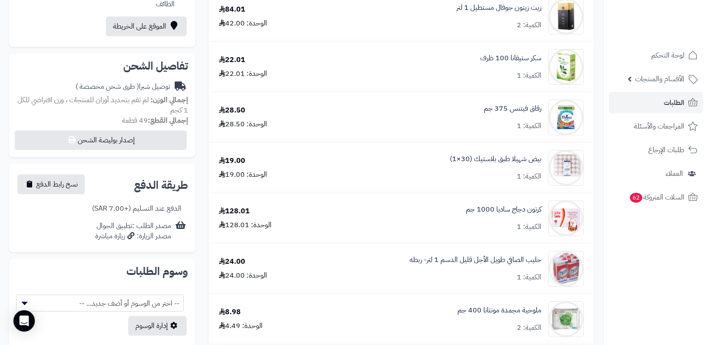
scroll to position [536, 0]
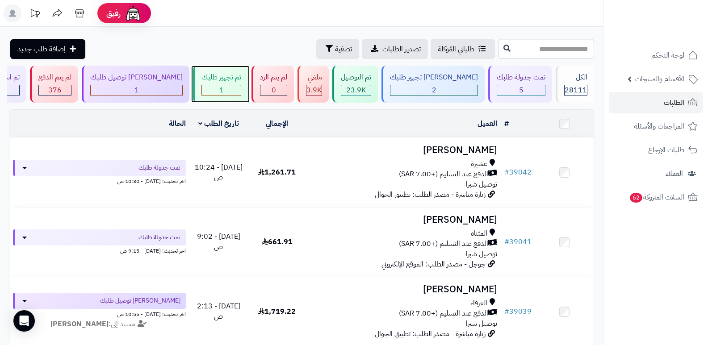
click at [241, 82] on div "تم تجهيز طلبك" at bounding box center [221, 77] width 40 height 10
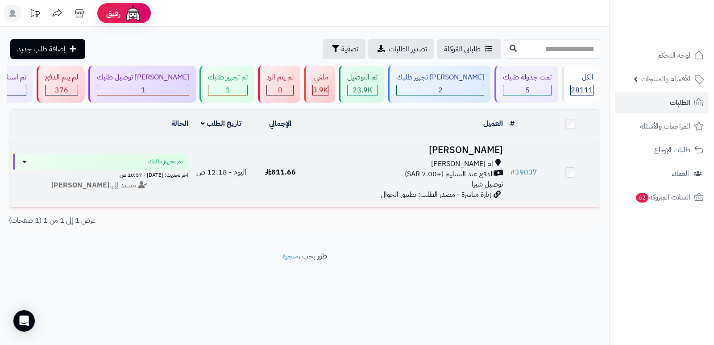
click at [493, 151] on h3 "[PERSON_NAME]" at bounding box center [408, 150] width 190 height 10
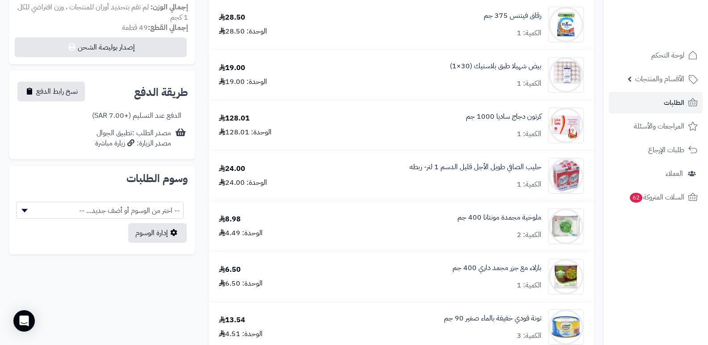
scroll to position [447, 0]
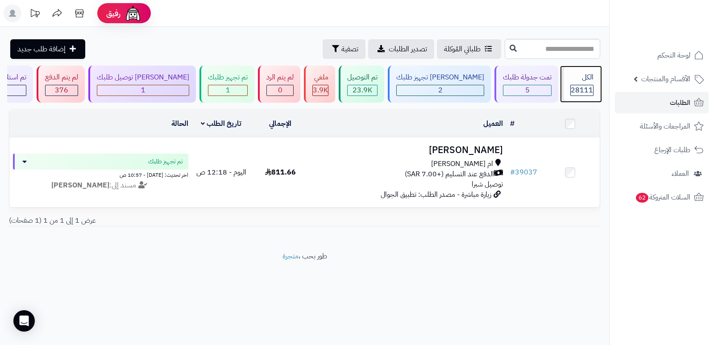
click at [578, 85] on span "28111" at bounding box center [582, 90] width 22 height 11
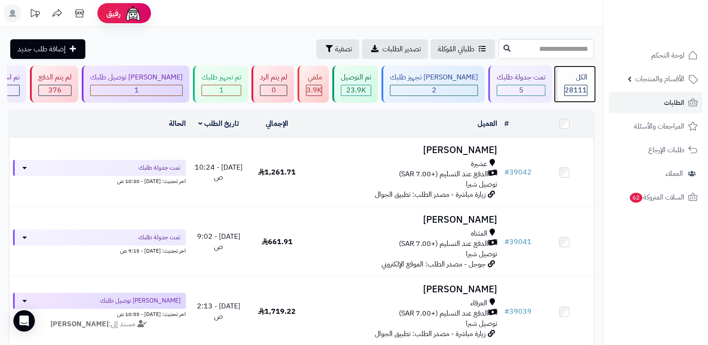
click at [577, 87] on span "28111" at bounding box center [575, 90] width 22 height 11
click at [578, 76] on div "الكل" at bounding box center [575, 77] width 23 height 10
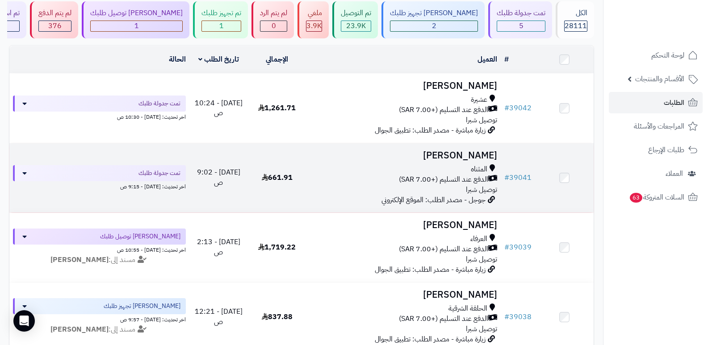
scroll to position [45, 0]
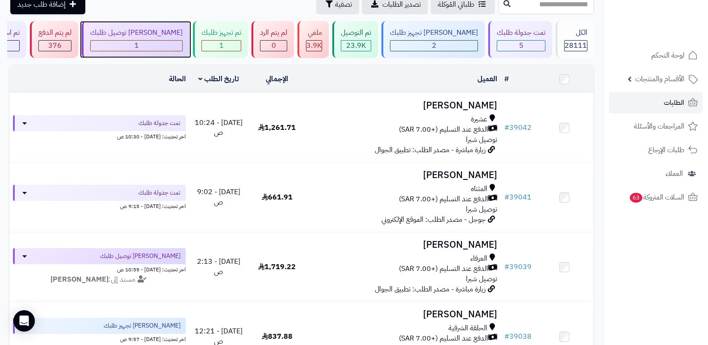
click at [182, 44] on div "1" at bounding box center [137, 46] width 92 height 10
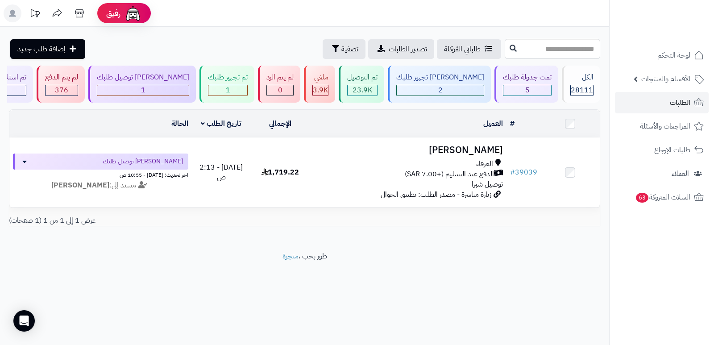
click at [458, 23] on header "رفيق ! الطلبات معالجة مكتمل إرجاع المنتجات العملاء المتواجدون الان 28843 عملاء …" at bounding box center [357, 13] width 714 height 27
click at [593, 96] on div "28111" at bounding box center [582, 90] width 23 height 11
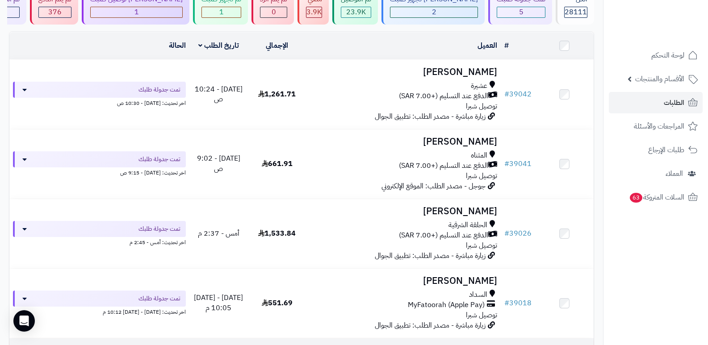
scroll to position [94, 0]
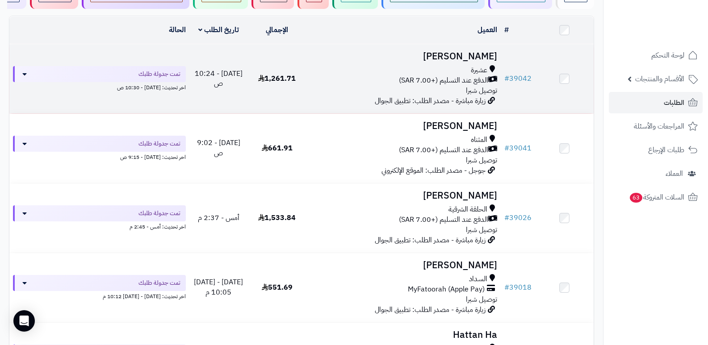
click at [490, 54] on h3 "[PERSON_NAME]" at bounding box center [404, 56] width 188 height 10
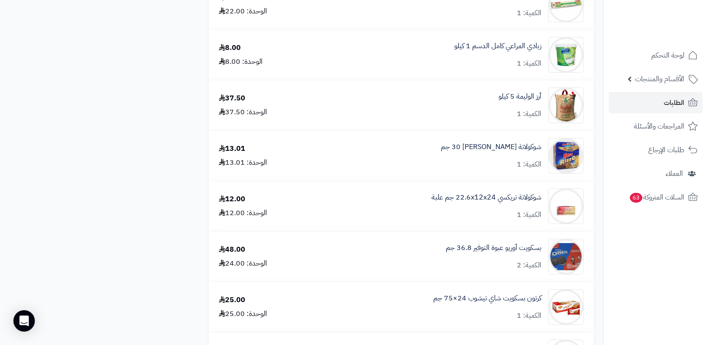
scroll to position [1384, 0]
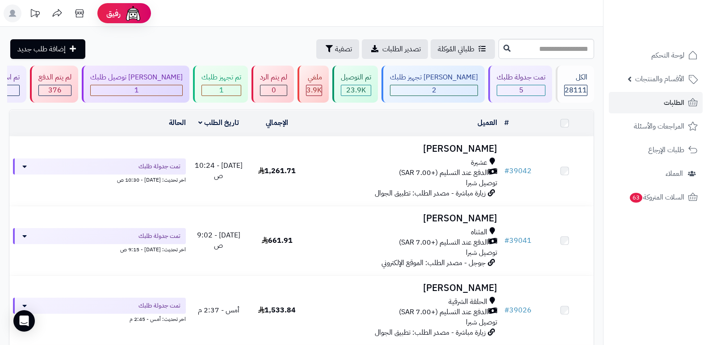
scroll to position [94, 0]
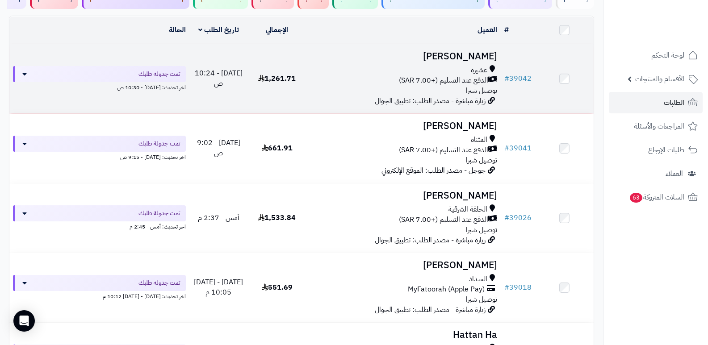
click at [481, 55] on h3 "[PERSON_NAME]" at bounding box center [404, 56] width 188 height 10
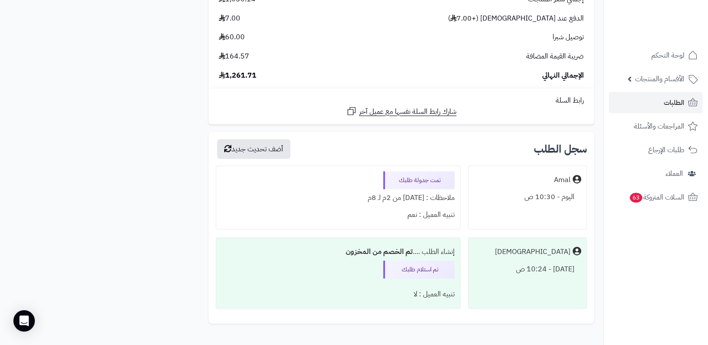
scroll to position [3559, 0]
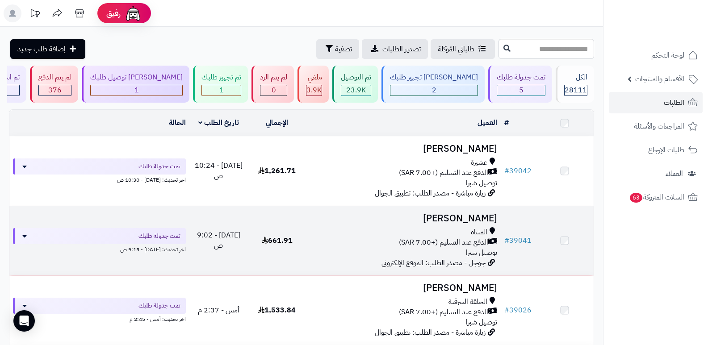
scroll to position [94, 0]
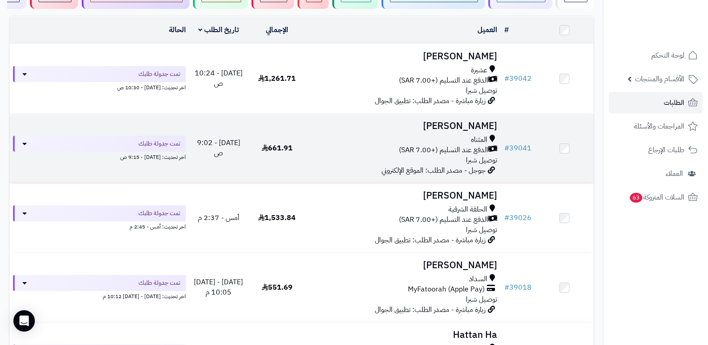
click at [481, 127] on h3 "طلال القرشي" at bounding box center [404, 126] width 188 height 10
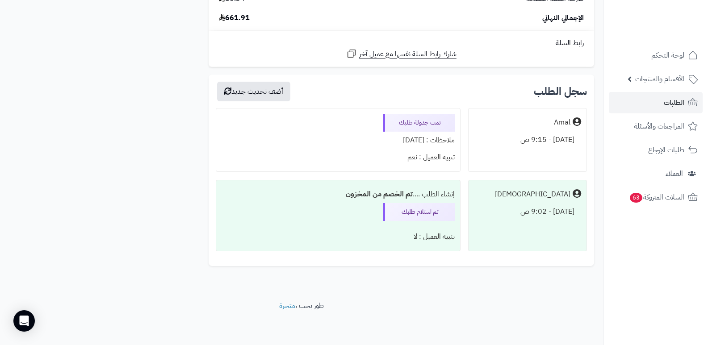
scroll to position [2100, 0]
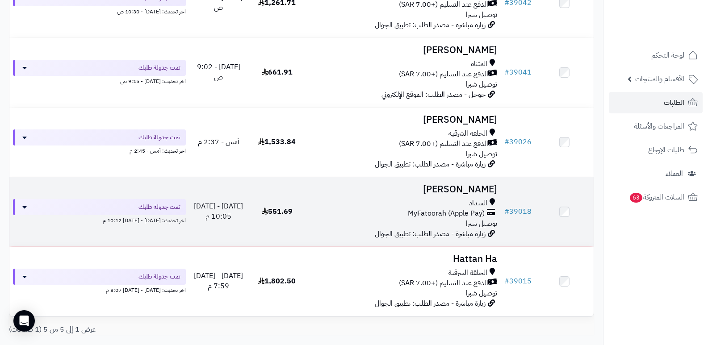
scroll to position [223, 0]
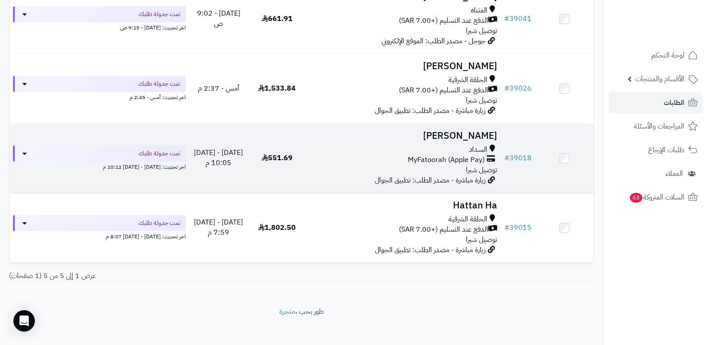
click at [480, 132] on h3 "[PERSON_NAME]" at bounding box center [404, 136] width 188 height 10
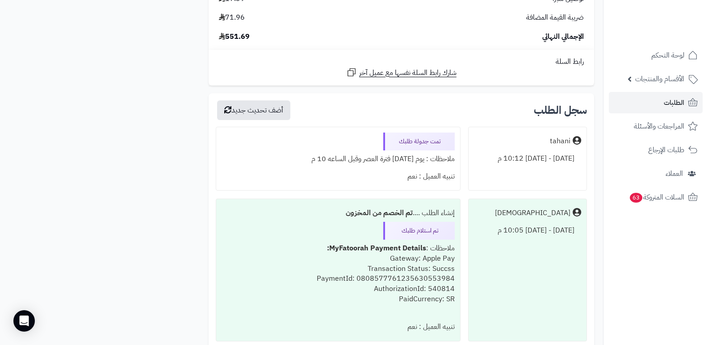
scroll to position [1846, 0]
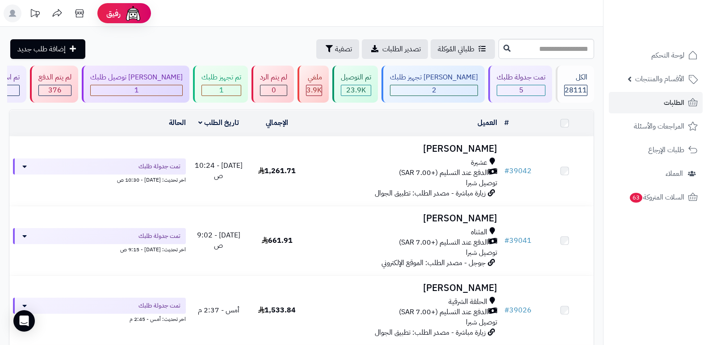
scroll to position [223, 0]
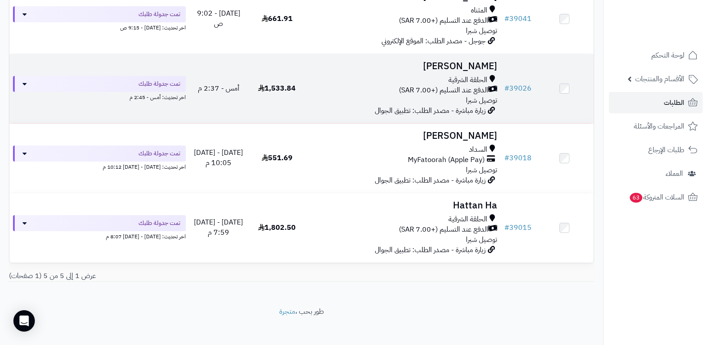
click at [481, 63] on h3 "[PERSON_NAME]" at bounding box center [404, 66] width 188 height 10
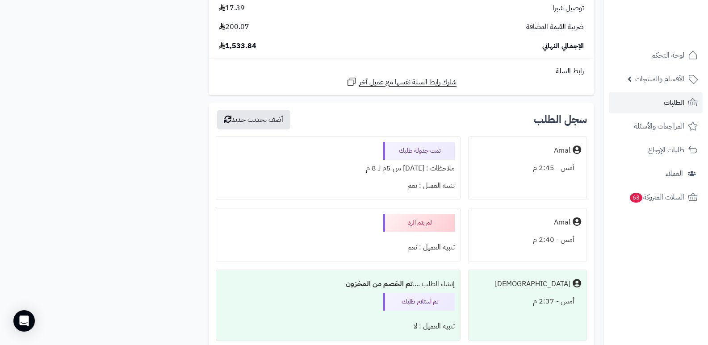
scroll to position [2461, 0]
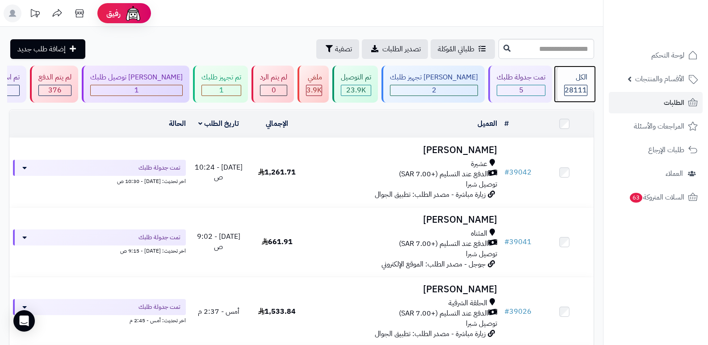
click at [577, 83] on div "الكل 28111" at bounding box center [575, 84] width 38 height 37
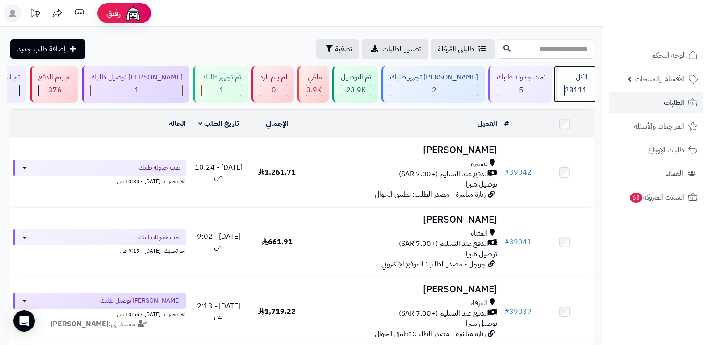
click at [574, 81] on div "الكل" at bounding box center [575, 77] width 23 height 10
click at [581, 82] on div "الكل" at bounding box center [575, 77] width 23 height 10
click at [669, 77] on span "الأقسام والمنتجات" at bounding box center [659, 79] width 49 height 13
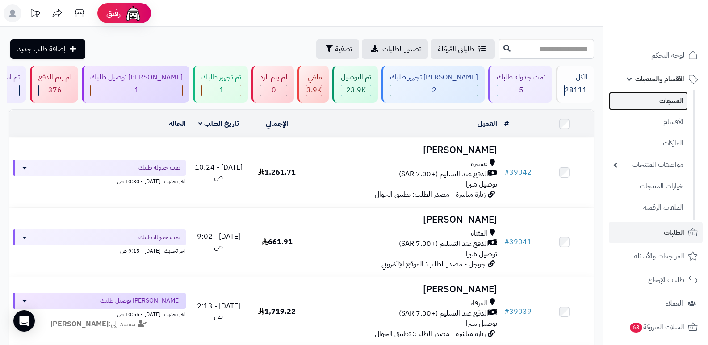
click at [667, 104] on link "المنتجات" at bounding box center [648, 101] width 79 height 18
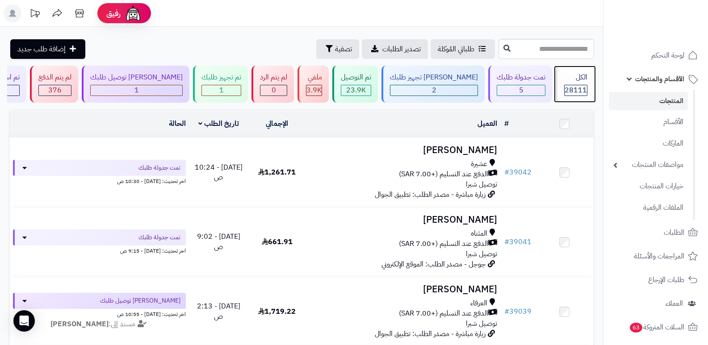
click at [579, 80] on div "الكل" at bounding box center [575, 77] width 23 height 10
click at [577, 83] on div "الكل 28111" at bounding box center [575, 84] width 38 height 37
click at [577, 78] on div "الكل" at bounding box center [575, 77] width 23 height 10
click at [581, 84] on div "الكل 28111" at bounding box center [575, 84] width 38 height 37
click at [579, 79] on div "الكل" at bounding box center [575, 77] width 23 height 10
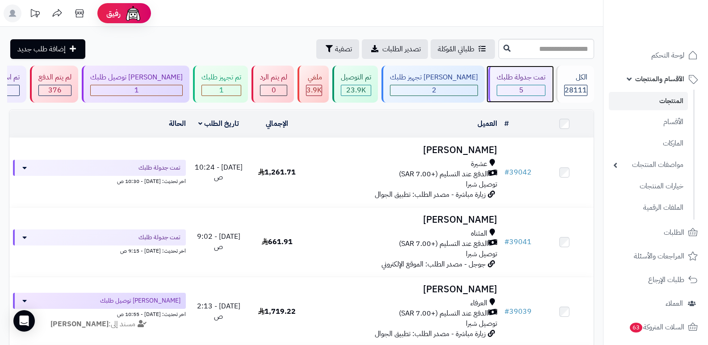
click at [522, 83] on div "تمت جدولة طلبك 5" at bounding box center [520, 84] width 64 height 37
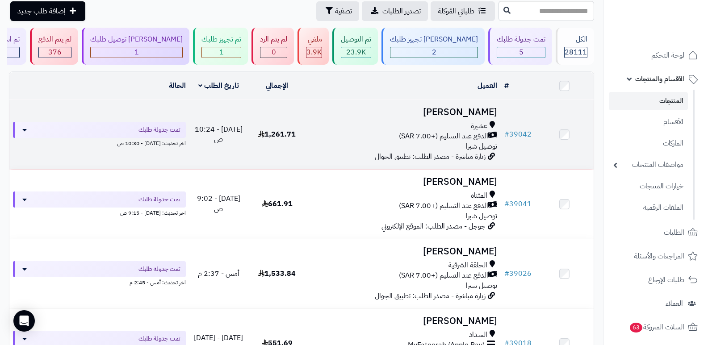
scroll to position [89, 0]
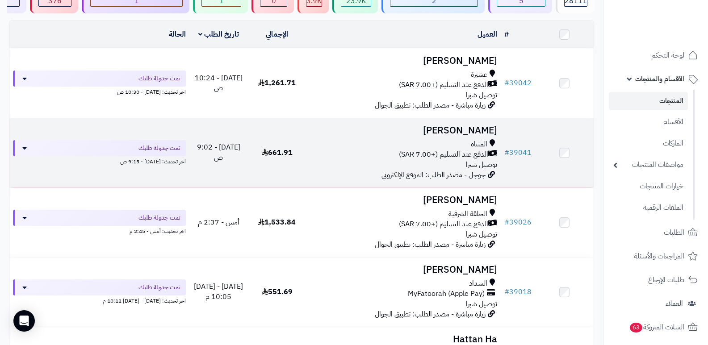
click at [479, 133] on h3 "[PERSON_NAME]" at bounding box center [404, 130] width 188 height 10
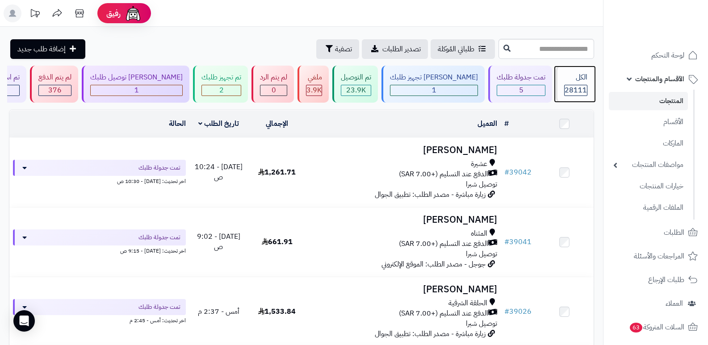
click at [580, 81] on div "الكل" at bounding box center [575, 77] width 23 height 10
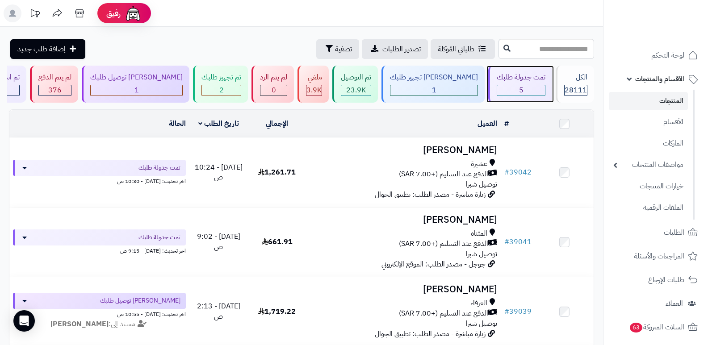
click at [505, 86] on div "5" at bounding box center [521, 90] width 48 height 10
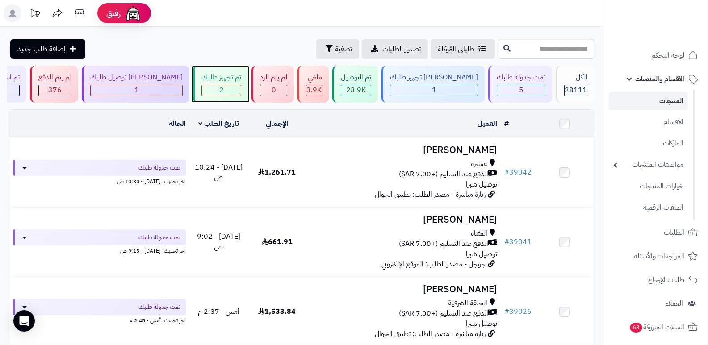
click at [241, 86] on div "2" at bounding box center [221, 90] width 39 height 10
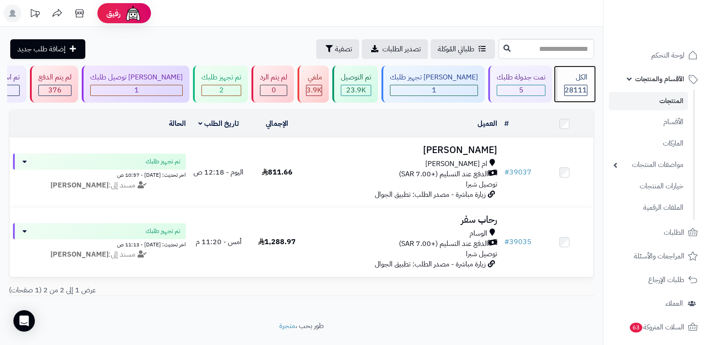
click at [565, 88] on span "28111" at bounding box center [575, 90] width 22 height 11
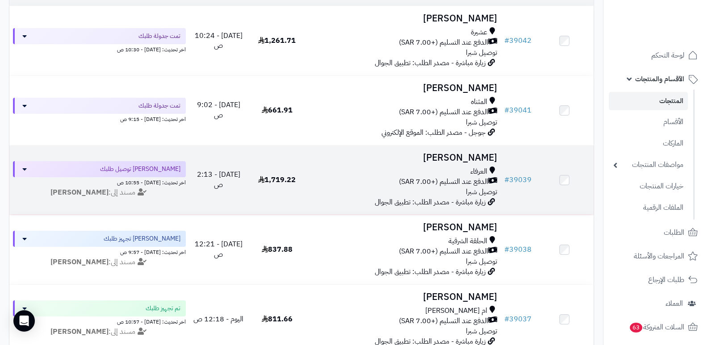
scroll to position [134, 0]
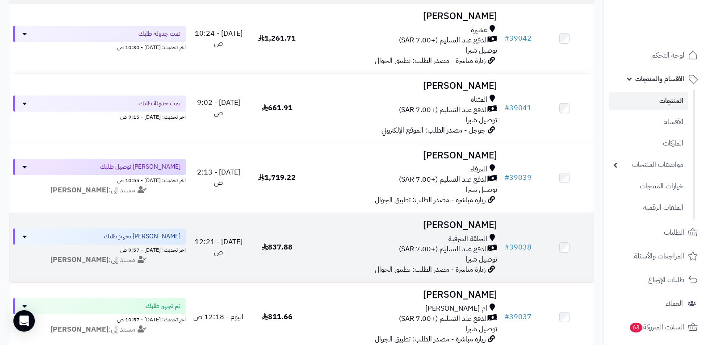
click at [472, 220] on h3 "عماد متعب" at bounding box center [404, 225] width 188 height 10
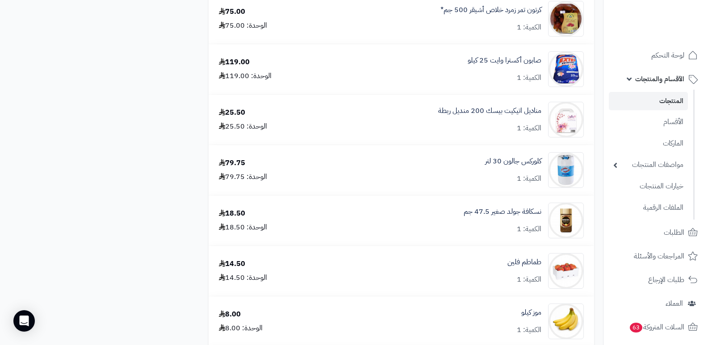
scroll to position [1250, 0]
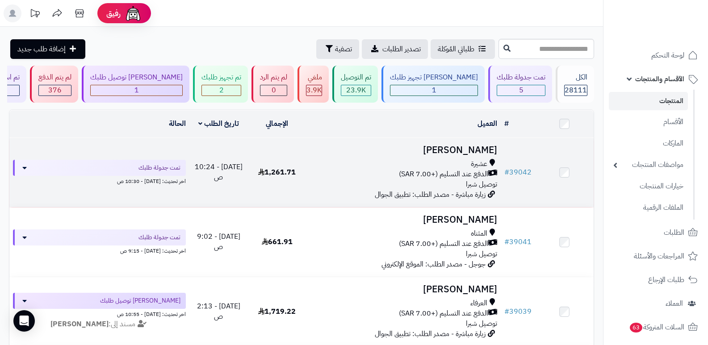
click at [483, 150] on h3 "عزام خالد" at bounding box center [404, 150] width 188 height 10
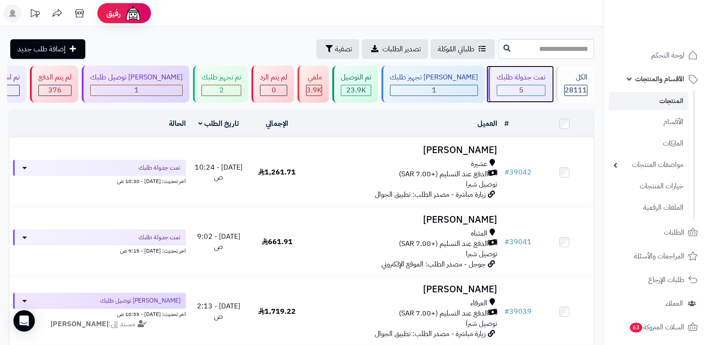
click at [519, 89] on span "5" at bounding box center [521, 90] width 4 height 11
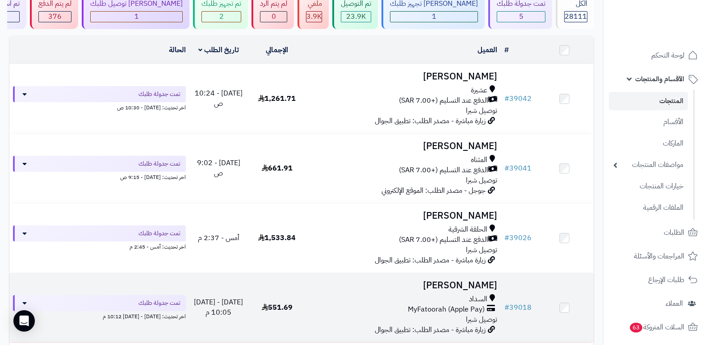
scroll to position [89, 0]
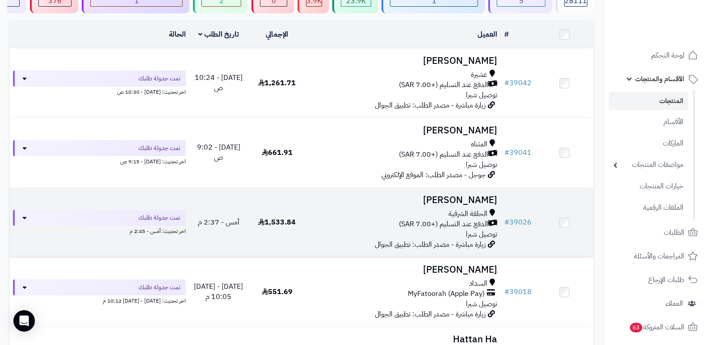
click at [476, 200] on h3 "[PERSON_NAME]" at bounding box center [404, 200] width 188 height 10
